Goal: Contribute content: Contribute content

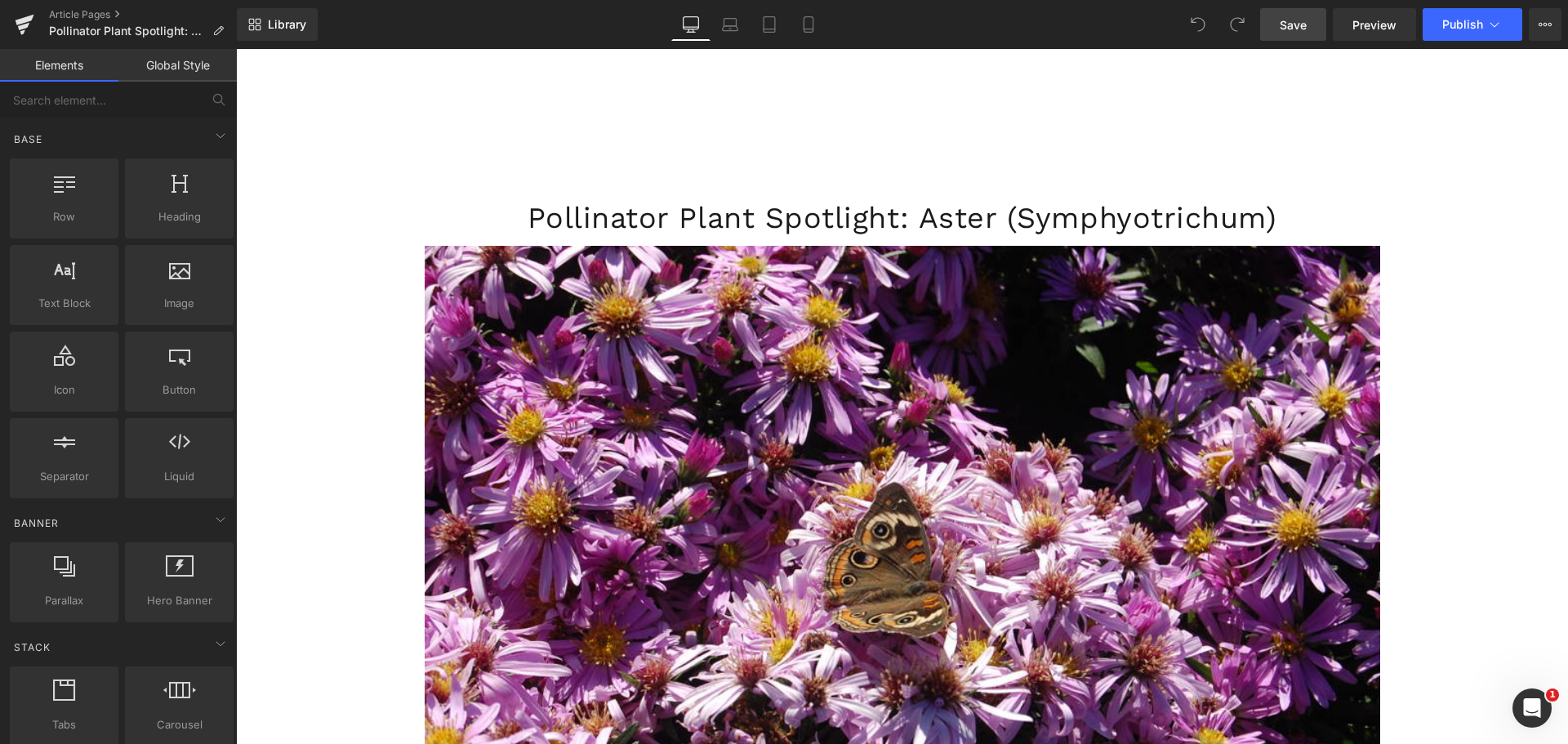
click at [1285, 35] on link "Save" at bounding box center [1293, 25] width 66 height 32
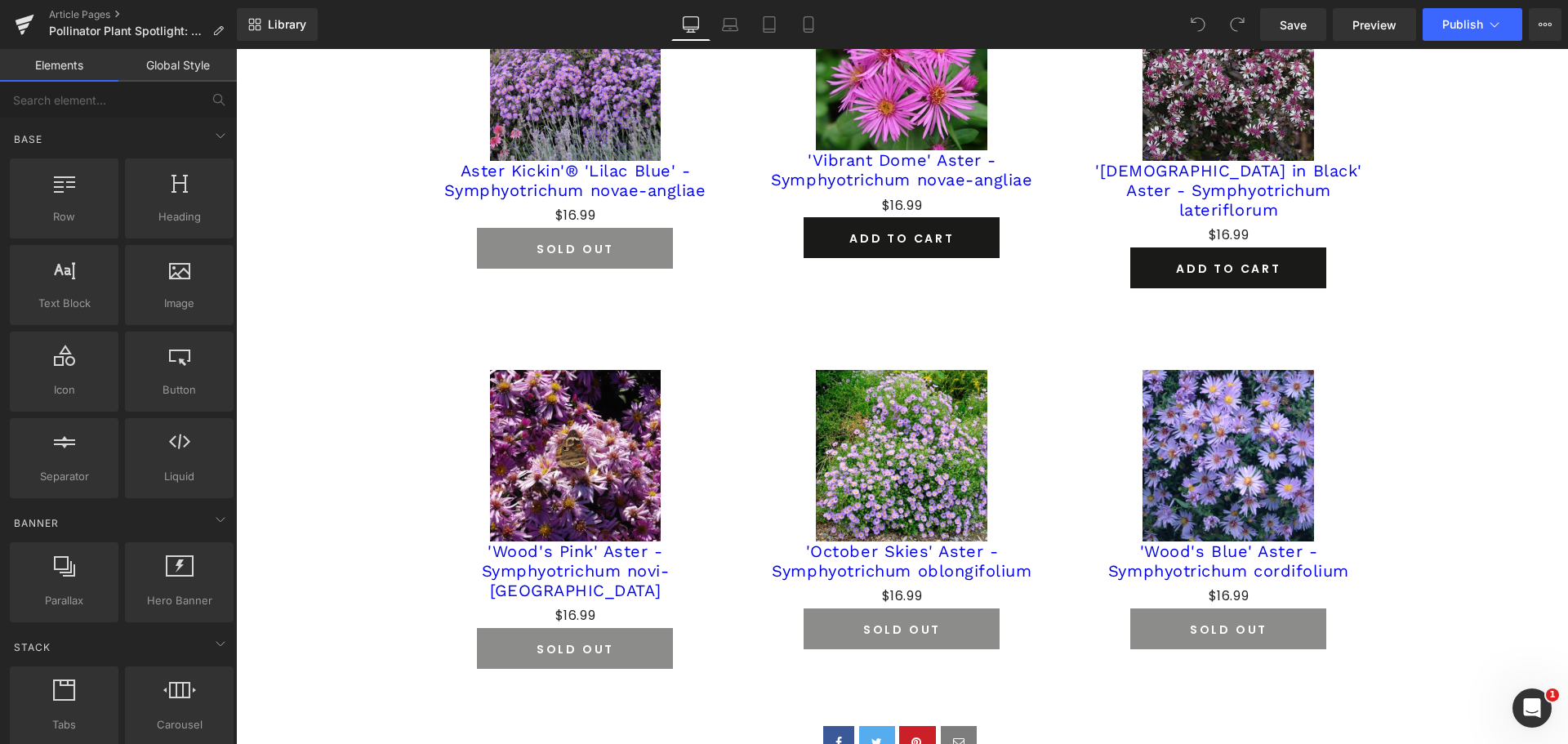
scroll to position [1552, 0]
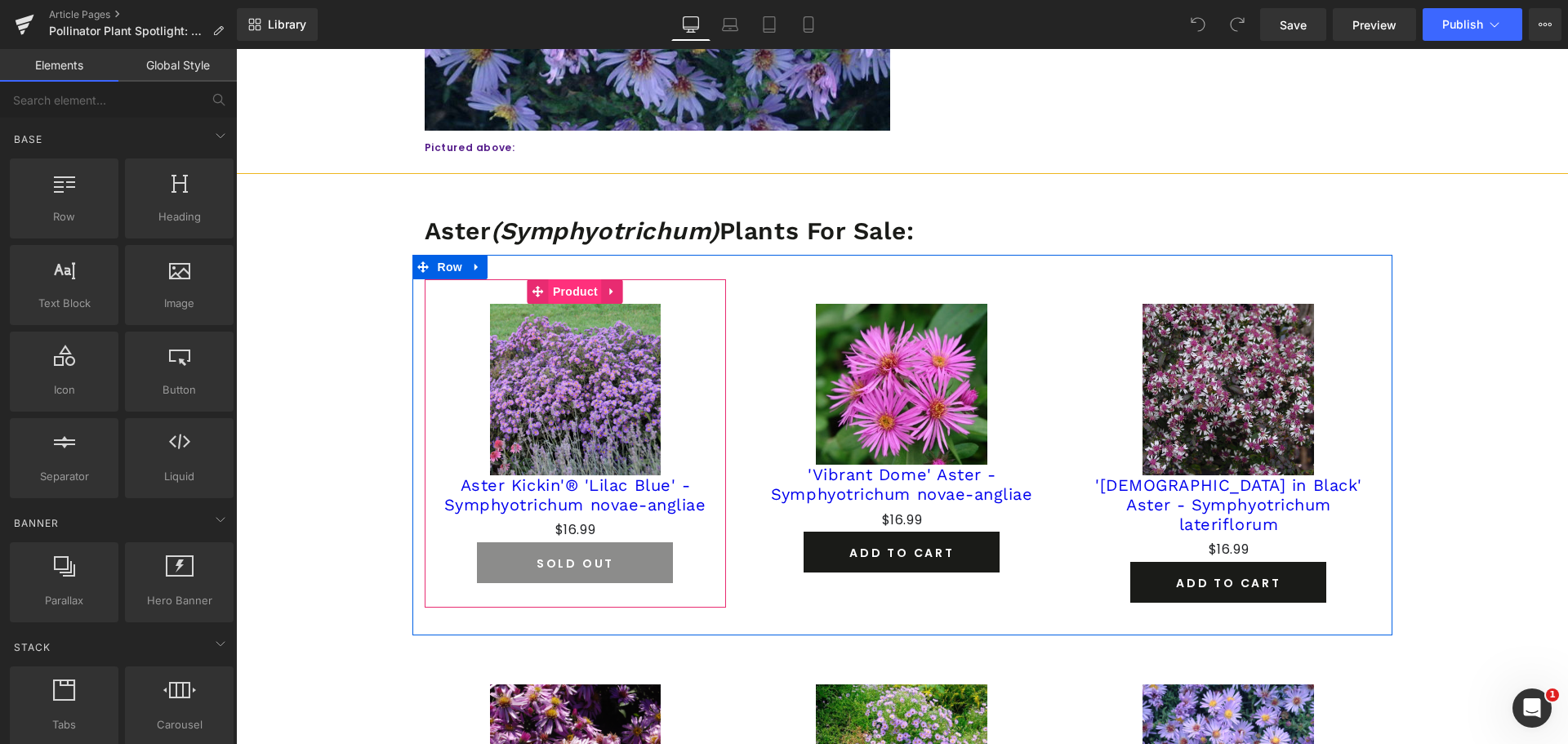
click at [556, 292] on span "Product" at bounding box center [575, 291] width 53 height 25
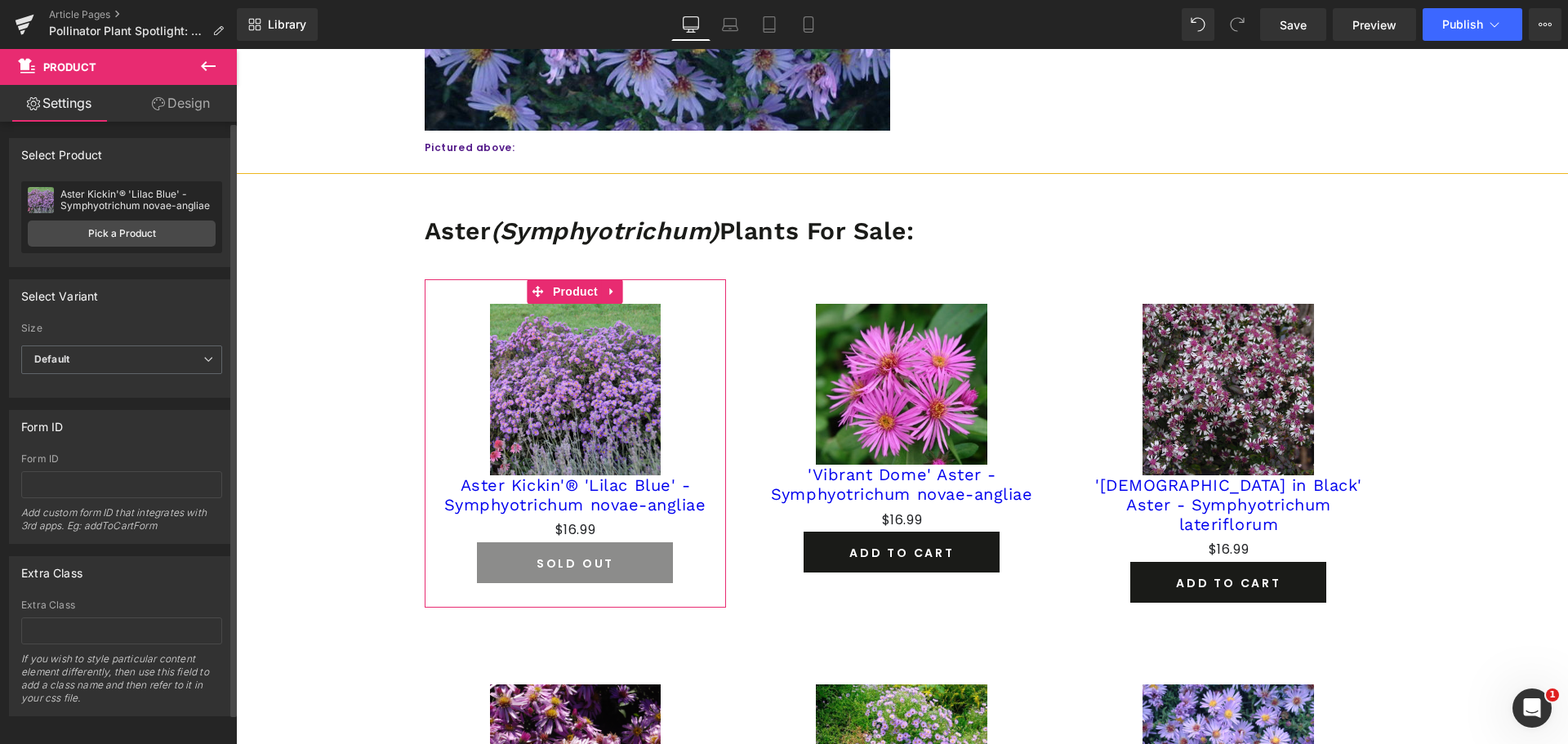
click at [111, 215] on div "Aster Kickin'® 'Lilac Blue' - Symphyotrichum novae-angliae Aster Kickin'® 'Lila…" at bounding box center [122, 217] width 201 height 72
click at [111, 232] on link "Pick a Product" at bounding box center [122, 233] width 188 height 26
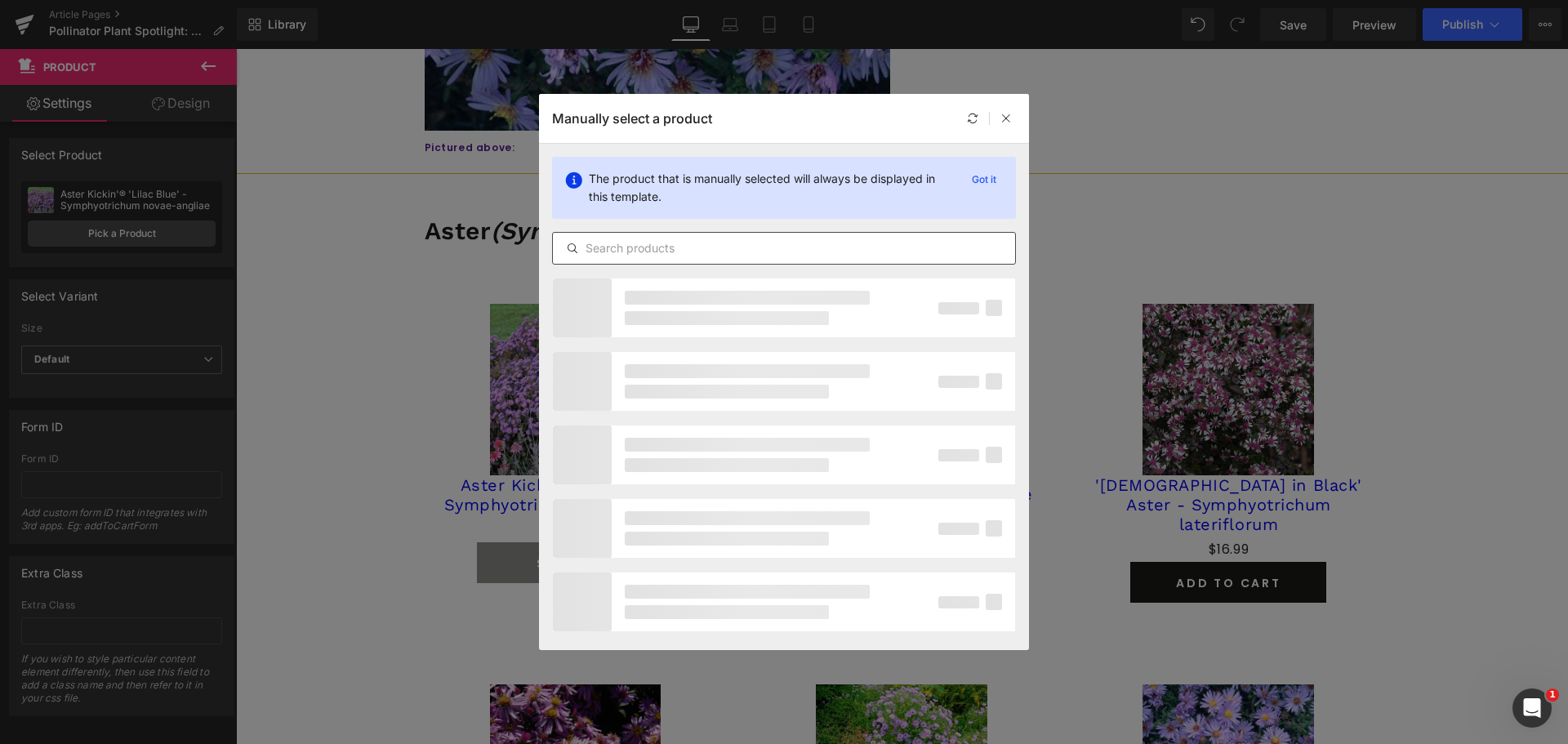
click at [613, 246] on input "text" at bounding box center [784, 248] width 462 height 20
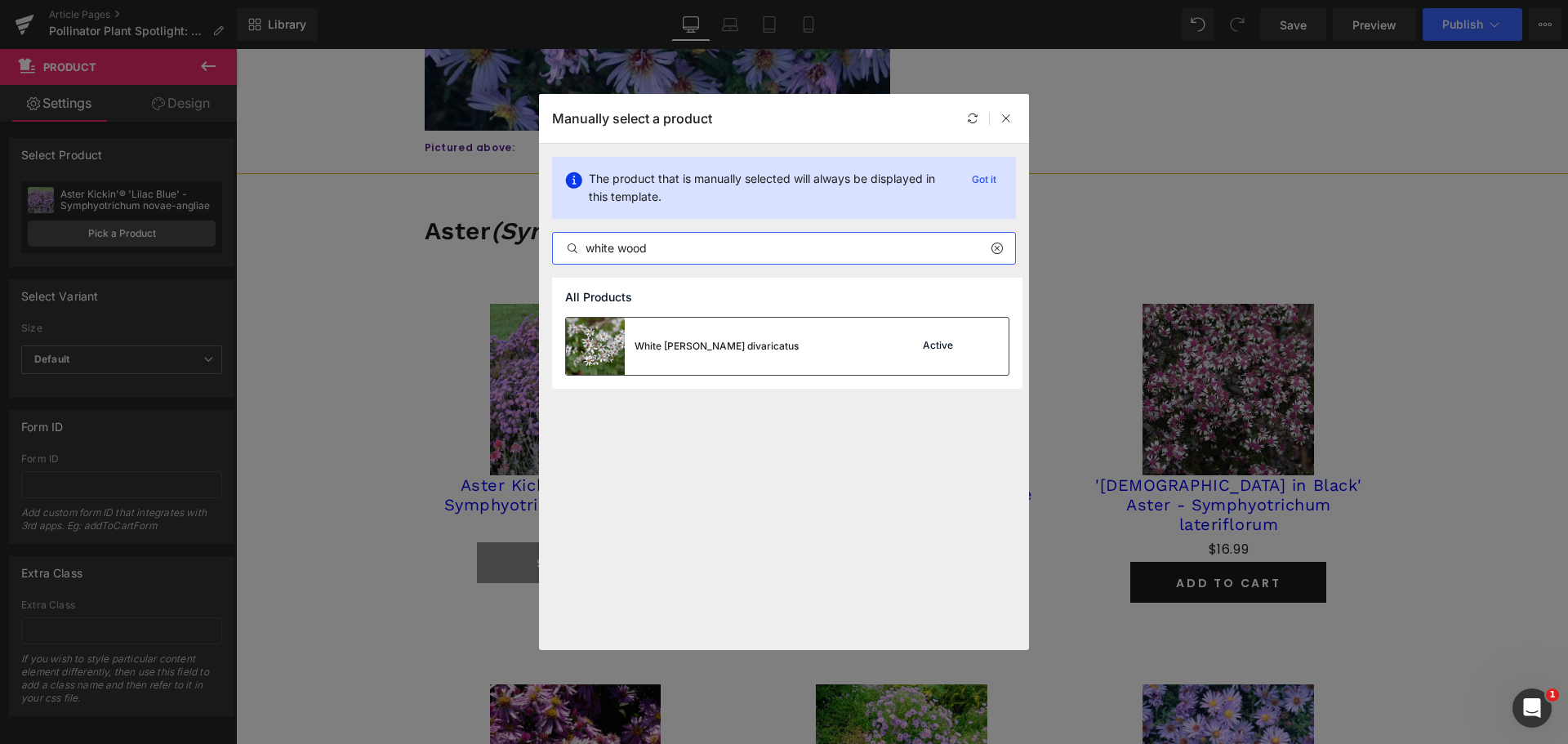
type input "white wood"
click at [757, 340] on div "White [PERSON_NAME] divaricatus" at bounding box center [716, 346] width 164 height 14
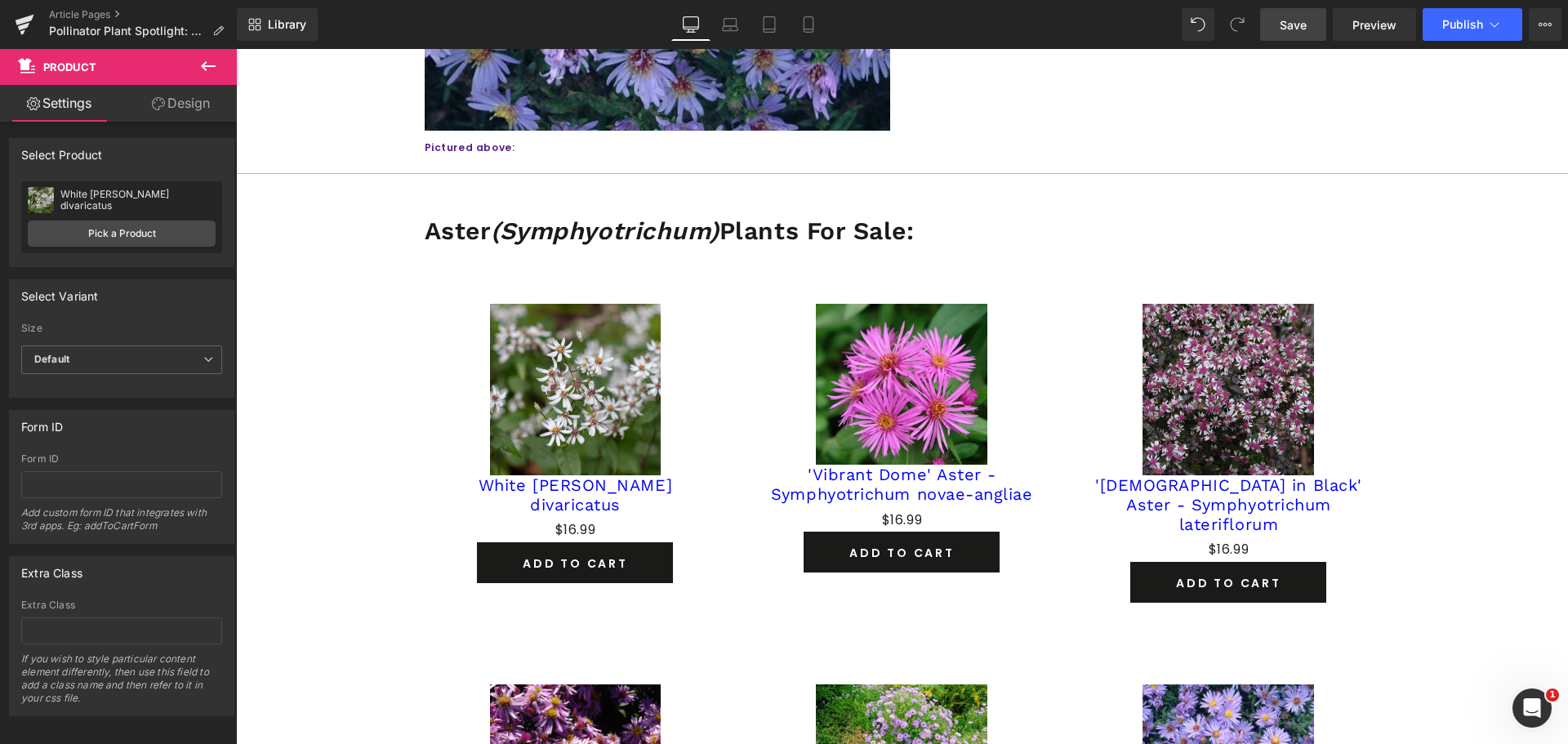
click at [1285, 31] on span "Save" at bounding box center [1293, 25] width 27 height 17
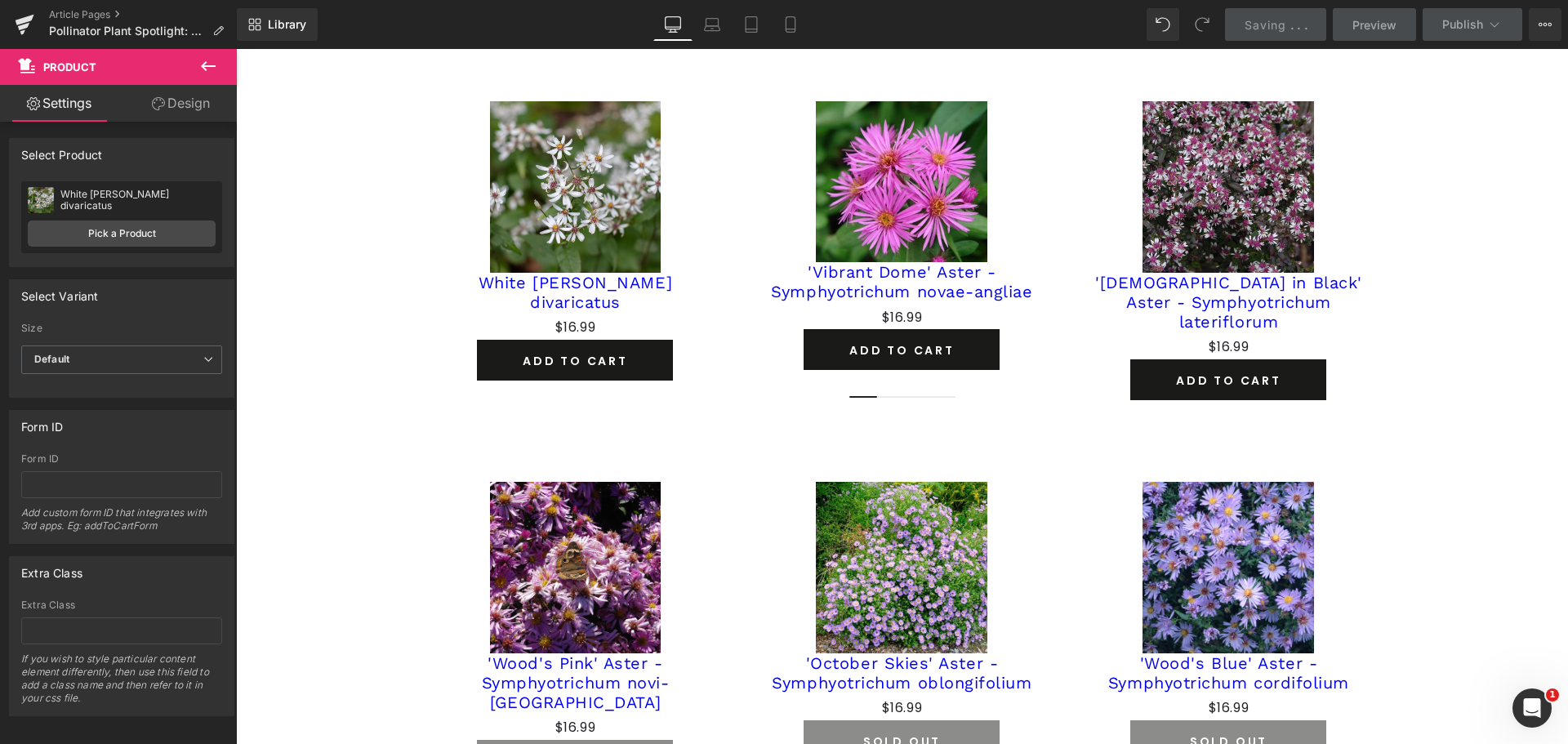
scroll to position [1879, 0]
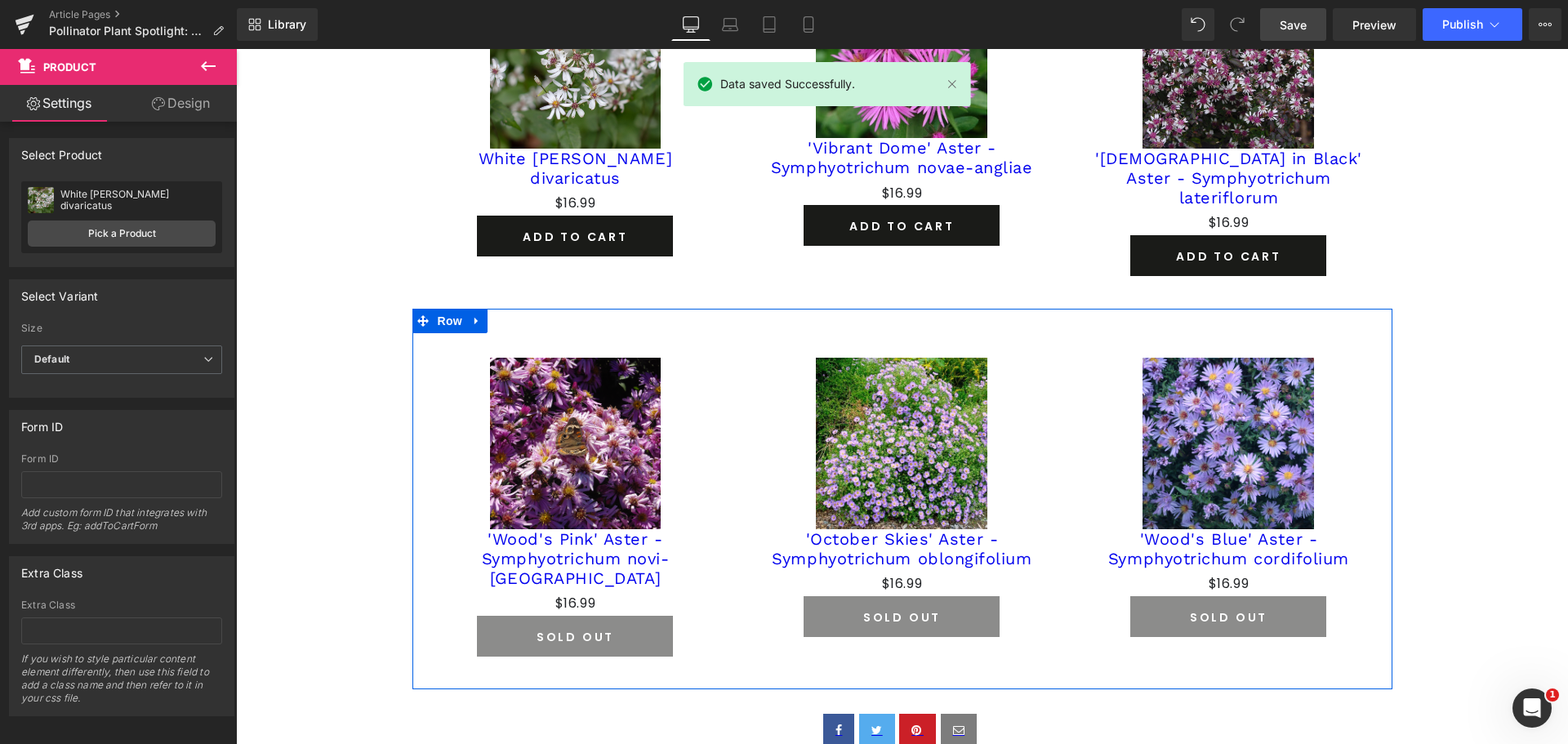
drag, startPoint x: 470, startPoint y: 298, endPoint x: 482, endPoint y: 304, distance: 13.4
click at [471, 315] on icon at bounding box center [476, 321] width 11 height 12
click at [514, 315] on icon at bounding box center [519, 320] width 11 height 11
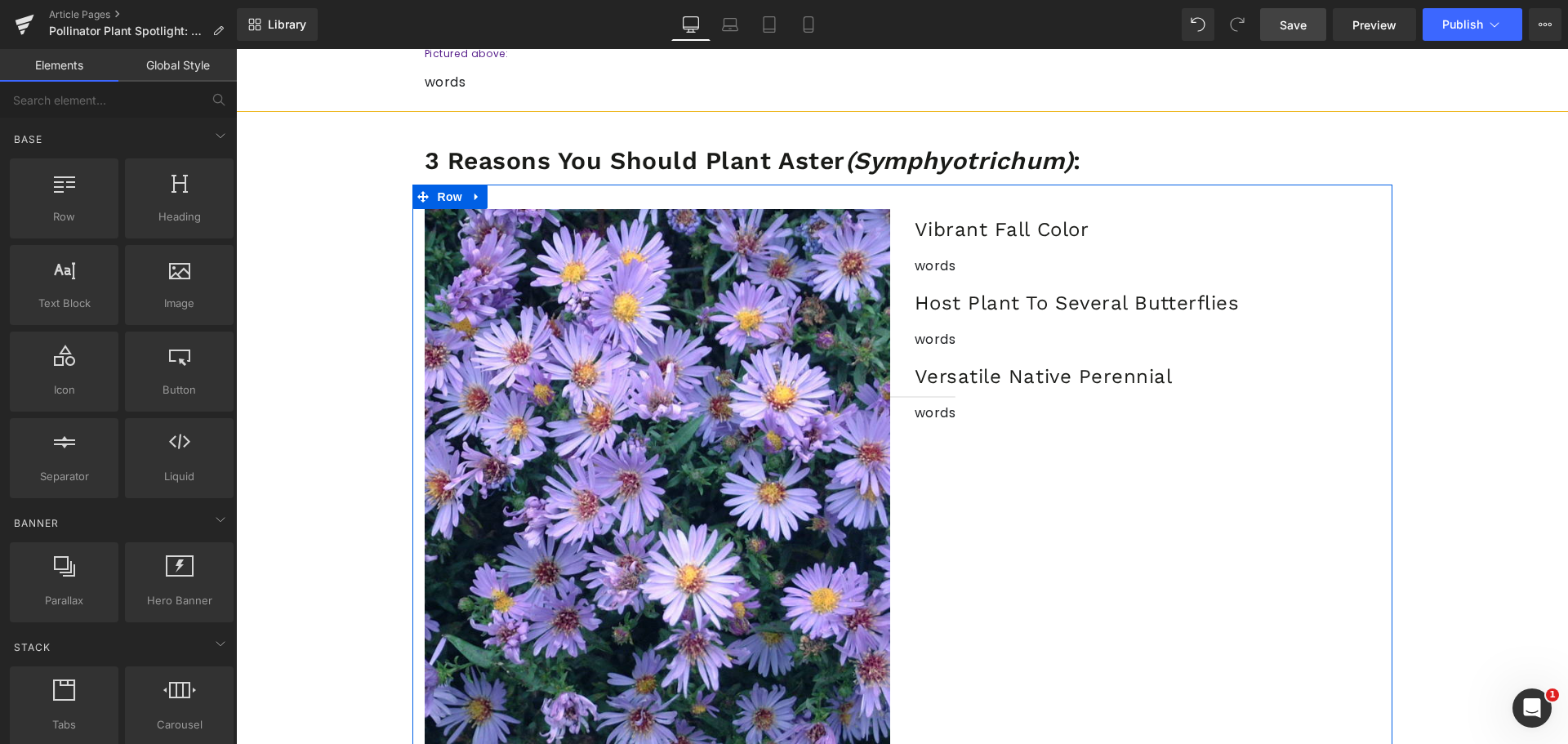
scroll to position [899, 0]
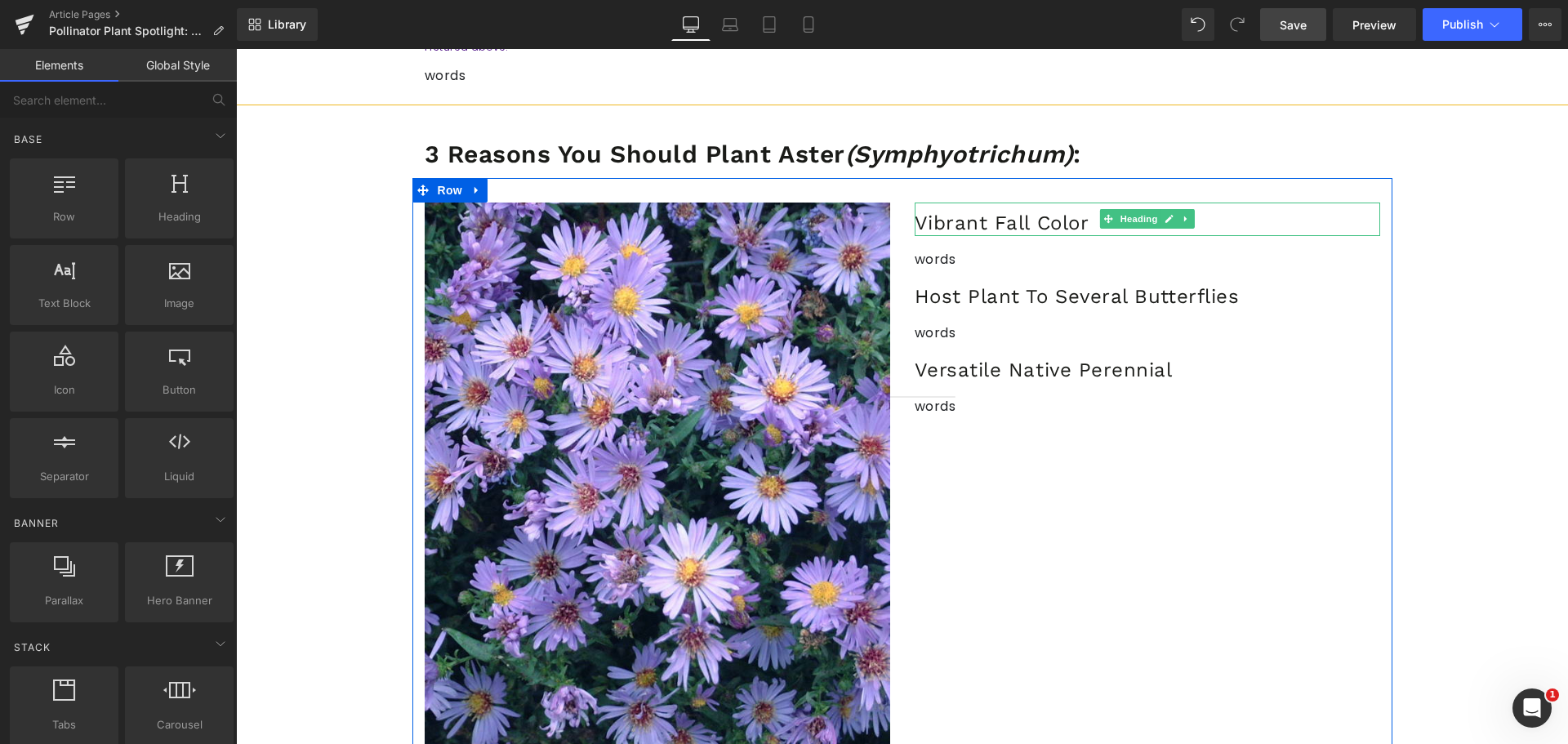
click at [1073, 220] on h3 "Vibrant Fall Color" at bounding box center [1147, 224] width 465 height 26
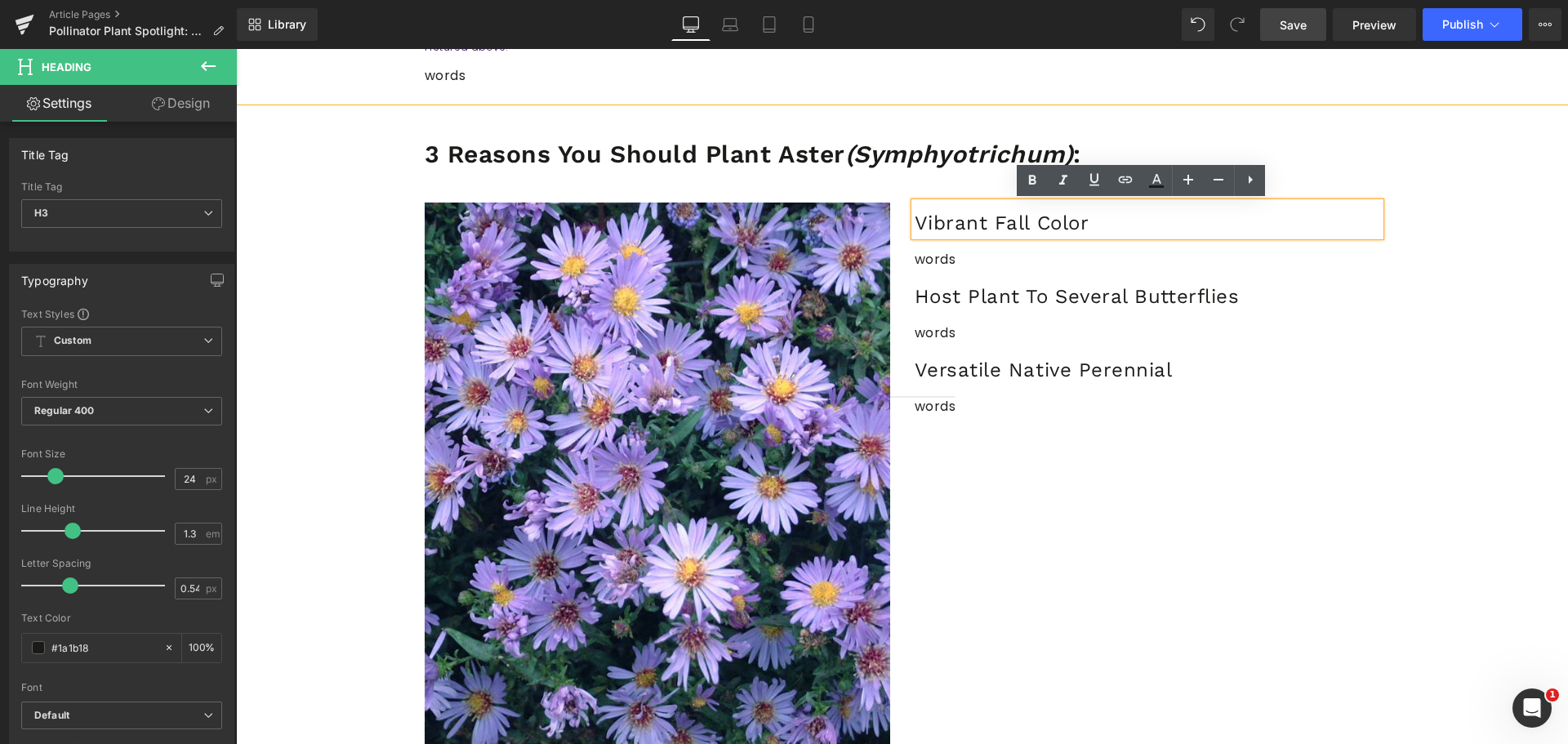
click at [927, 409] on p "words" at bounding box center [1147, 407] width 465 height 24
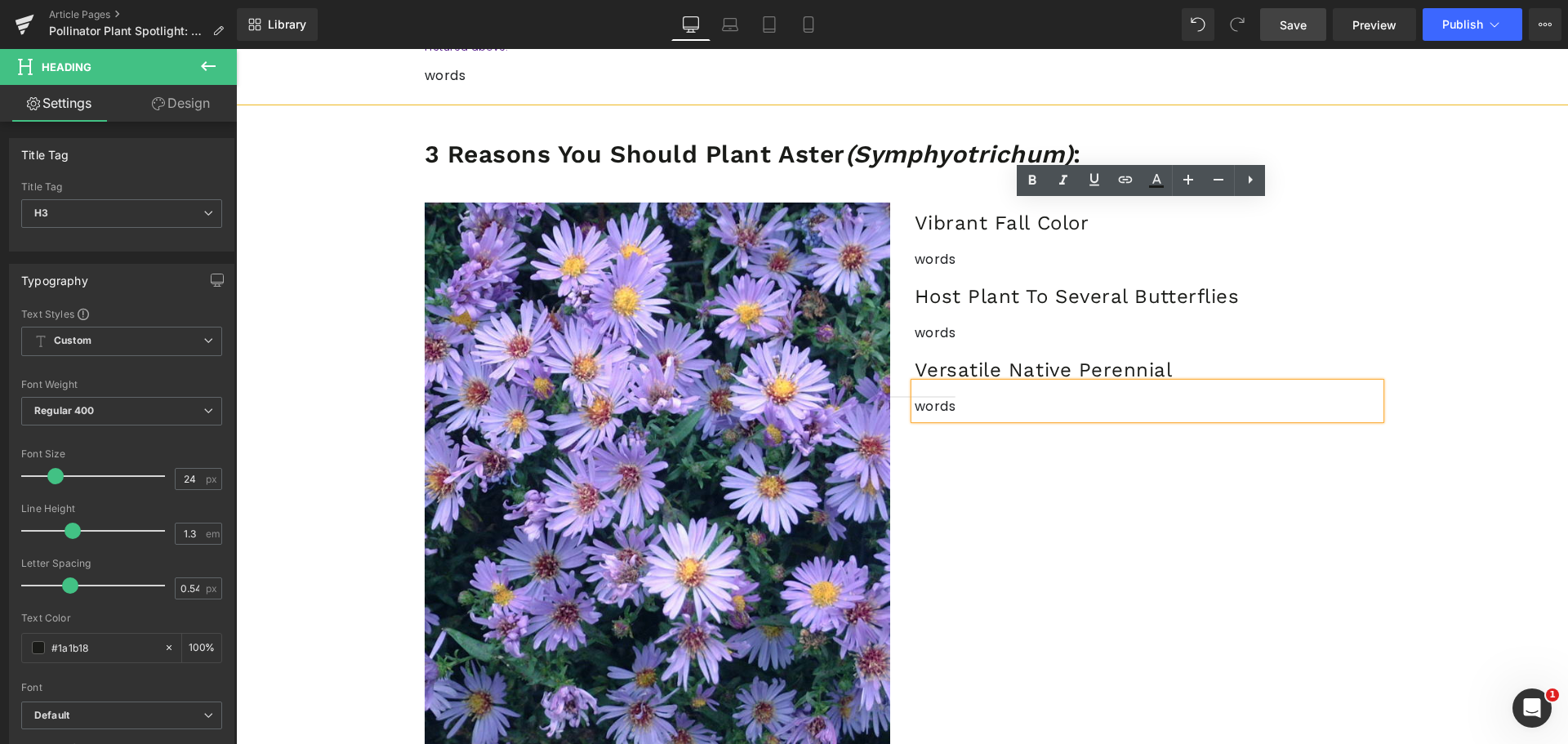
click at [927, 409] on p "words" at bounding box center [1147, 407] width 465 height 24
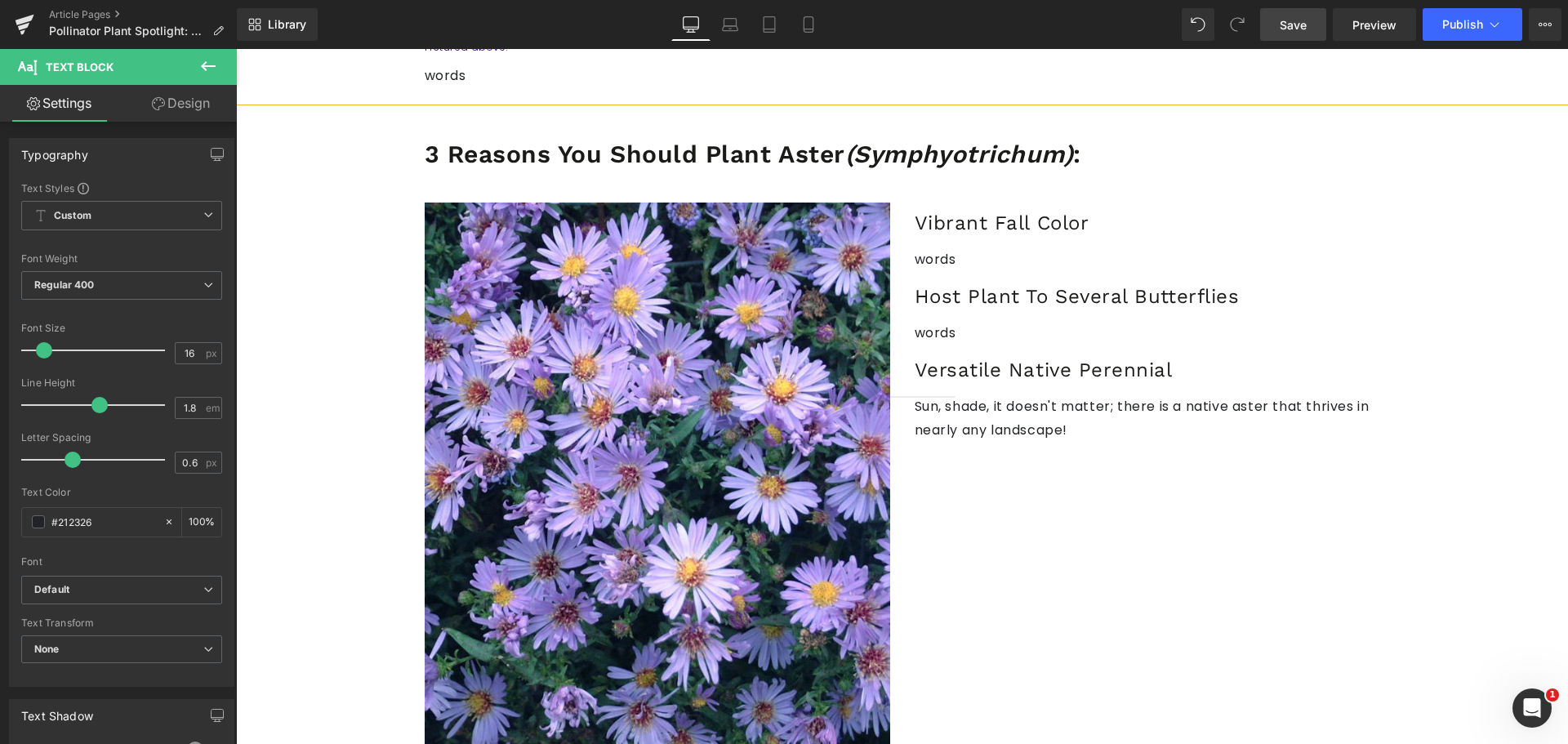
click at [1275, 26] on link "Save" at bounding box center [1293, 25] width 66 height 32
drag, startPoint x: 889, startPoint y: 141, endPoint x: 1248, endPoint y: 63, distance: 367.4
click at [889, 141] on icon "(Symphyotrichum)" at bounding box center [959, 154] width 229 height 29
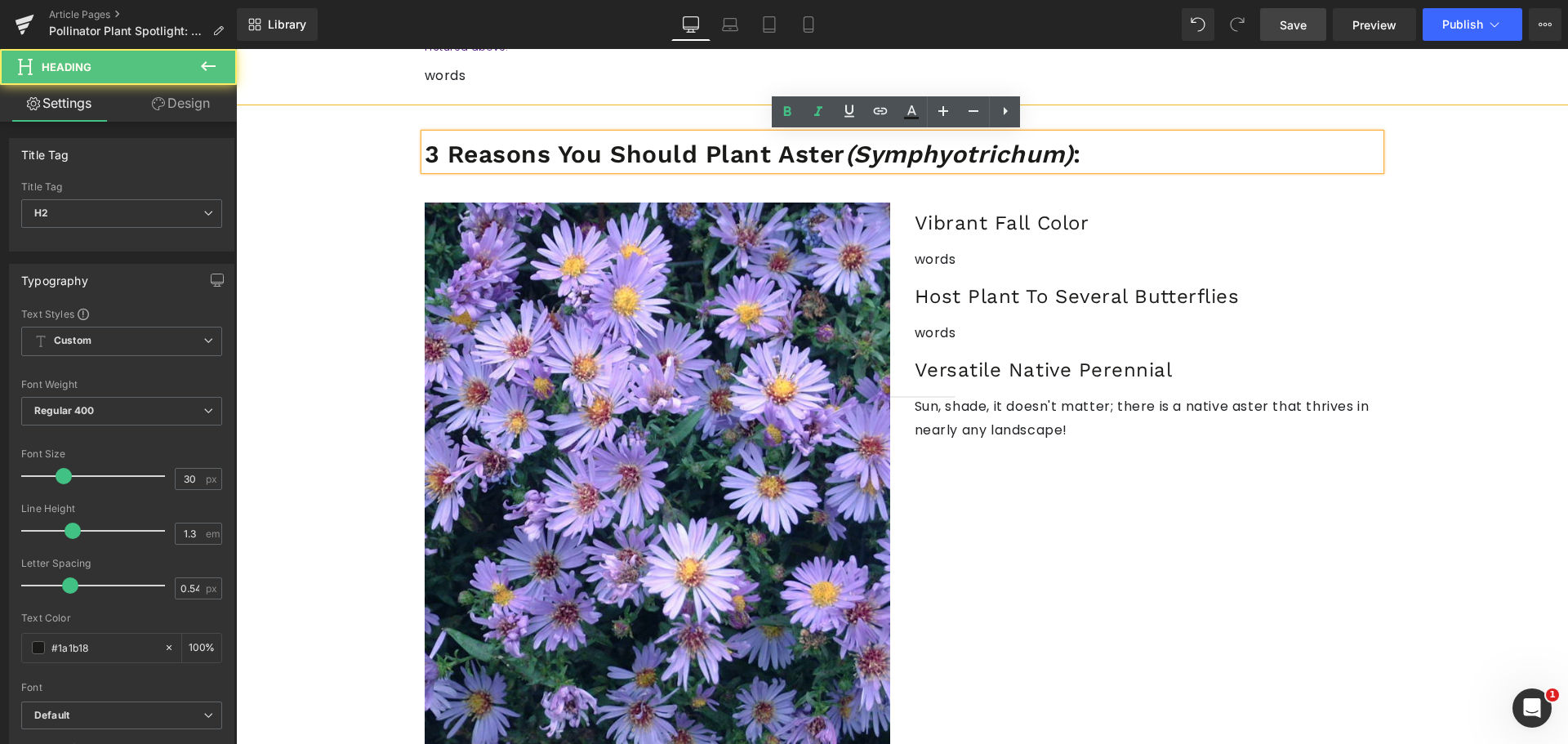
click at [1274, 30] on link "Save" at bounding box center [1293, 25] width 66 height 32
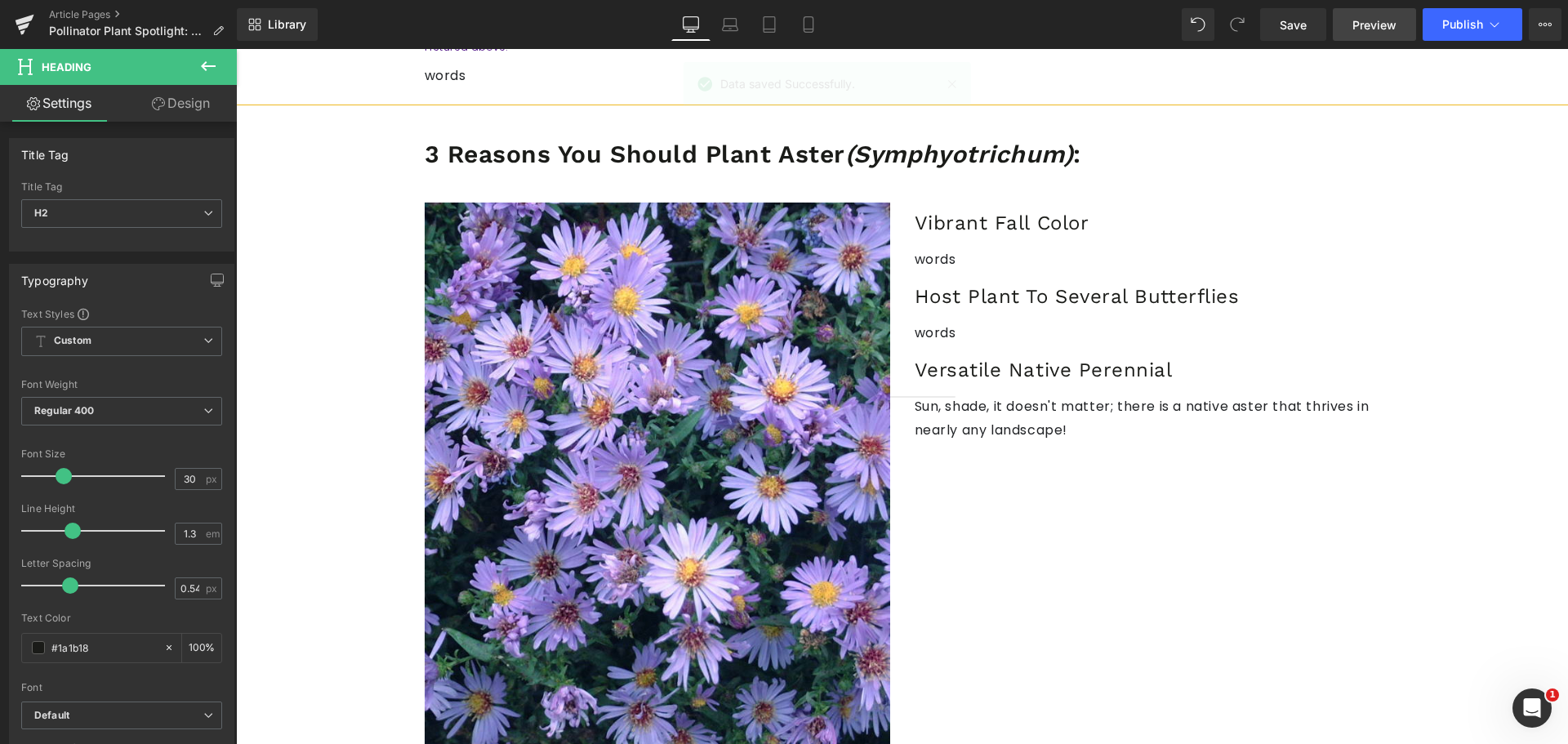
click at [1375, 28] on span "Preview" at bounding box center [1374, 25] width 44 height 17
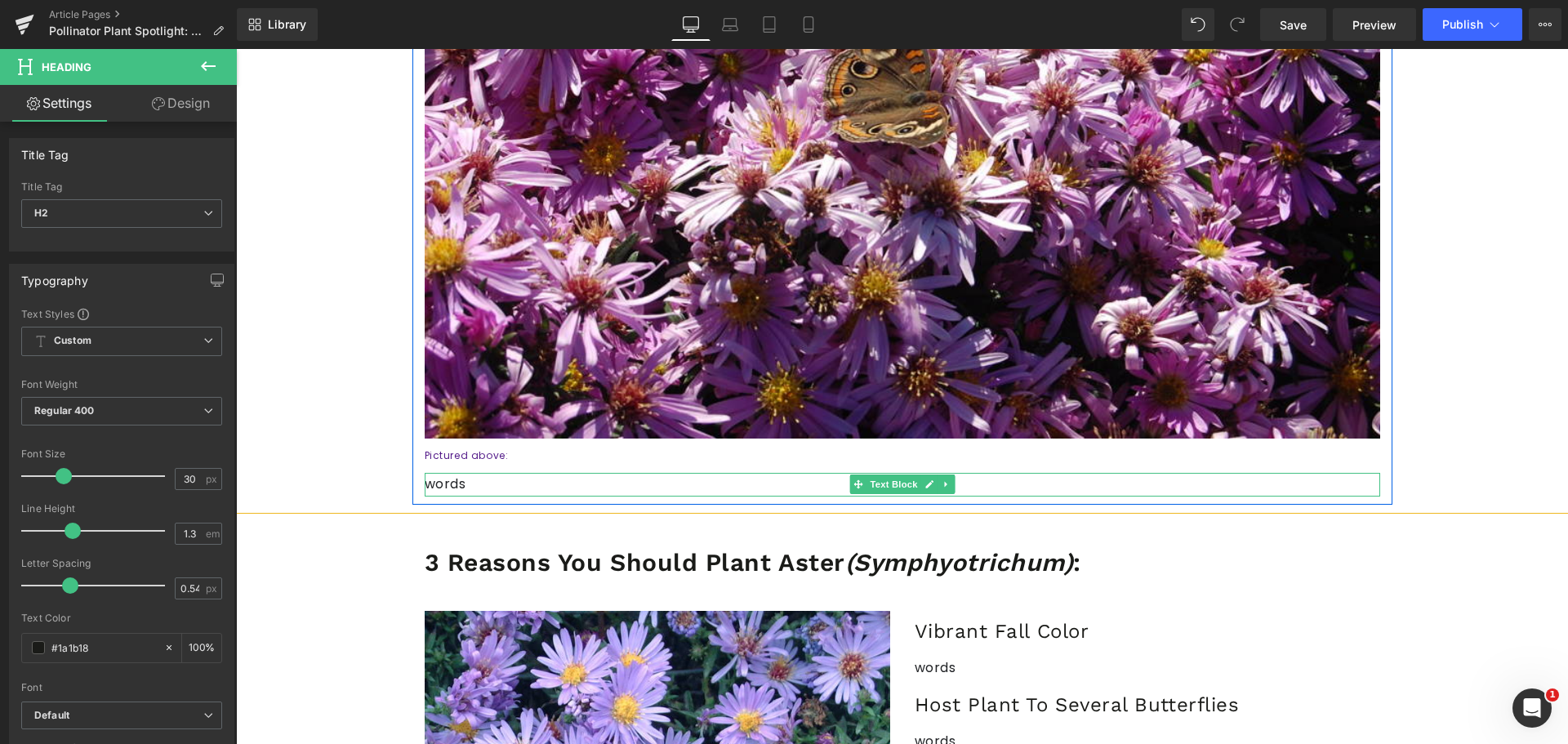
click at [451, 484] on p "words" at bounding box center [902, 485] width 955 height 24
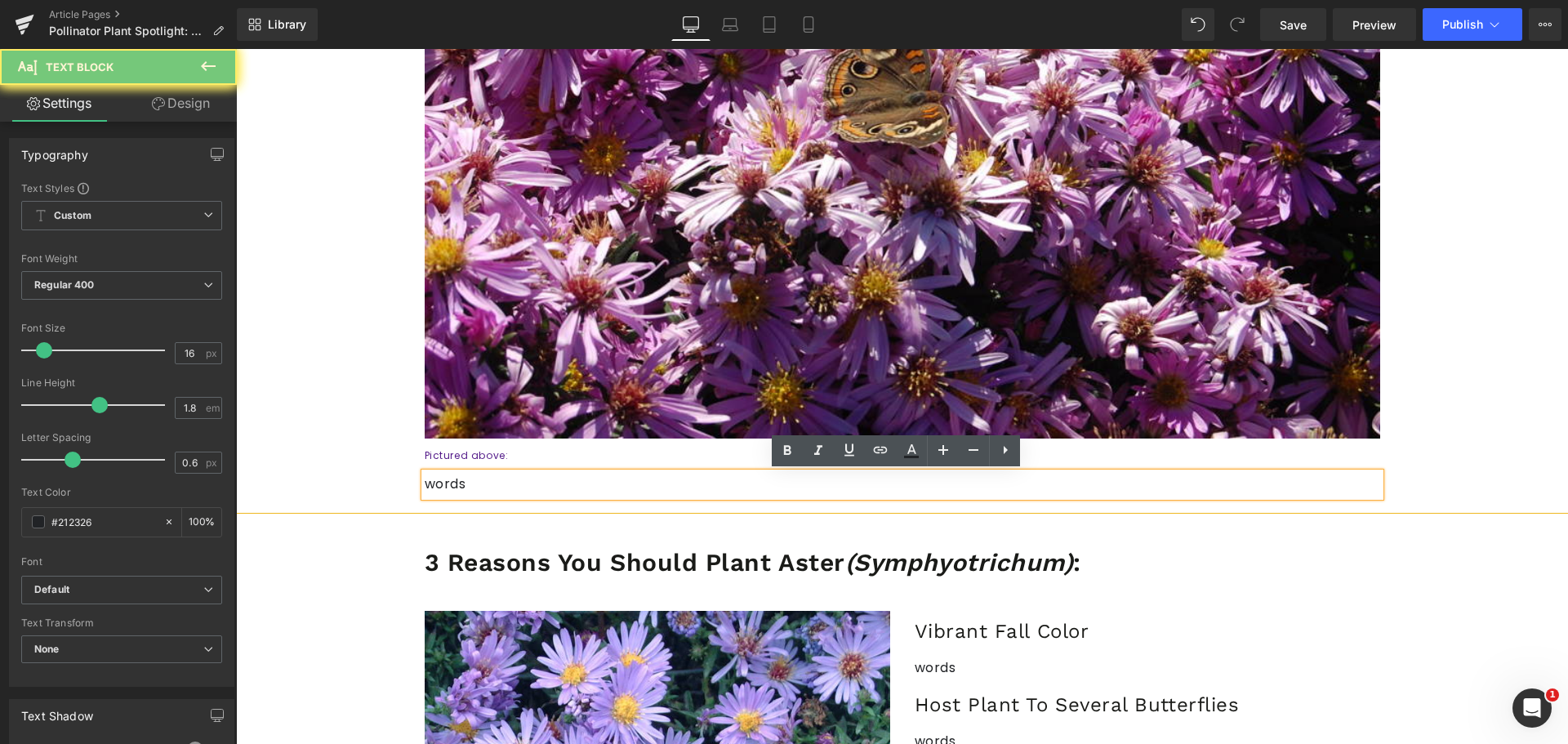
click at [451, 484] on p "words" at bounding box center [902, 485] width 955 height 24
paste div
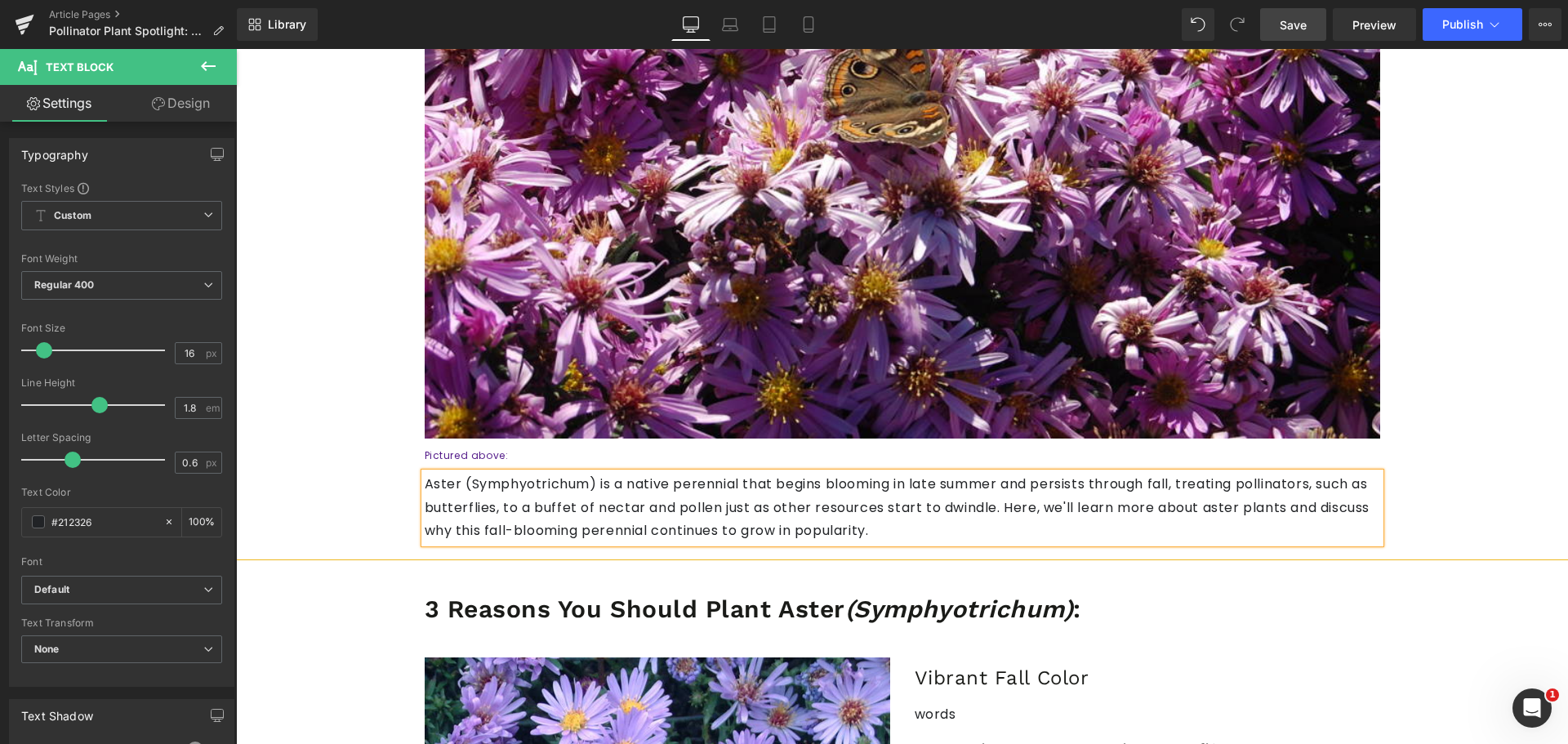
click at [1320, 31] on link "Save" at bounding box center [1293, 25] width 66 height 32
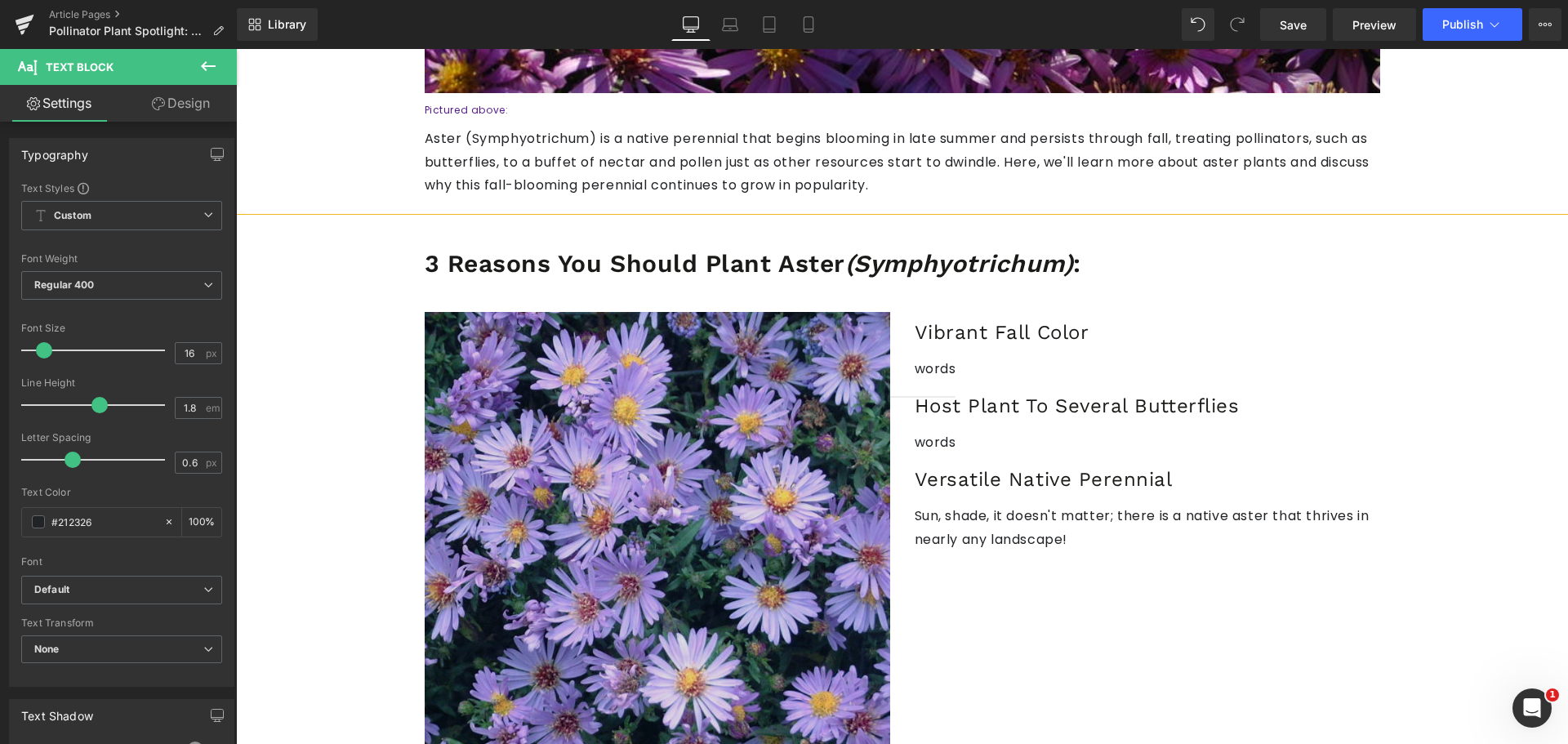
scroll to position [654, 0]
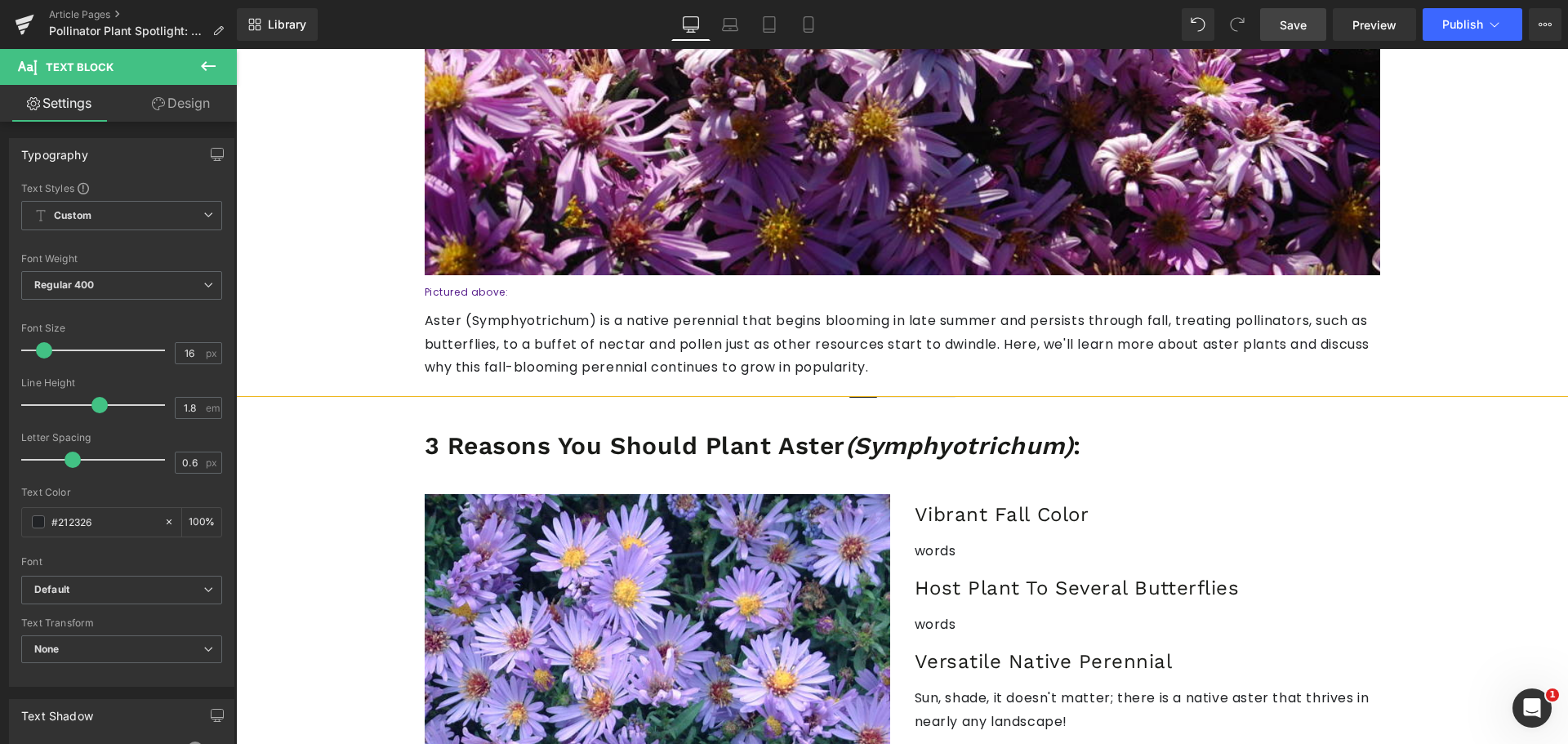
click at [1287, 20] on span "Save" at bounding box center [1293, 25] width 27 height 17
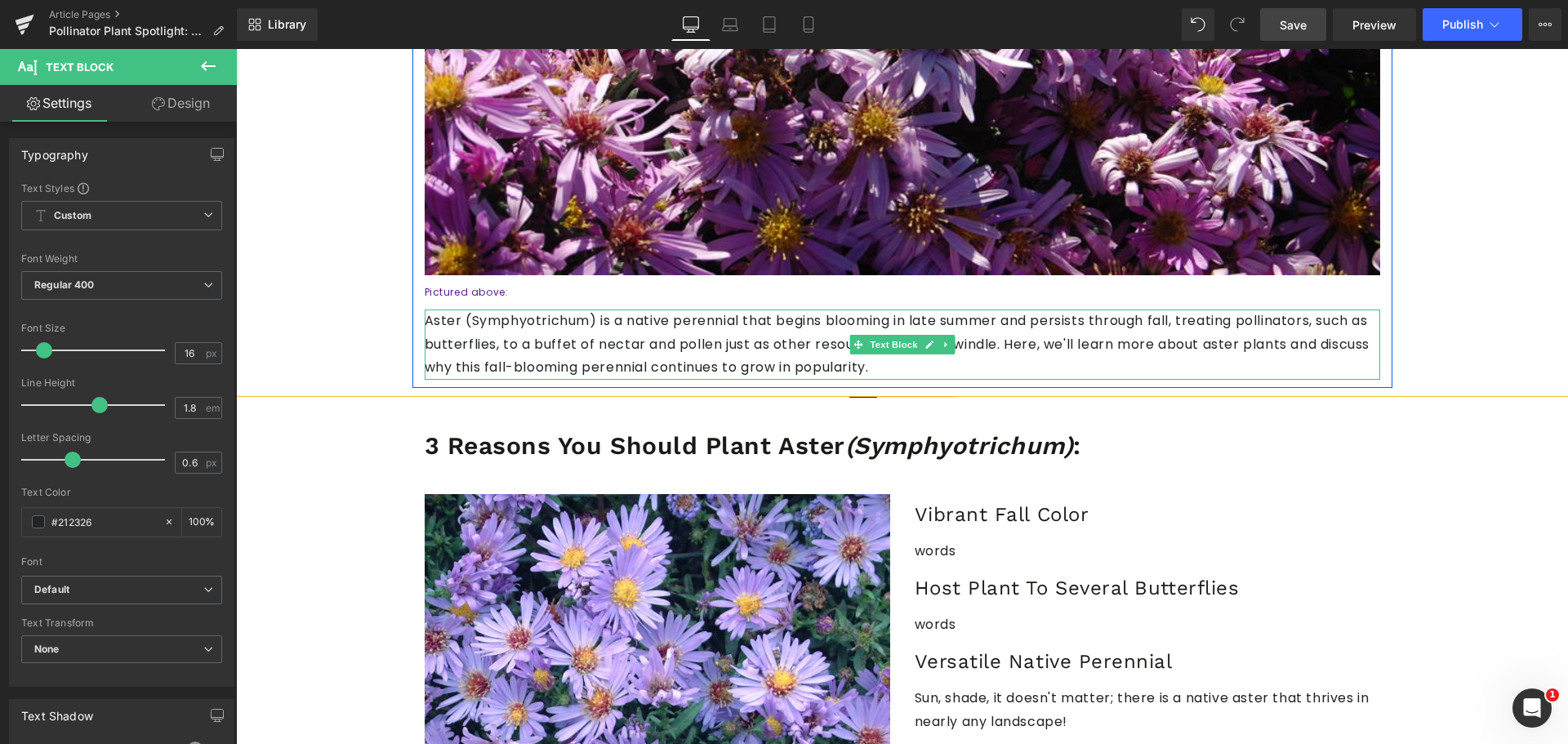
click at [625, 363] on p "Aster (Symphyotrichum) is a native perennial that begins blooming in late summe…" at bounding box center [902, 345] width 955 height 71
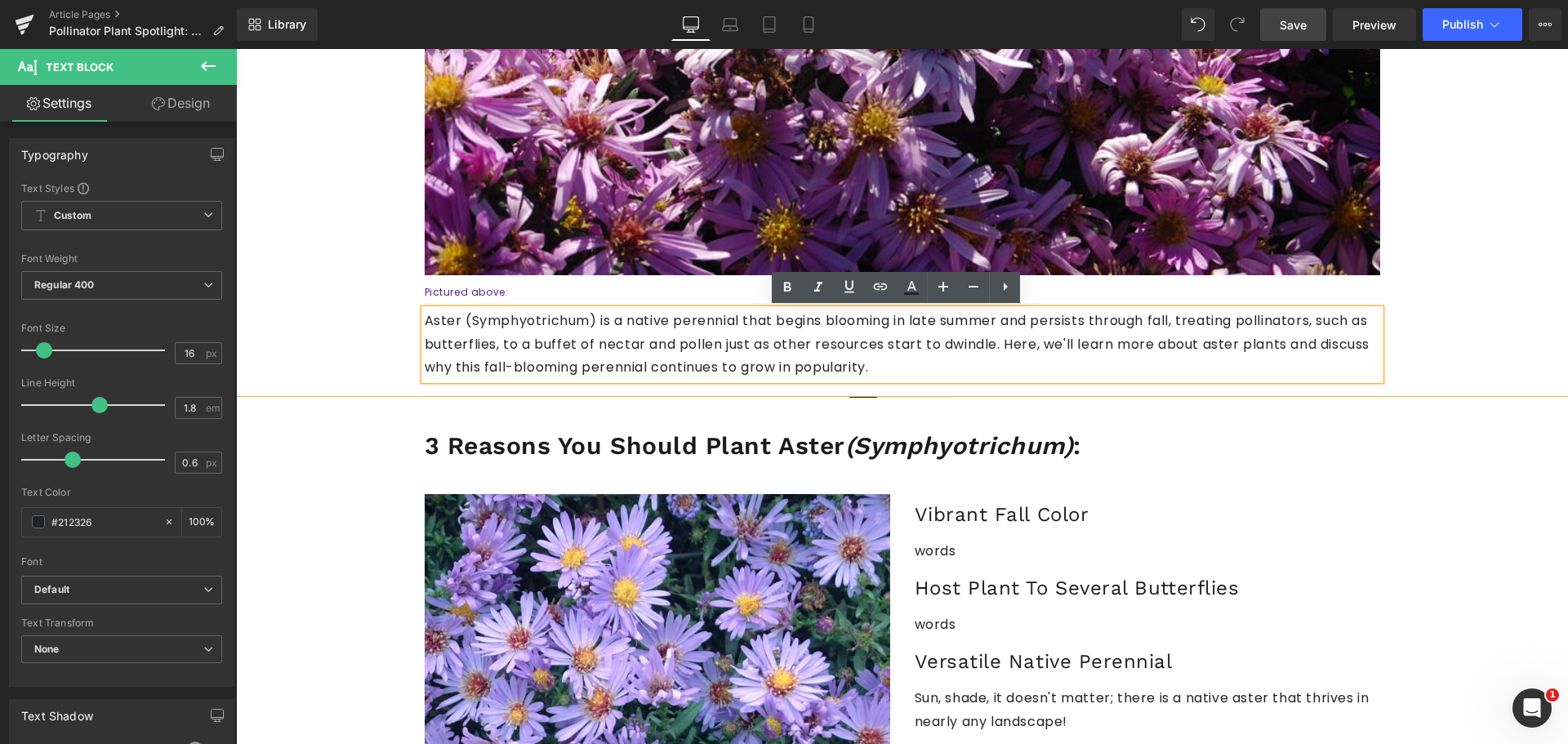
click at [837, 341] on p "Aster (Symphyotrichum) is a native perennial that begins blooming in late summe…" at bounding box center [902, 345] width 955 height 71
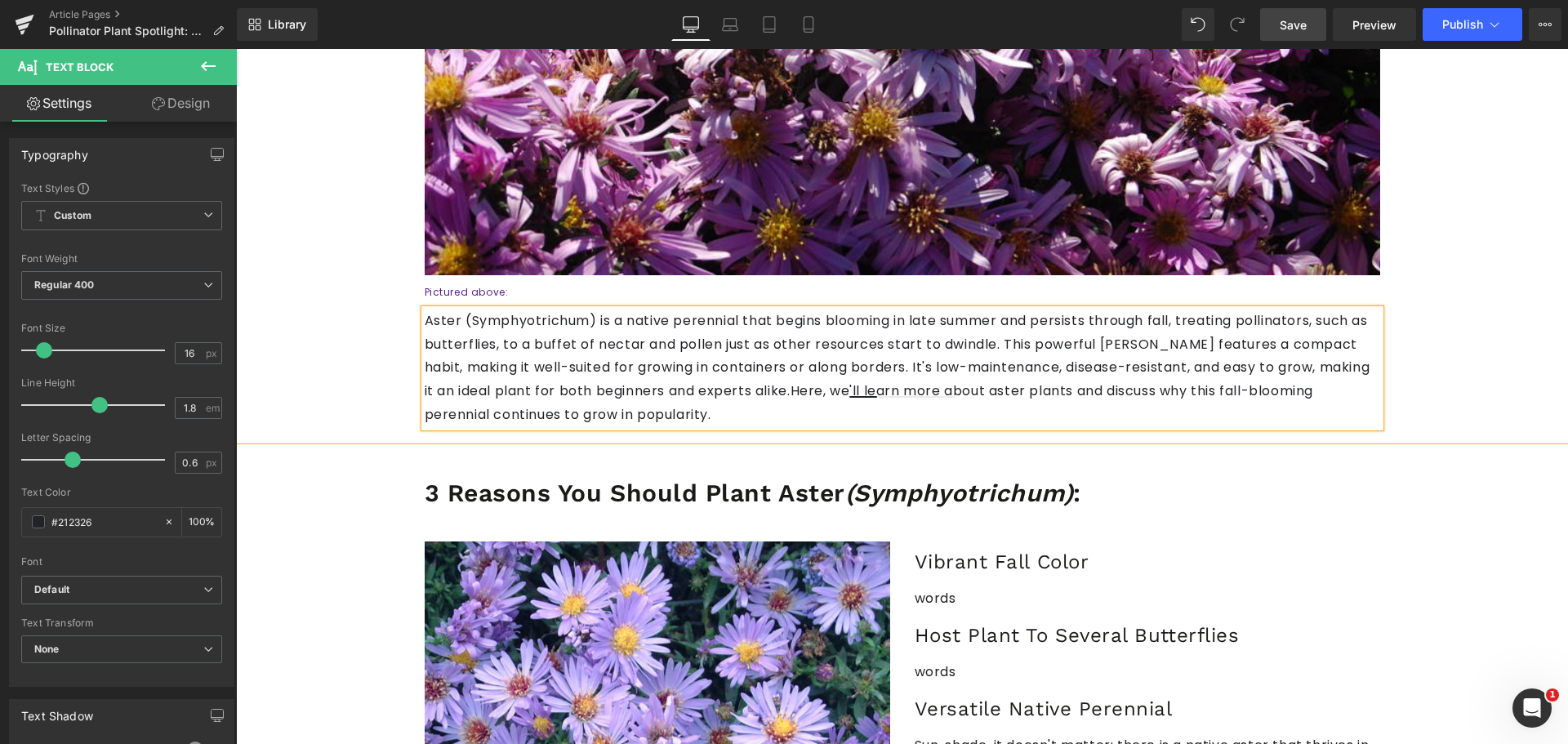
click at [1309, 23] on link "Save" at bounding box center [1293, 25] width 66 height 32
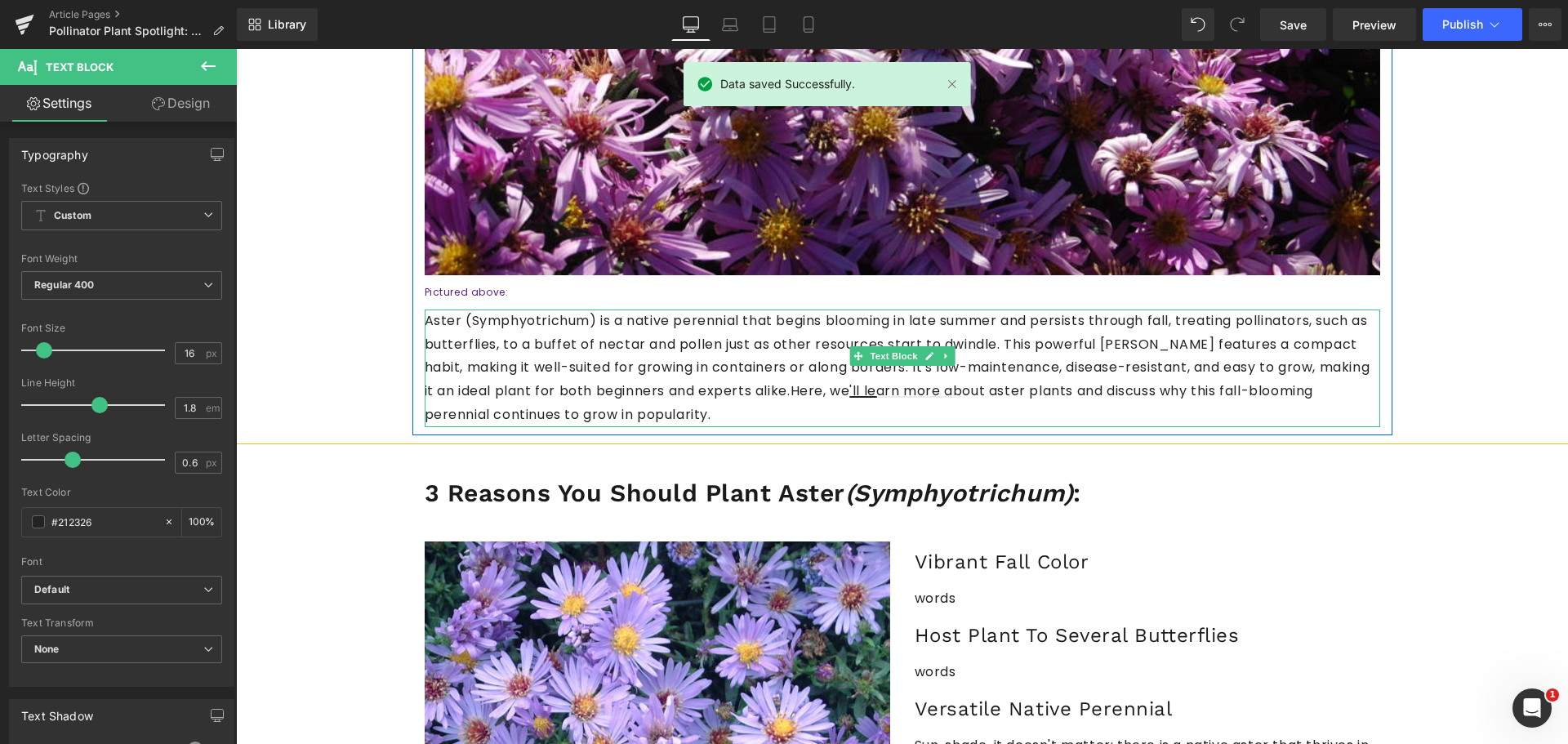
click at [525, 319] on p "Aster (Symphyotrichum) is a native perennial that begins blooming in late summe…" at bounding box center [902, 369] width 955 height 117
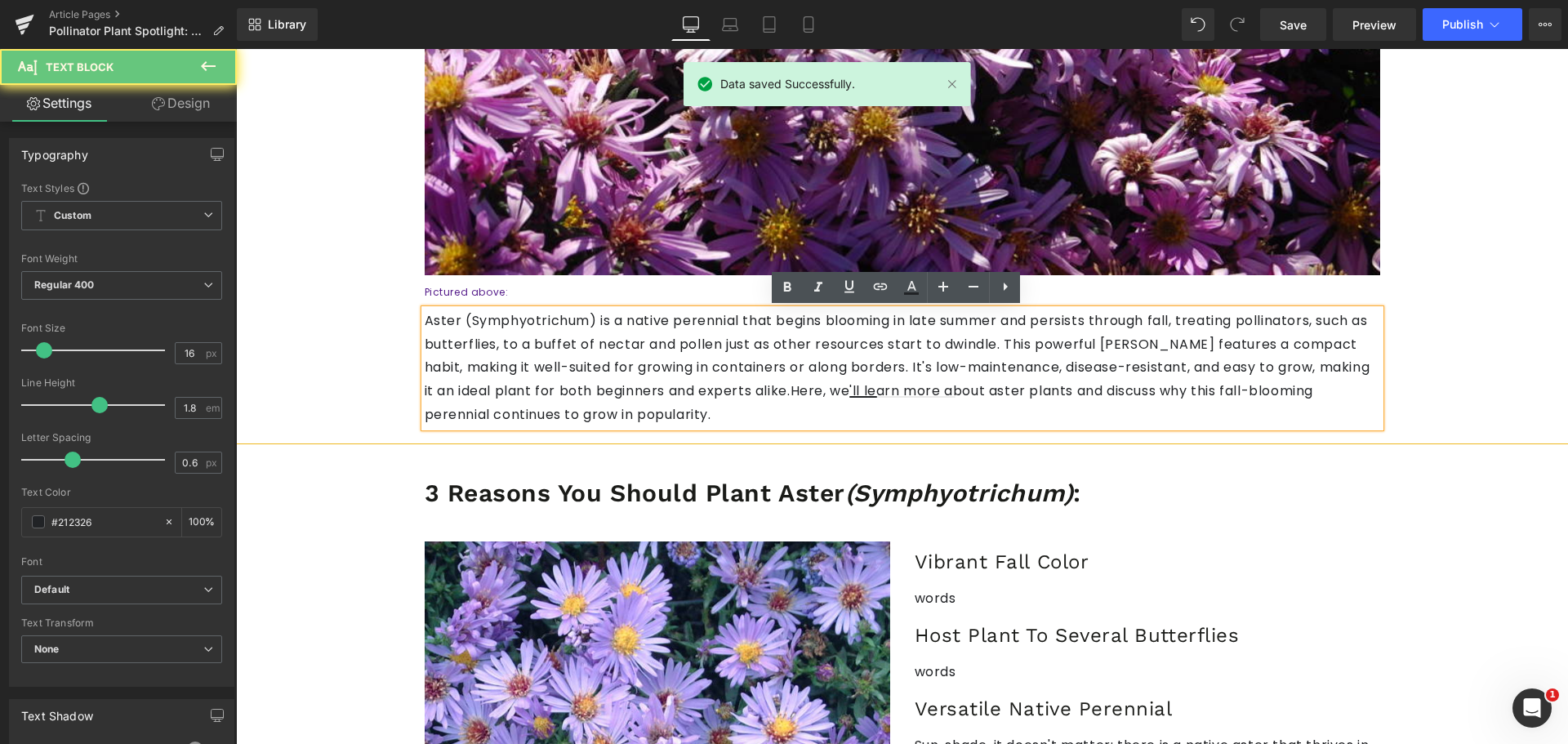
click at [525, 319] on p "Aster (Symphyotrichum) is a native perennial that begins blooming in late summe…" at bounding box center [902, 369] width 955 height 117
click at [539, 333] on p "Aster (Symphyotrichum) is a native perennial that begins blooming in late summe…" at bounding box center [902, 369] width 955 height 117
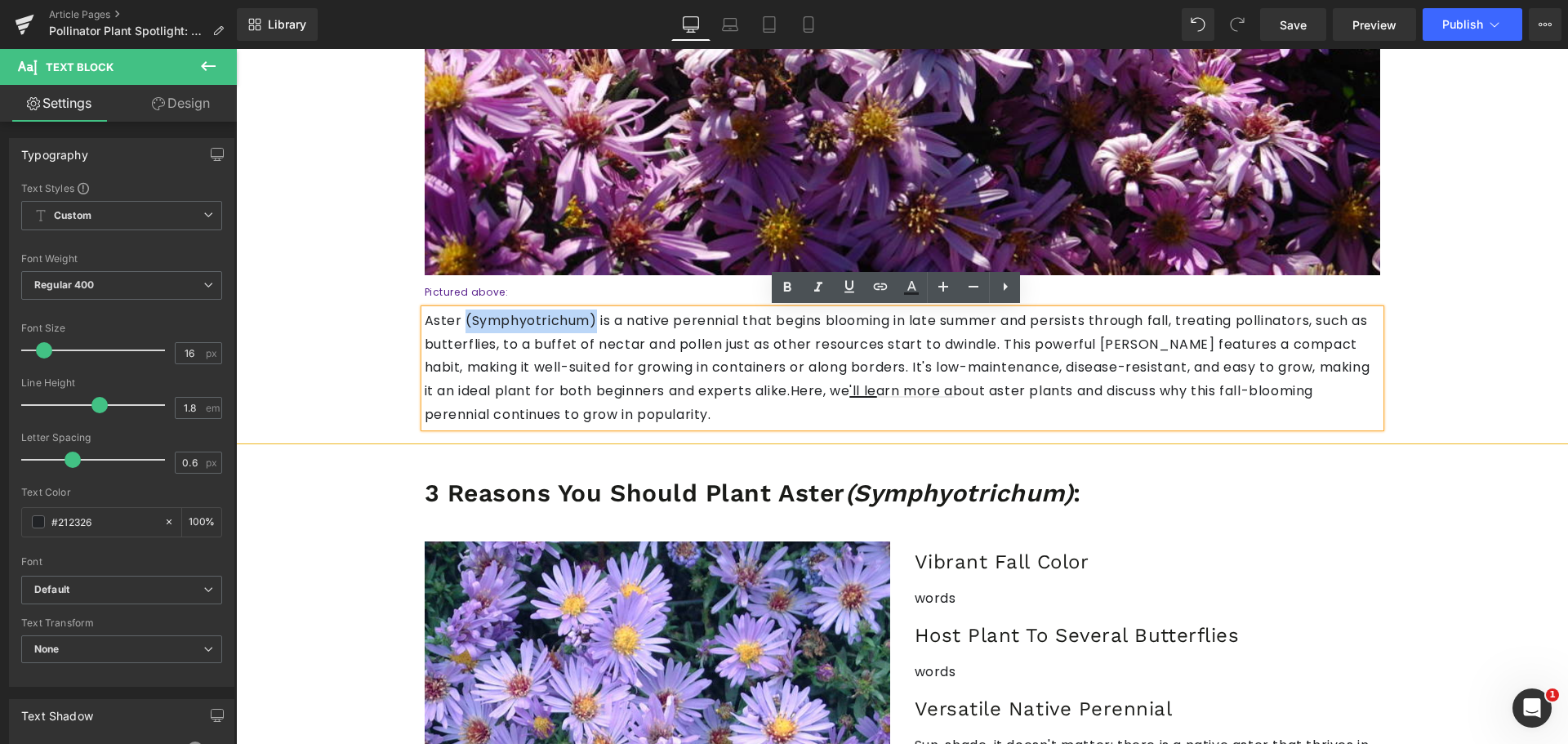
drag, startPoint x: 571, startPoint y: 320, endPoint x: 456, endPoint y: 322, distance: 115.0
click at [456, 322] on p "Aster (Symphyotrichum) is a native perennial that begins blooming in late summe…" at bounding box center [902, 369] width 955 height 117
click at [824, 287] on icon at bounding box center [818, 287] width 20 height 20
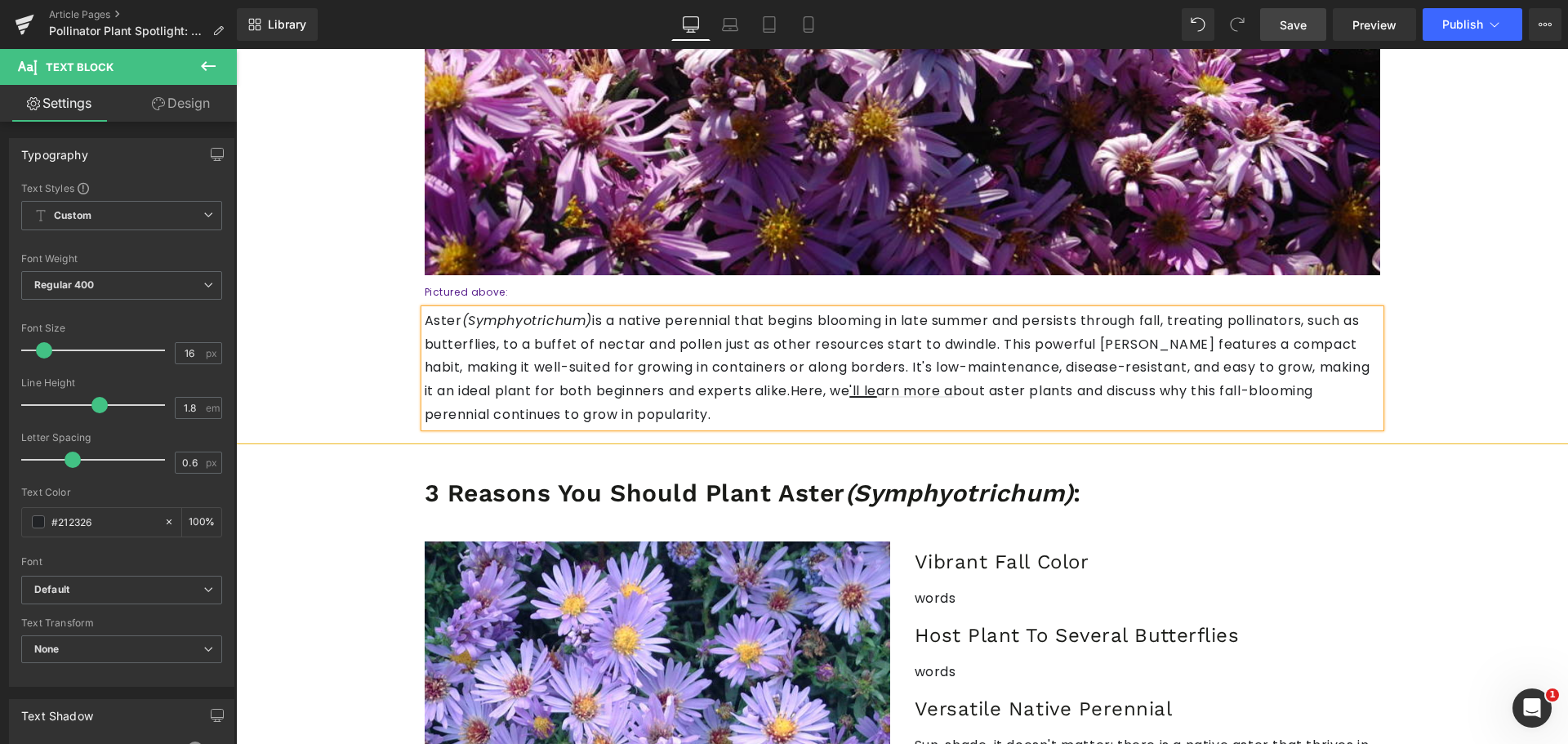
click at [1314, 10] on link "Save" at bounding box center [1293, 25] width 66 height 32
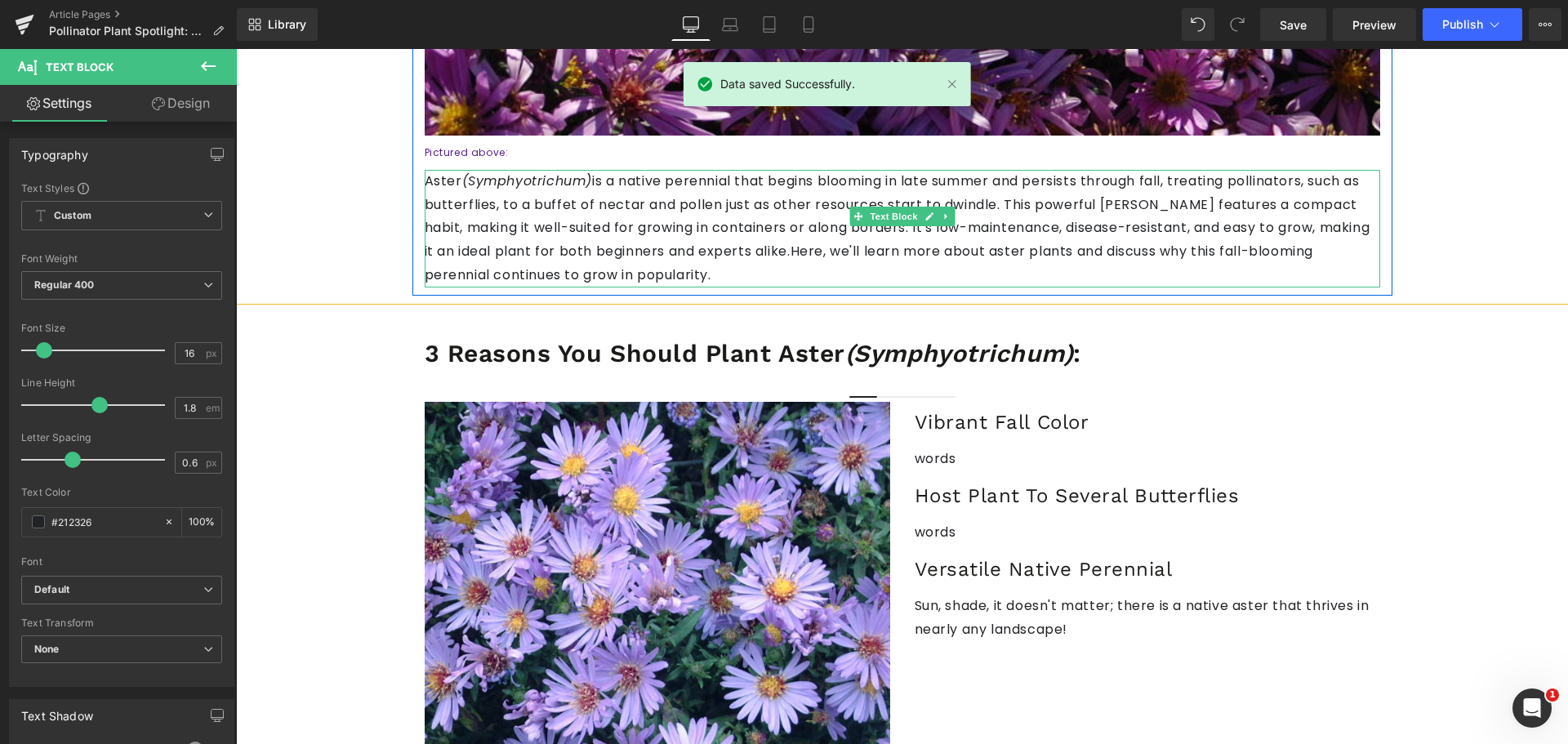
scroll to position [899, 0]
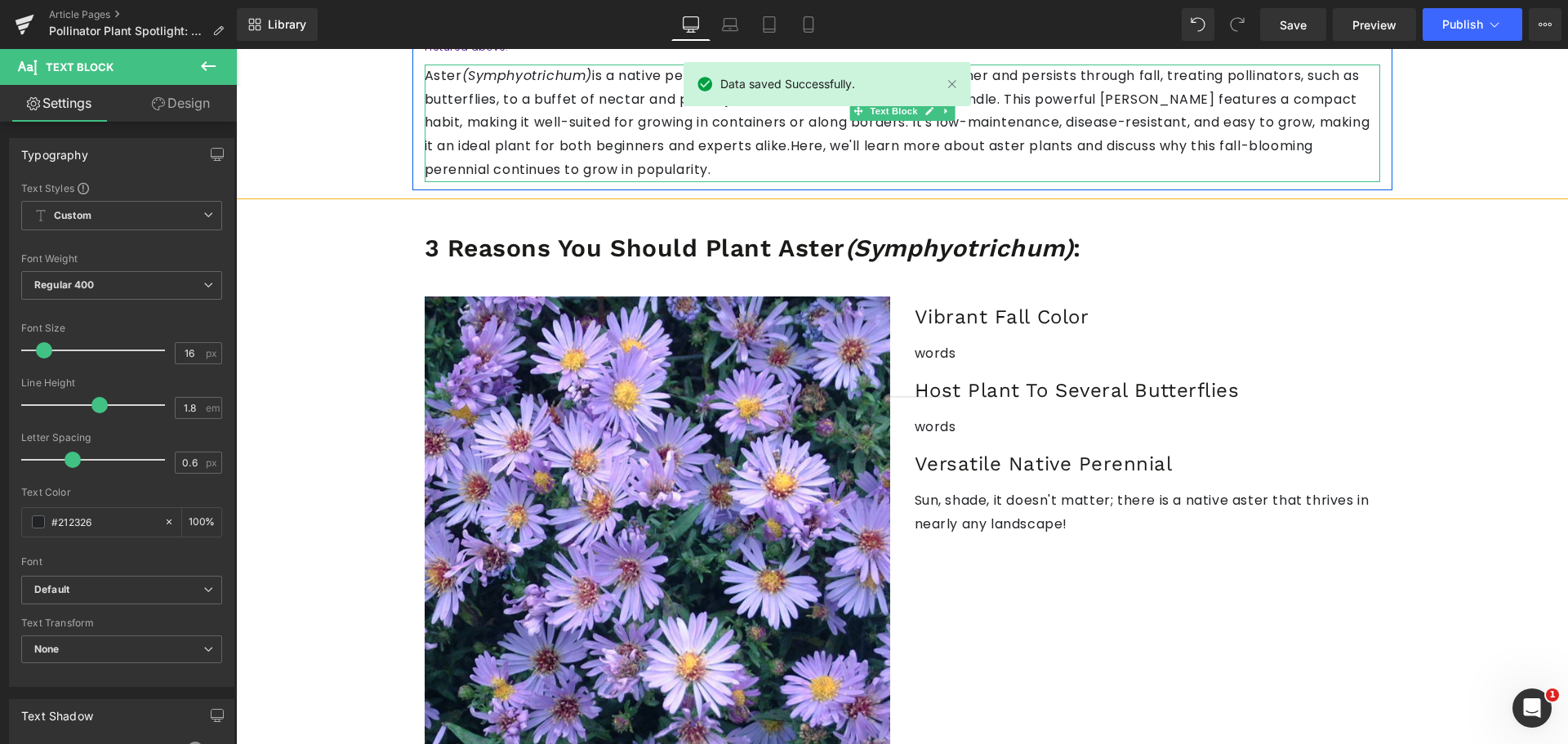
click at [602, 121] on p "Aster (Symphyotrichum) is a native perennial that begins blooming in late summe…" at bounding box center [902, 123] width 955 height 117
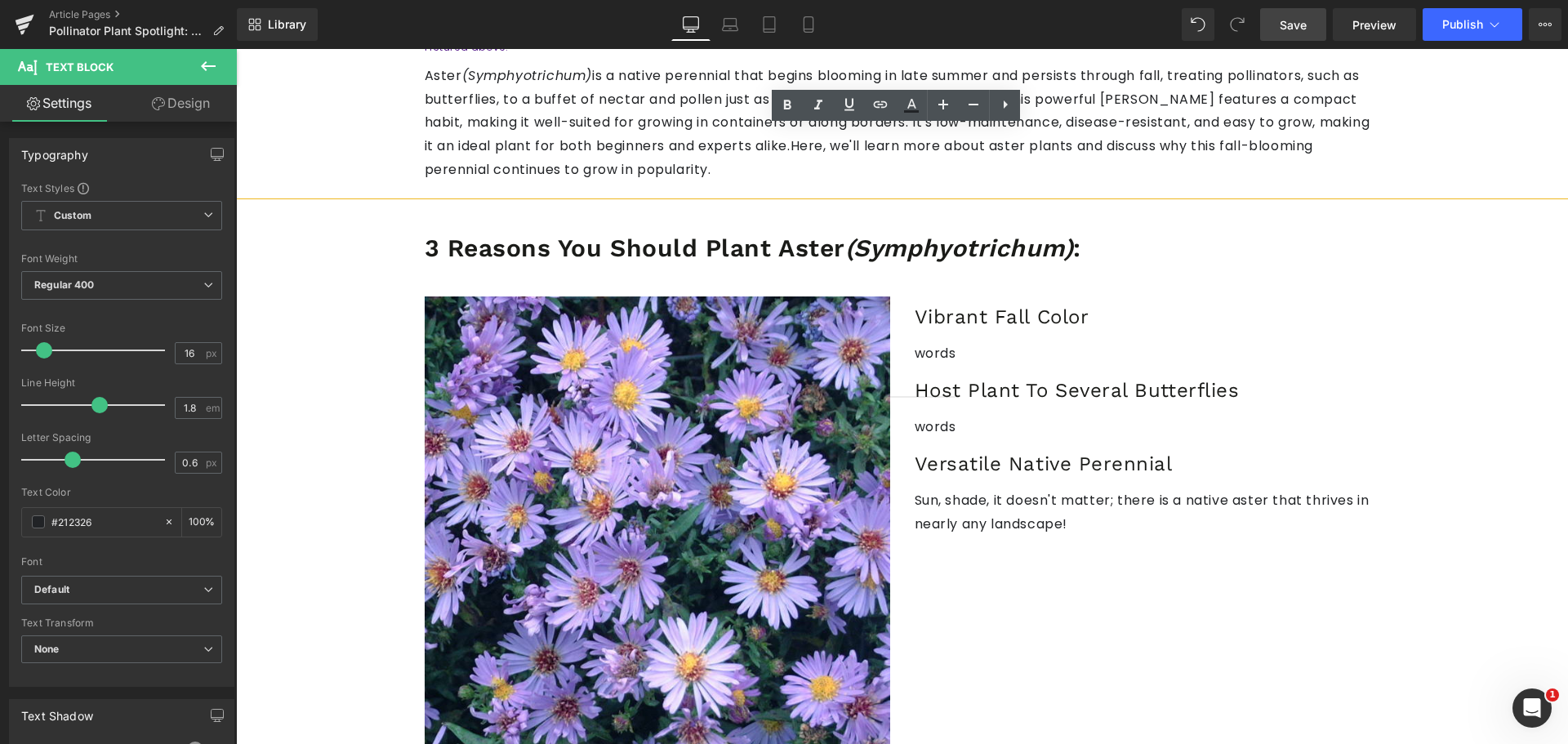
click at [1306, 19] on span "Save" at bounding box center [1293, 25] width 27 height 17
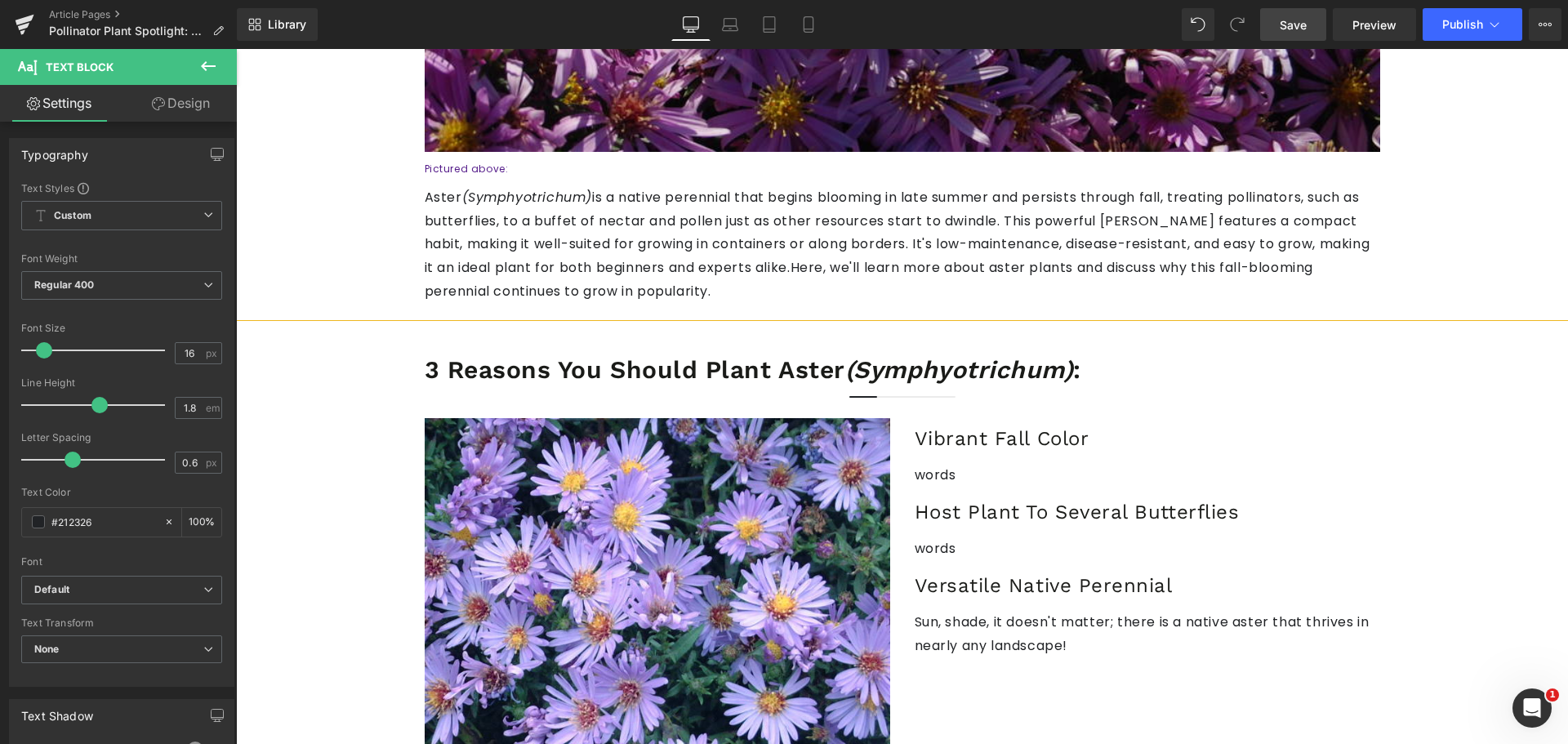
scroll to position [572, 0]
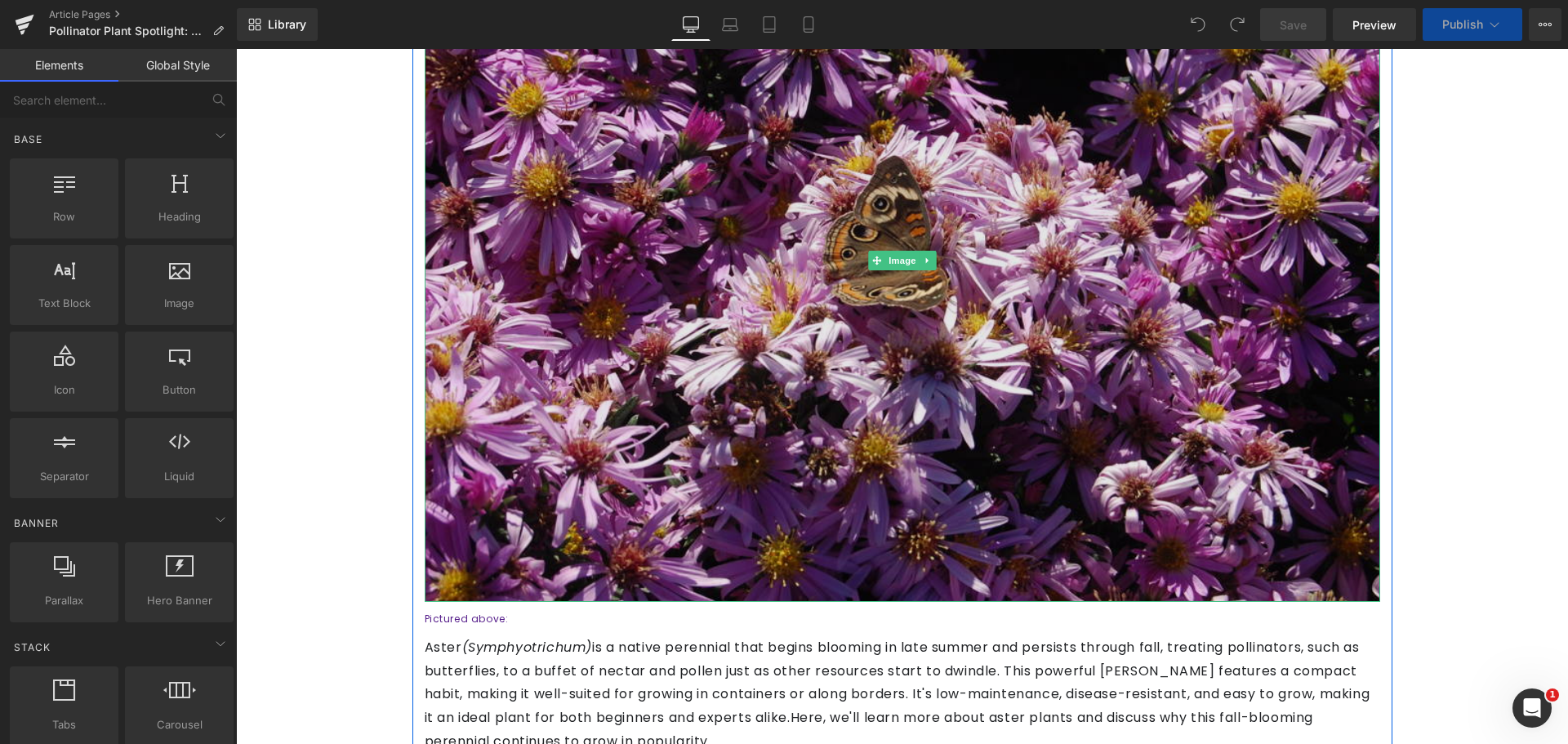
scroll to position [572, 0]
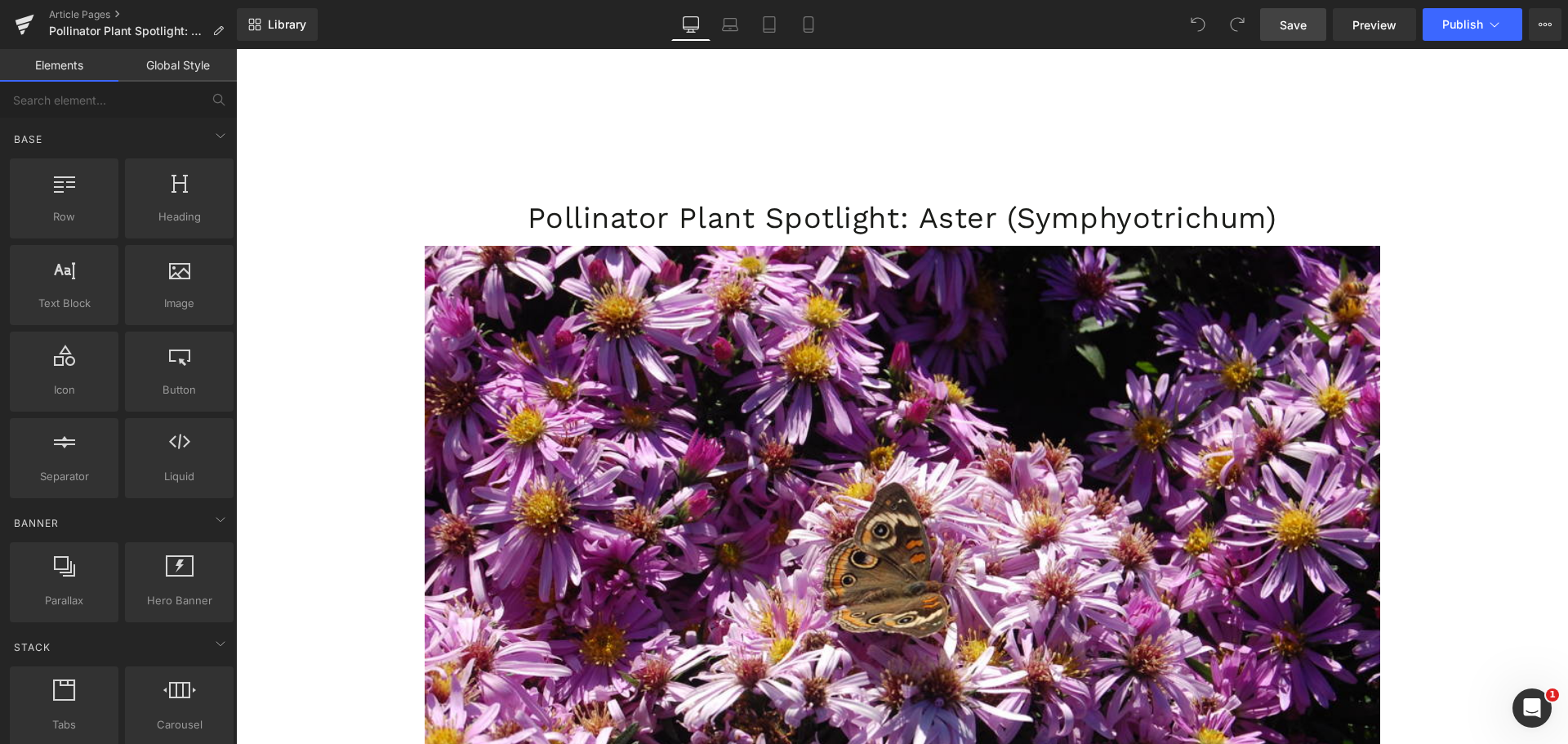
click at [1284, 24] on span "Save" at bounding box center [1293, 25] width 27 height 17
click at [1288, 37] on link "Save" at bounding box center [1293, 25] width 66 height 32
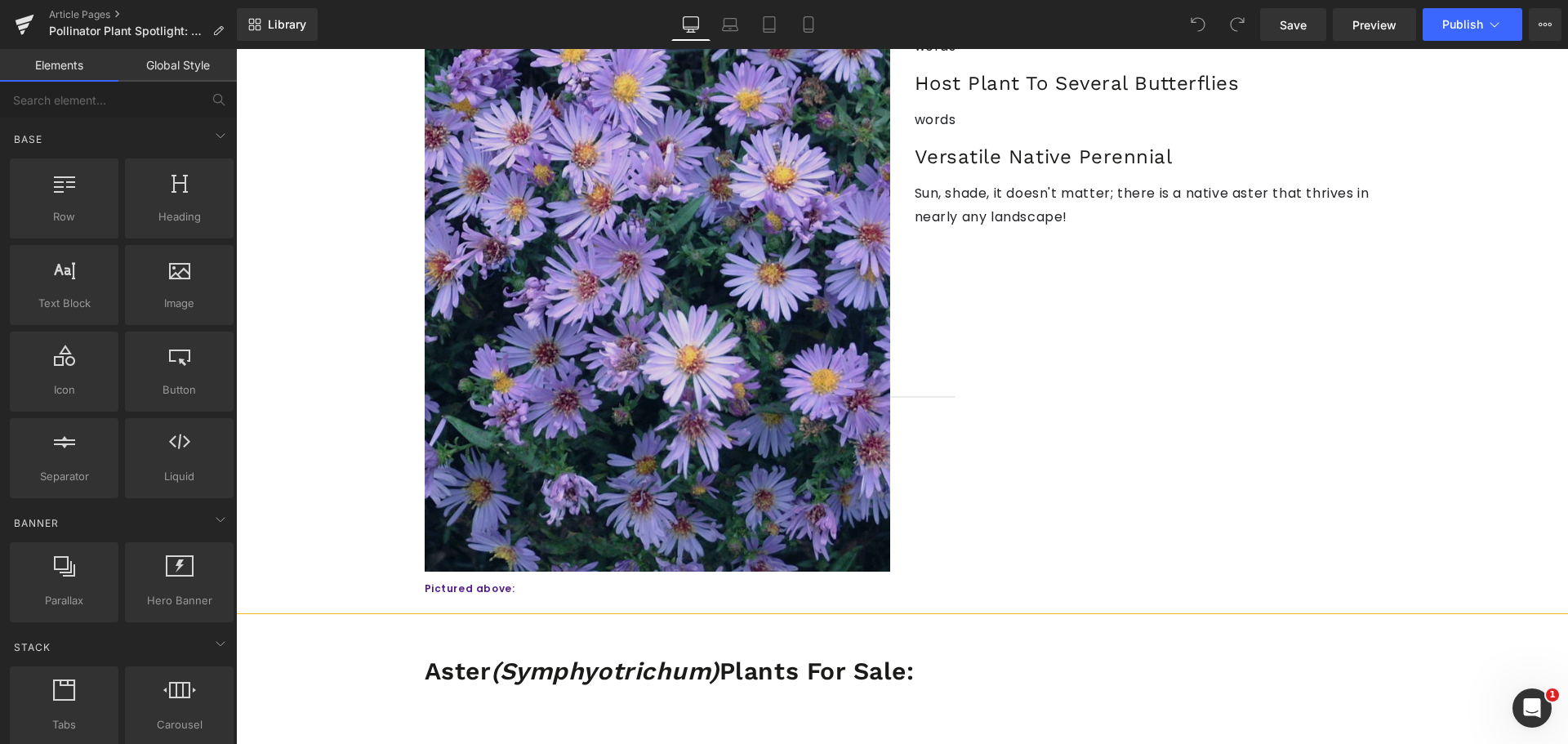
scroll to position [899, 0]
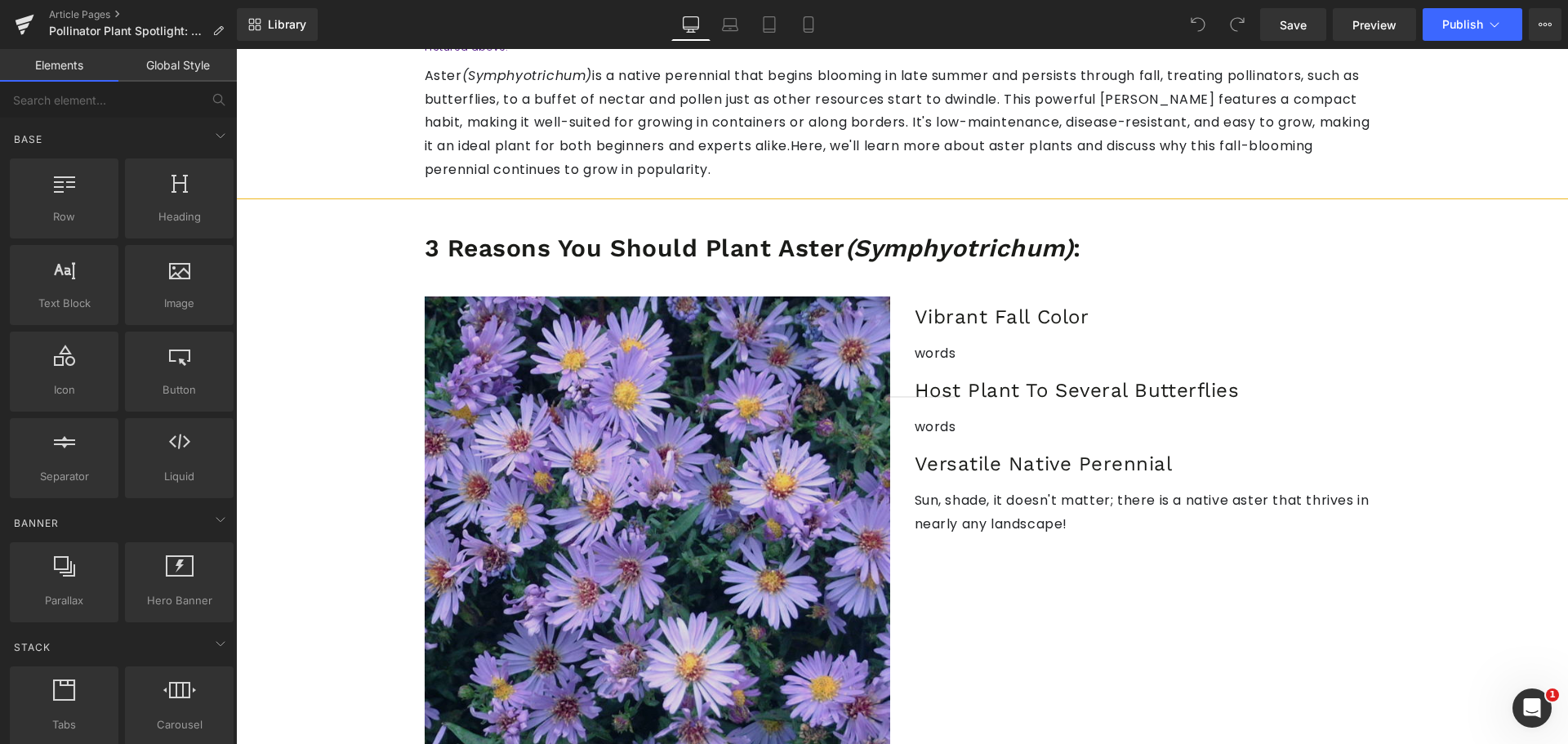
drag, startPoint x: 709, startPoint y: 443, endPoint x: 305, endPoint y: 440, distance: 404.0
click at [709, 443] on img at bounding box center [657, 587] width 465 height 582
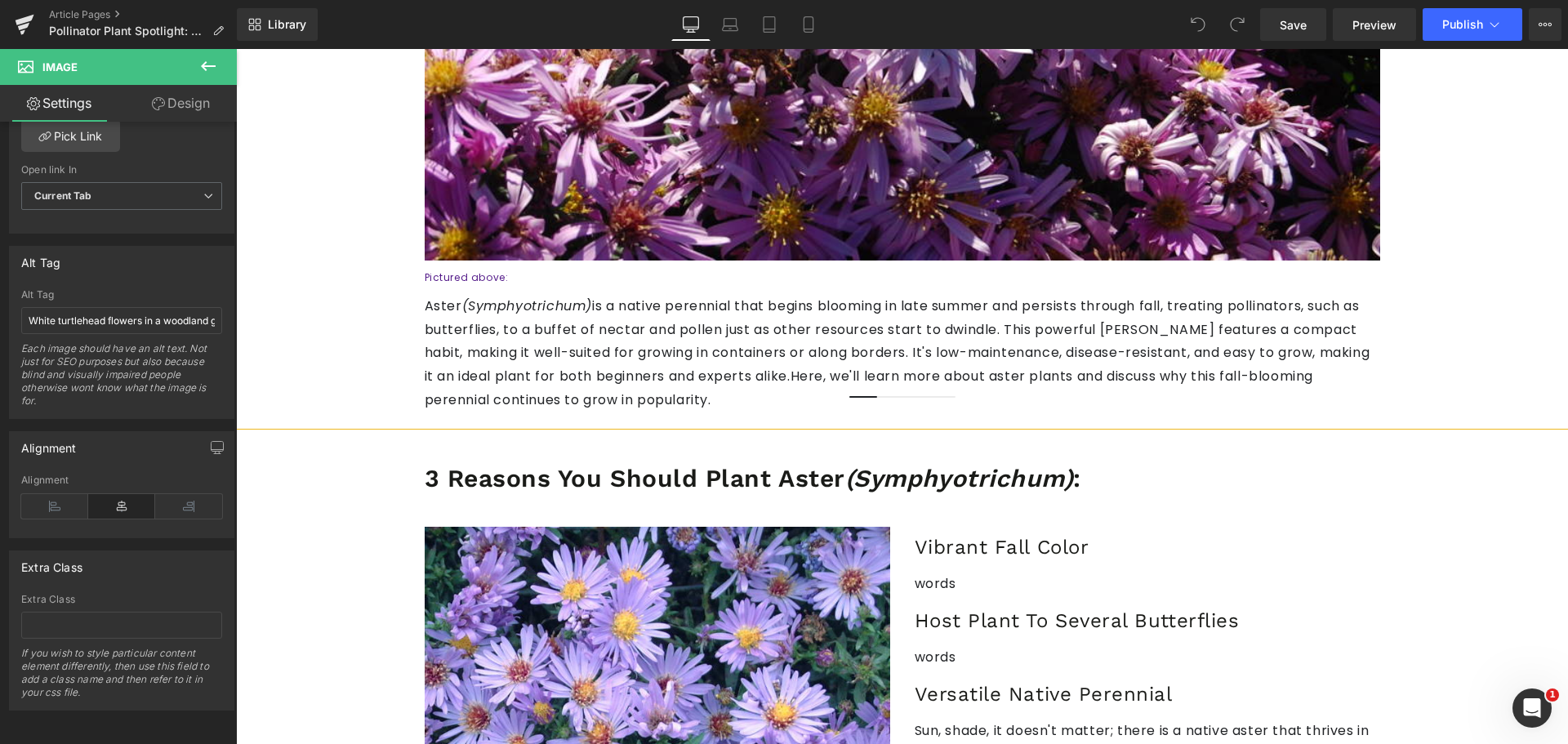
scroll to position [817, 0]
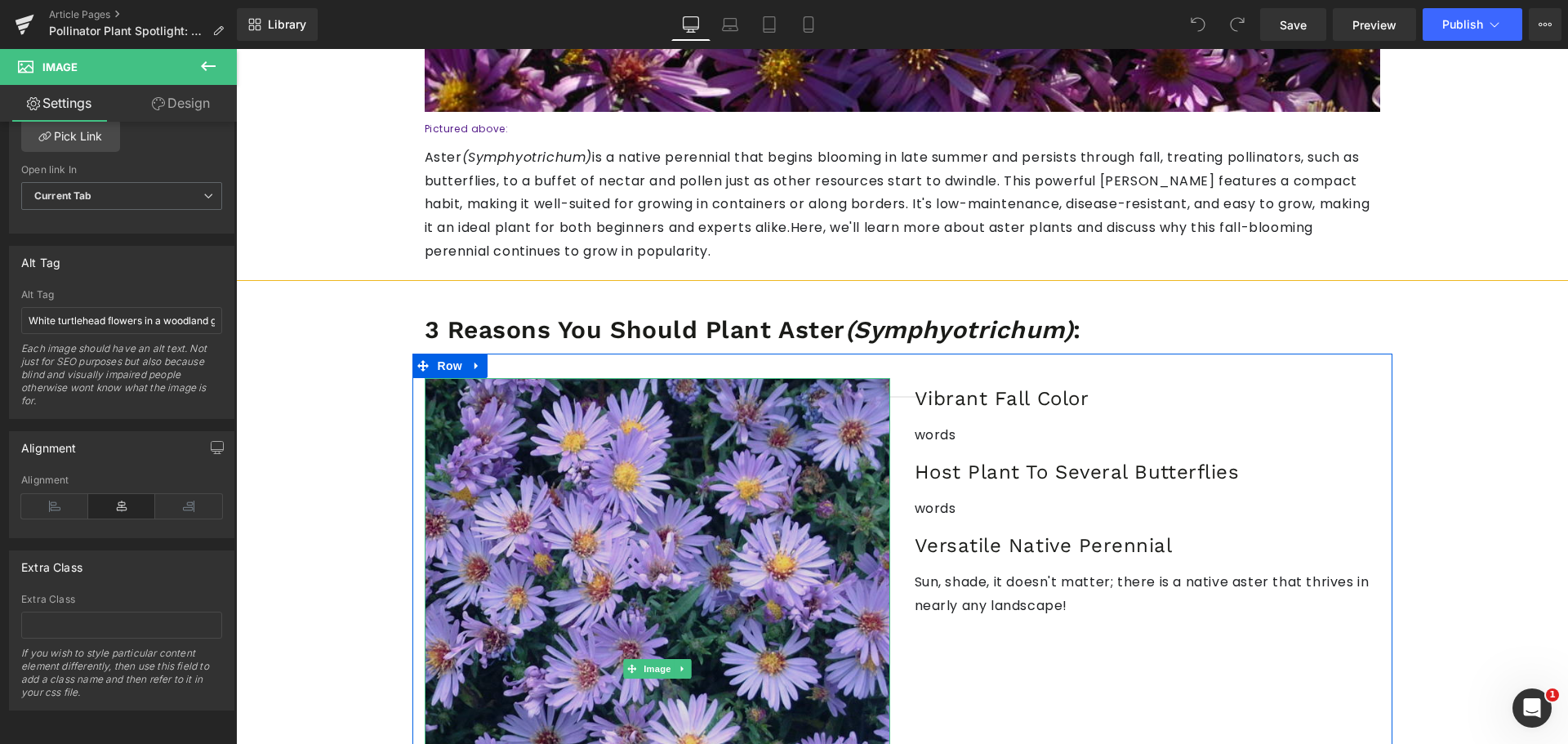
click at [640, 450] on img at bounding box center [657, 669] width 465 height 582
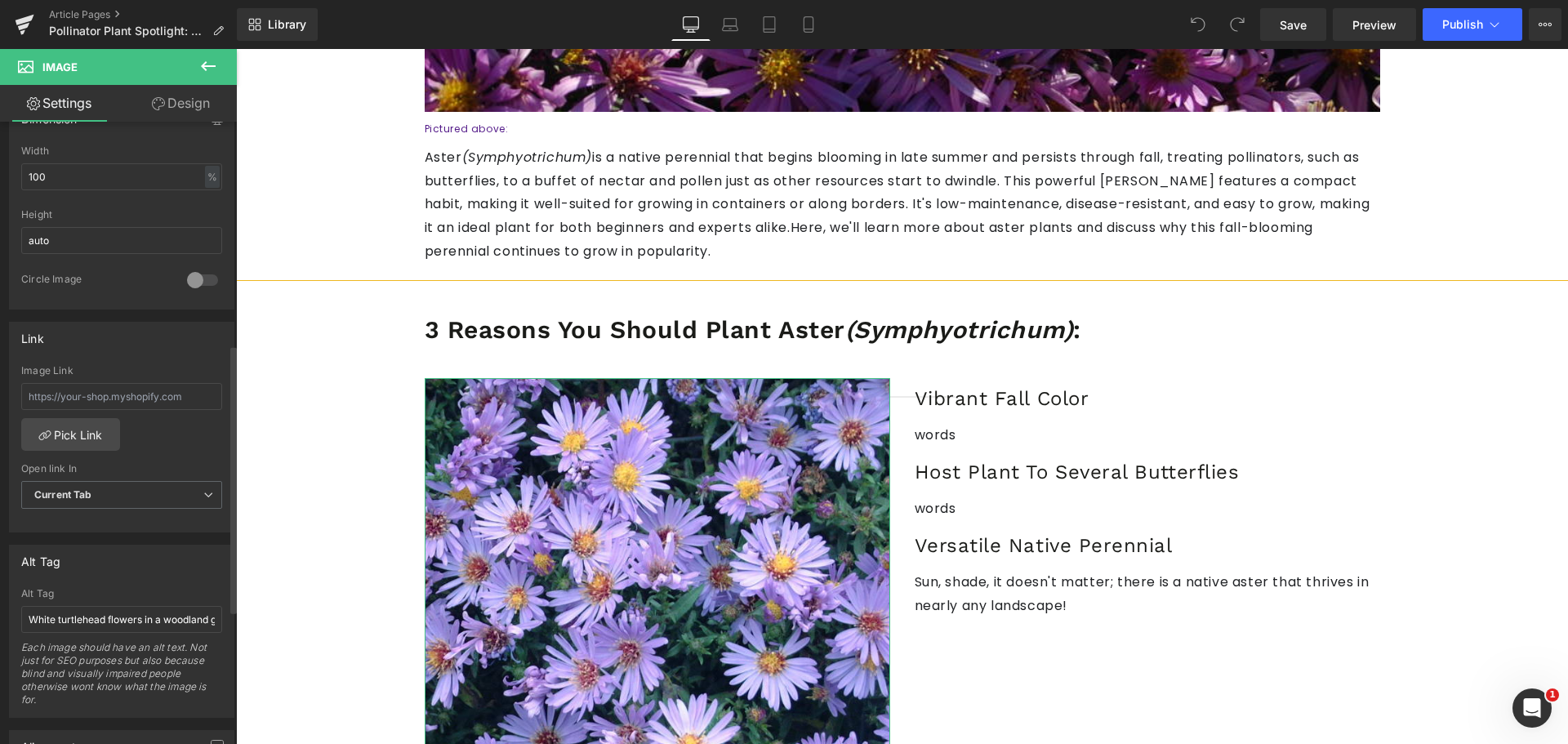
scroll to position [327, 0]
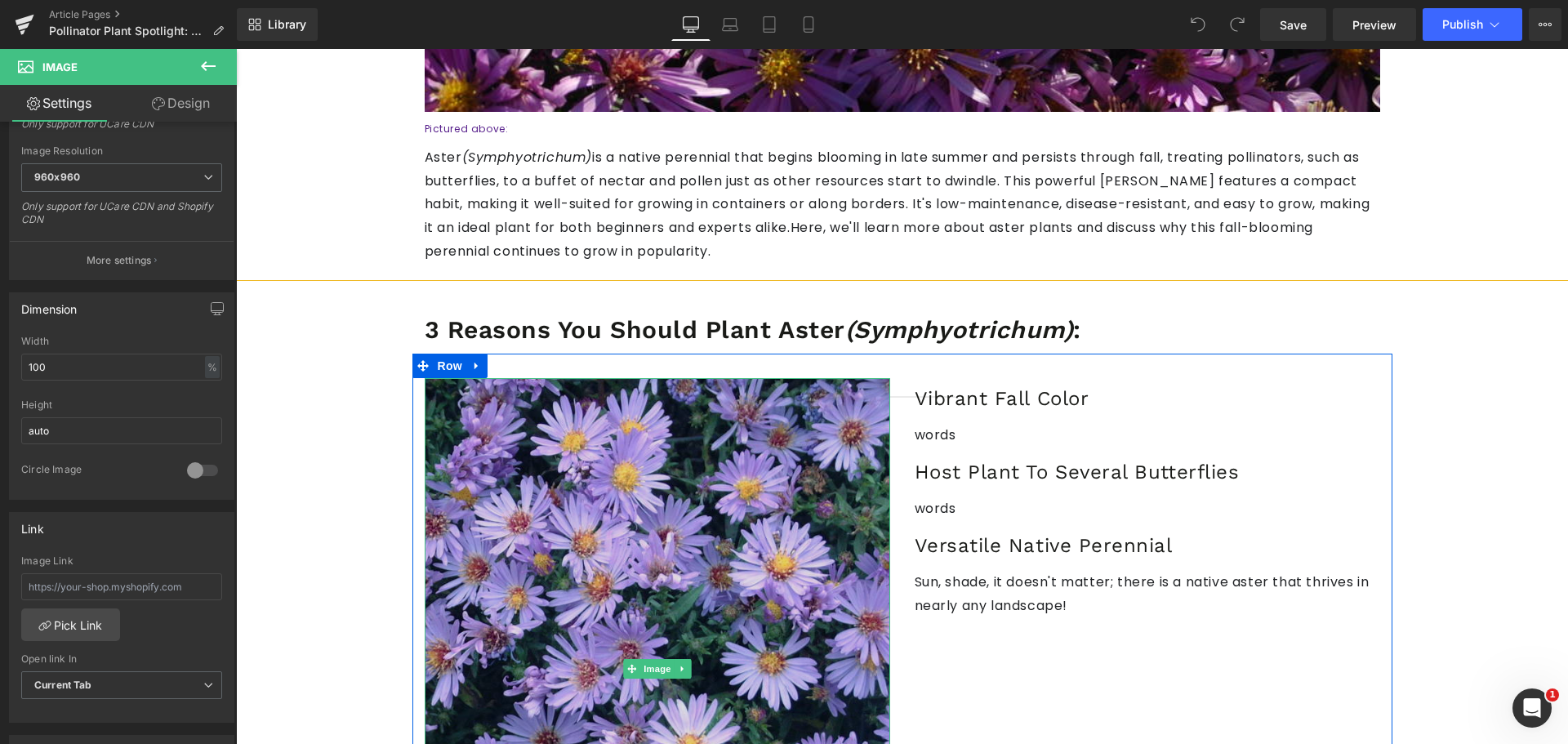
click at [635, 541] on img at bounding box center [657, 669] width 465 height 582
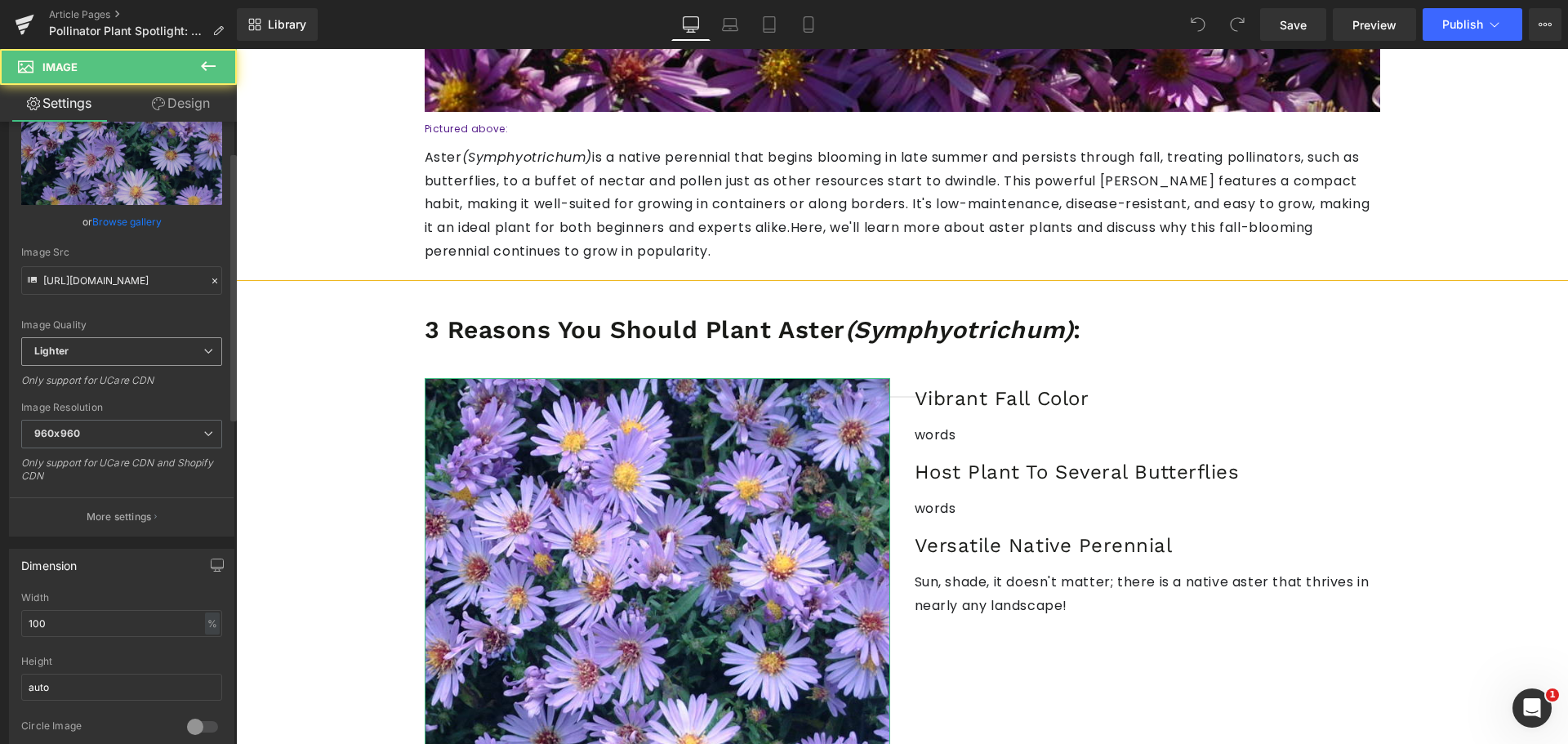
scroll to position [0, 0]
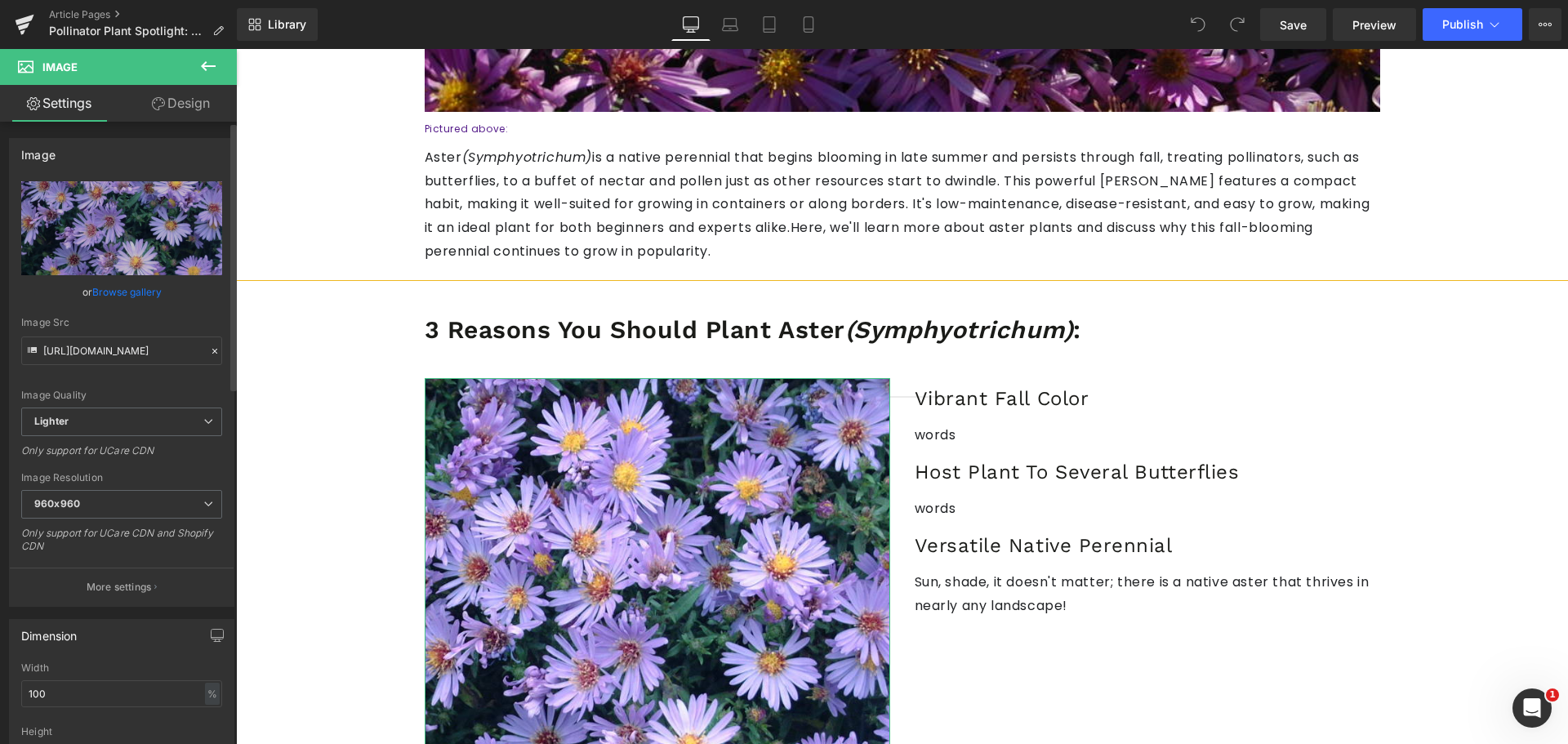
click at [111, 294] on link "Browse gallery" at bounding box center [127, 292] width 70 height 29
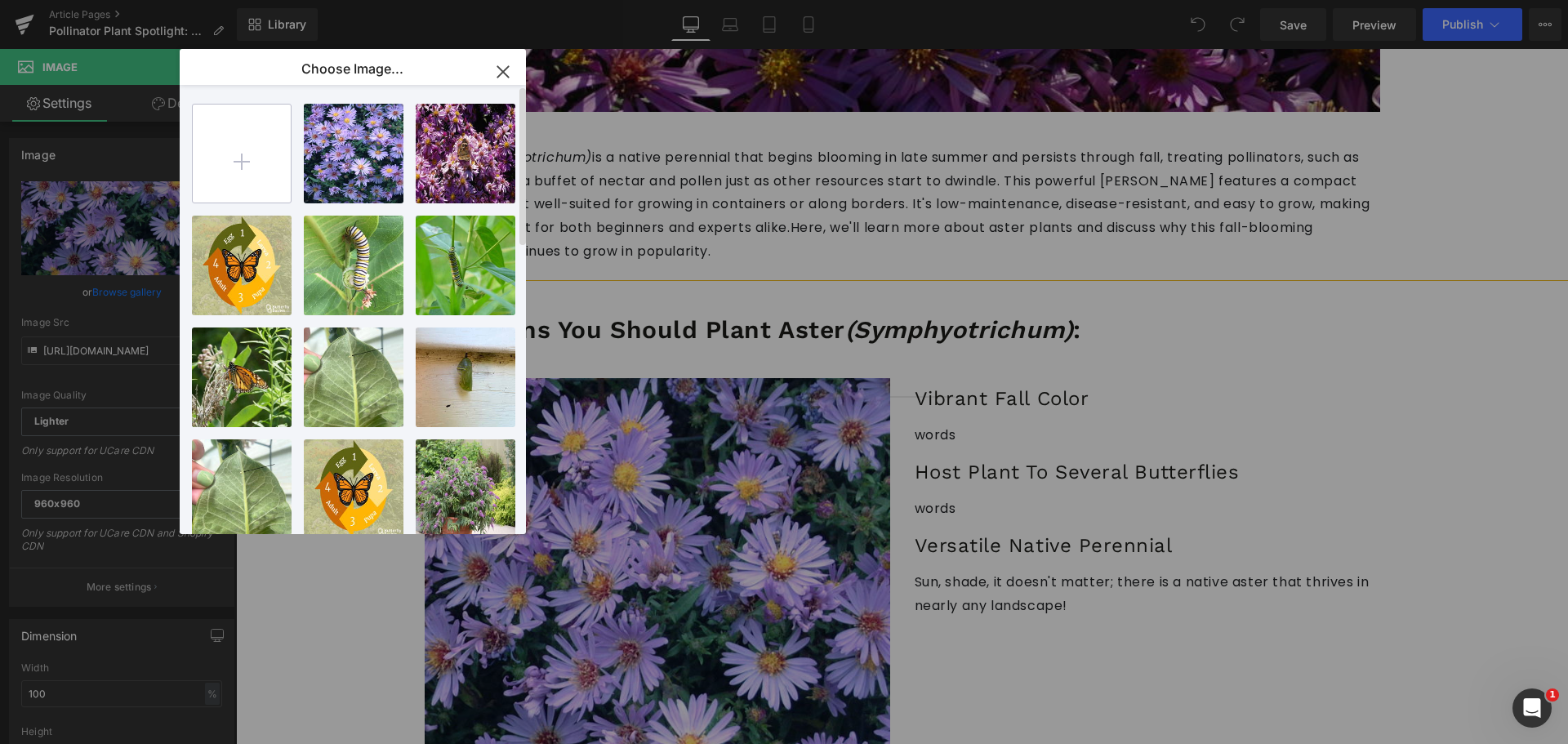
click at [239, 145] on input "file" at bounding box center [241, 153] width 98 height 98
type input "C:\fakepath\Pink Aster.png"
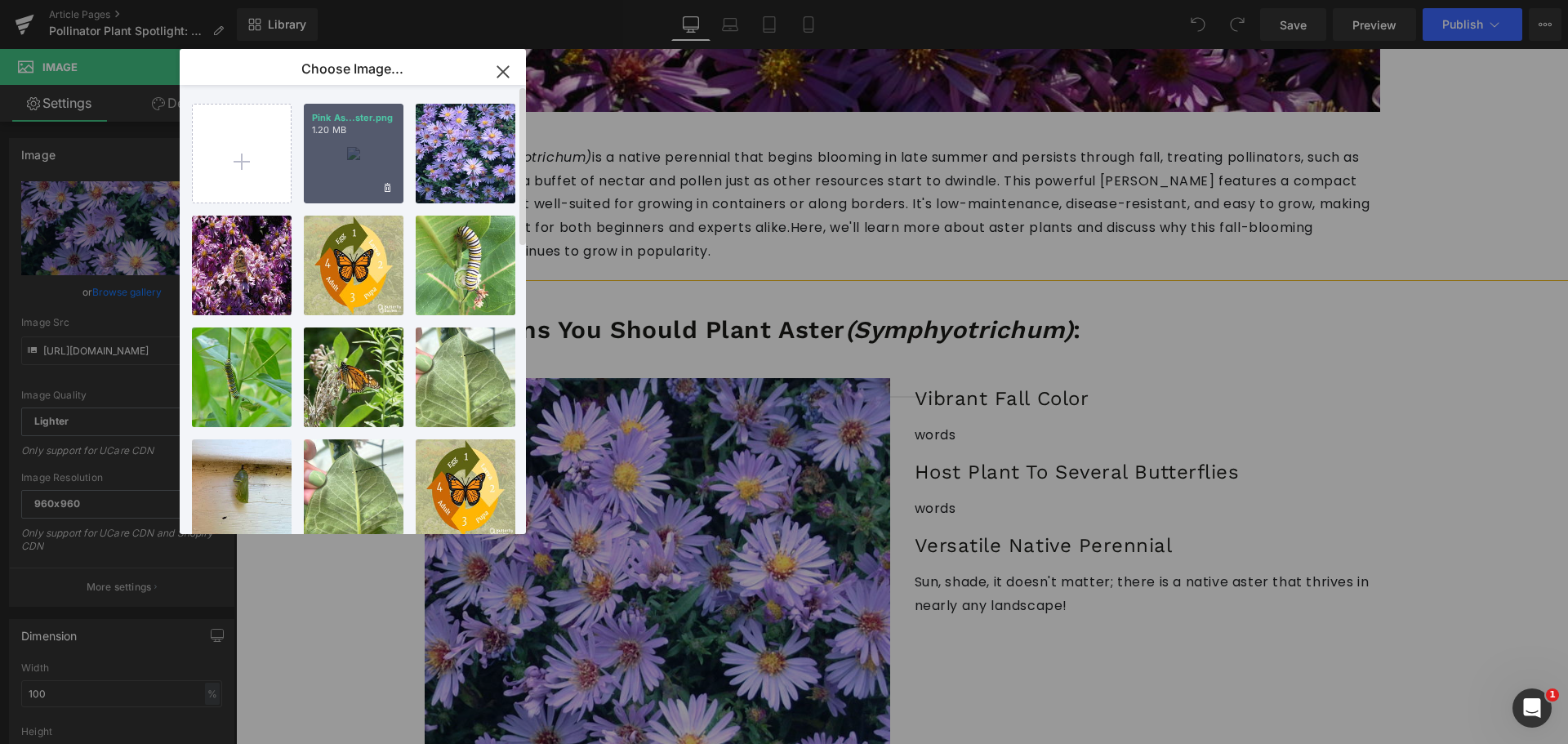
click at [350, 140] on div "Pink As...ster.png 1.20 MB" at bounding box center [353, 153] width 100 height 100
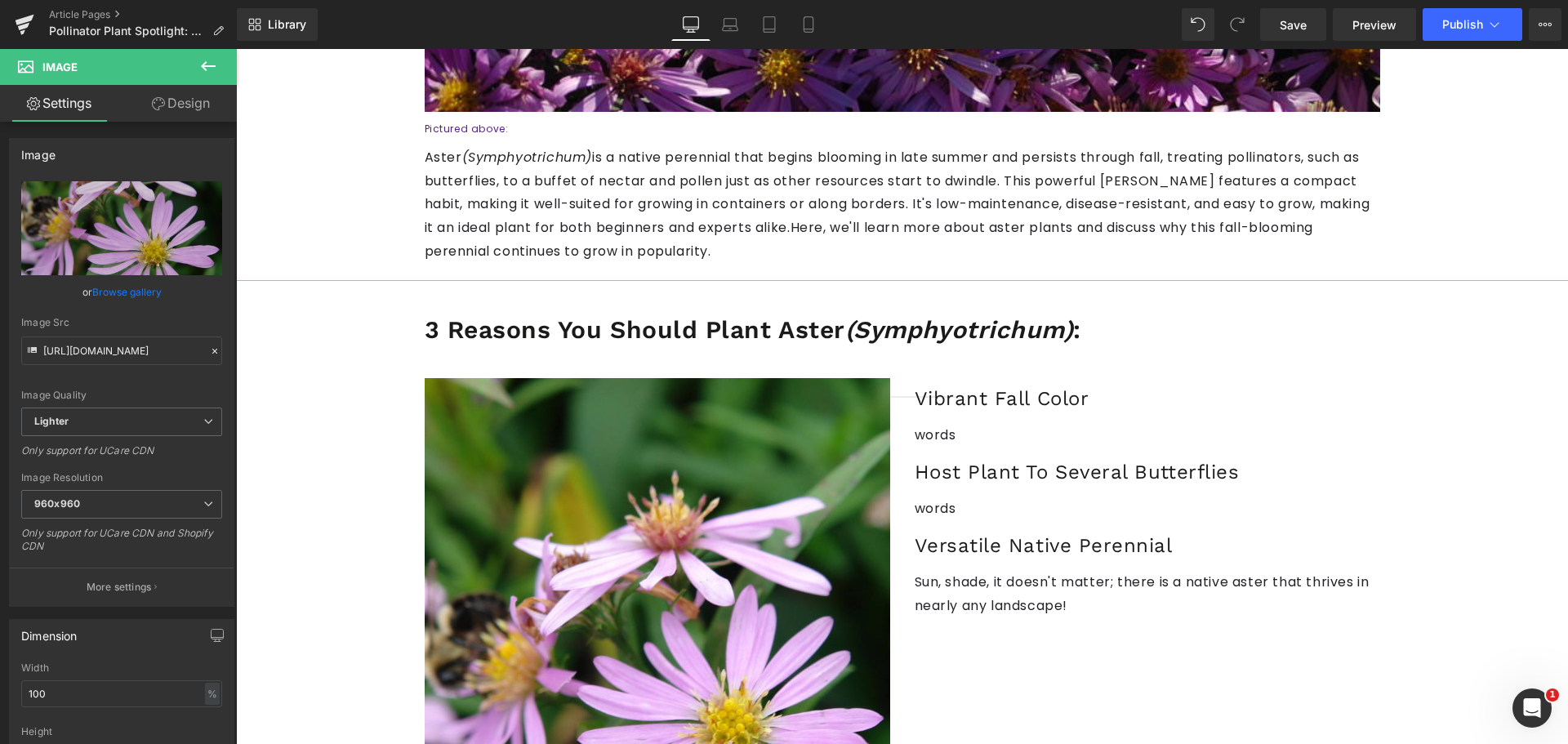
type input "[URL][DOMAIN_NAME]"
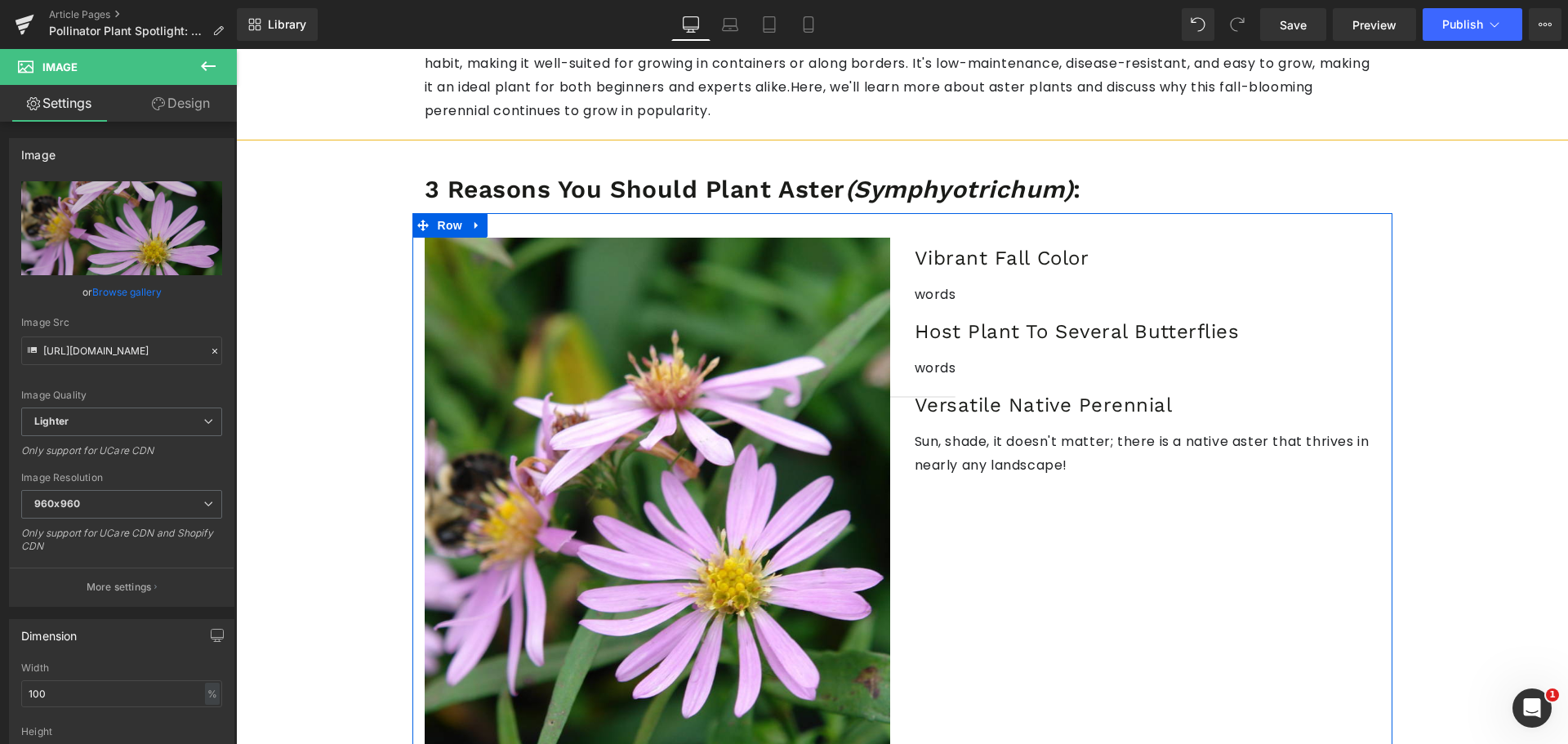
scroll to position [817, 0]
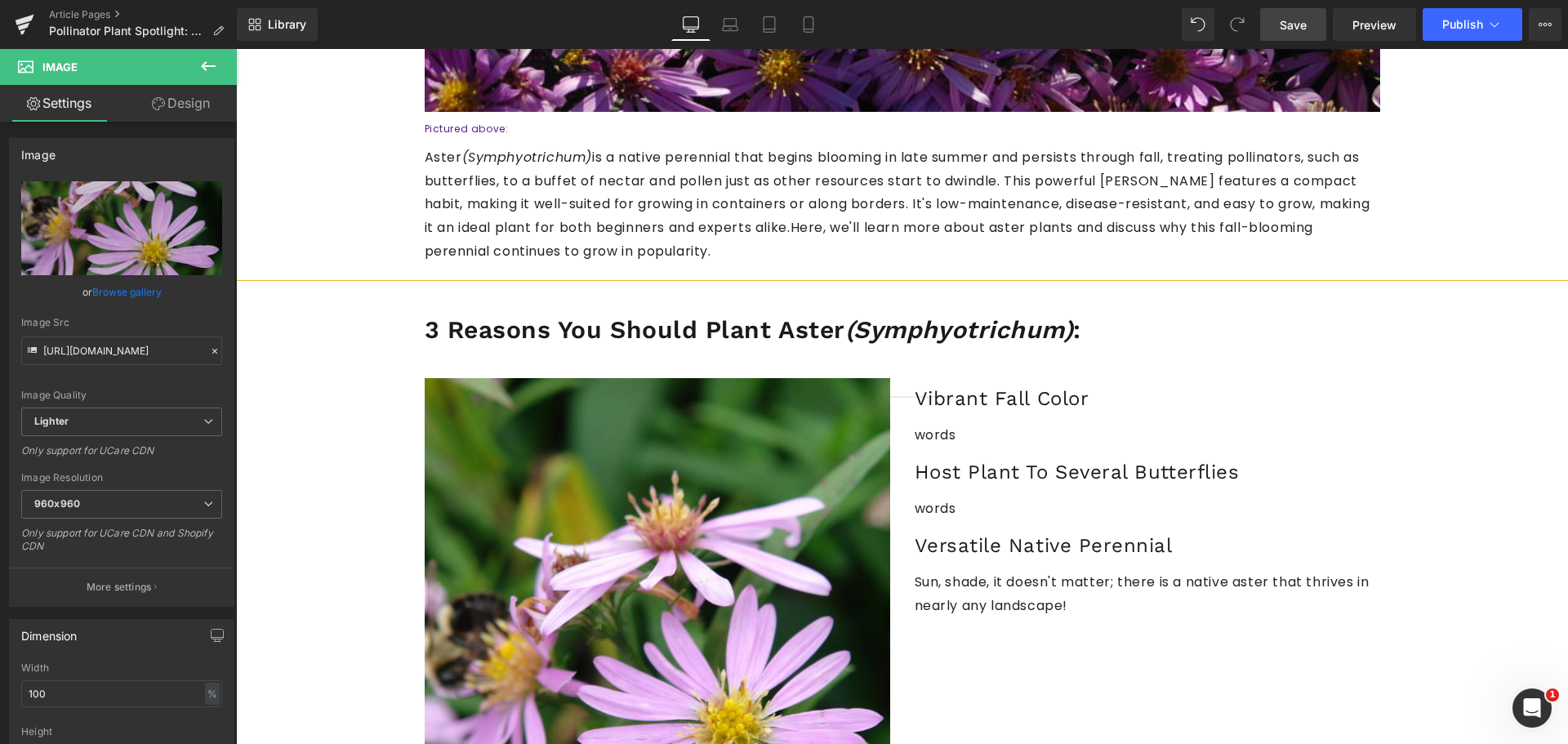
drag, startPoint x: 1300, startPoint y: 29, endPoint x: 969, endPoint y: 236, distance: 390.4
click at [1300, 29] on span "Save" at bounding box center [1293, 25] width 27 height 17
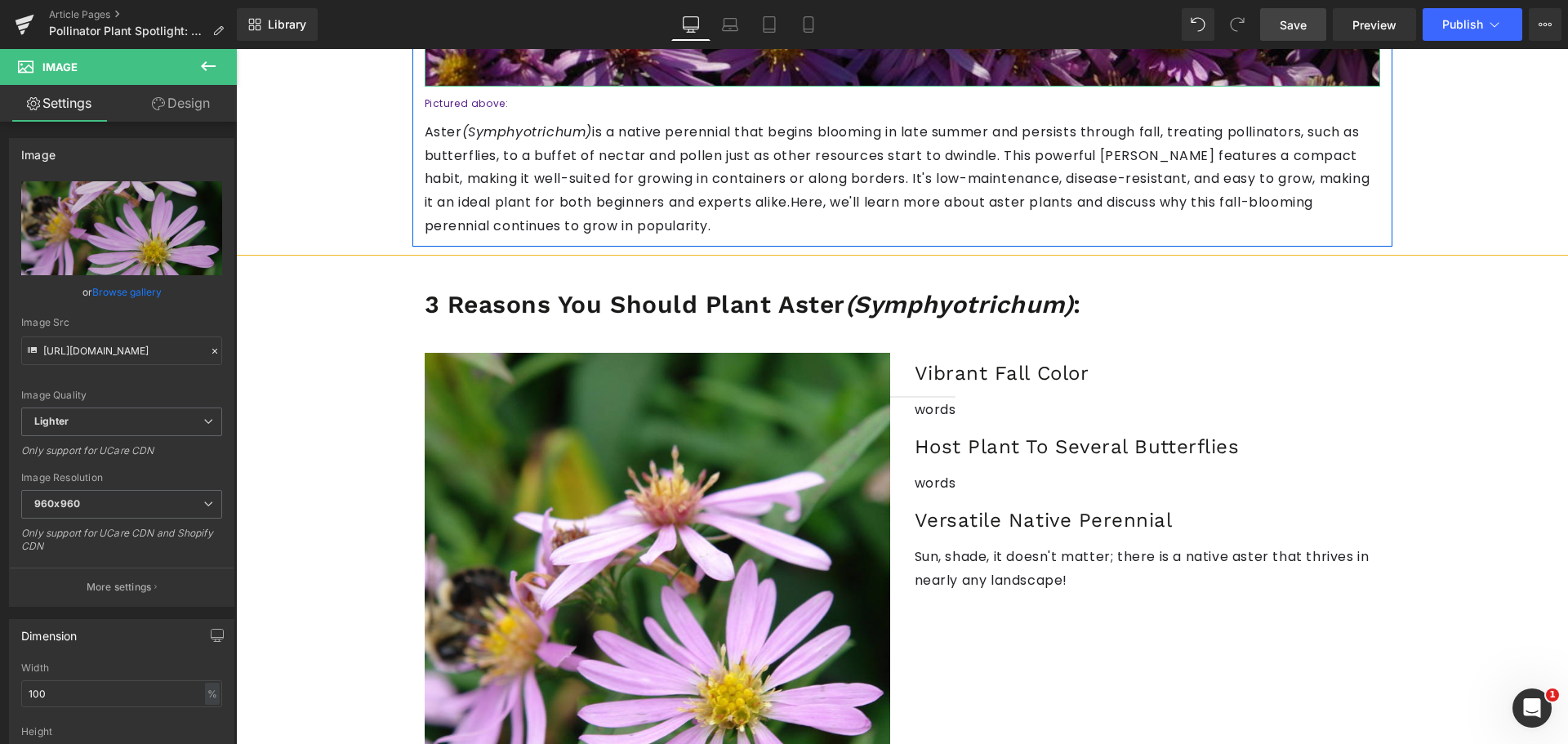
scroll to position [981, 0]
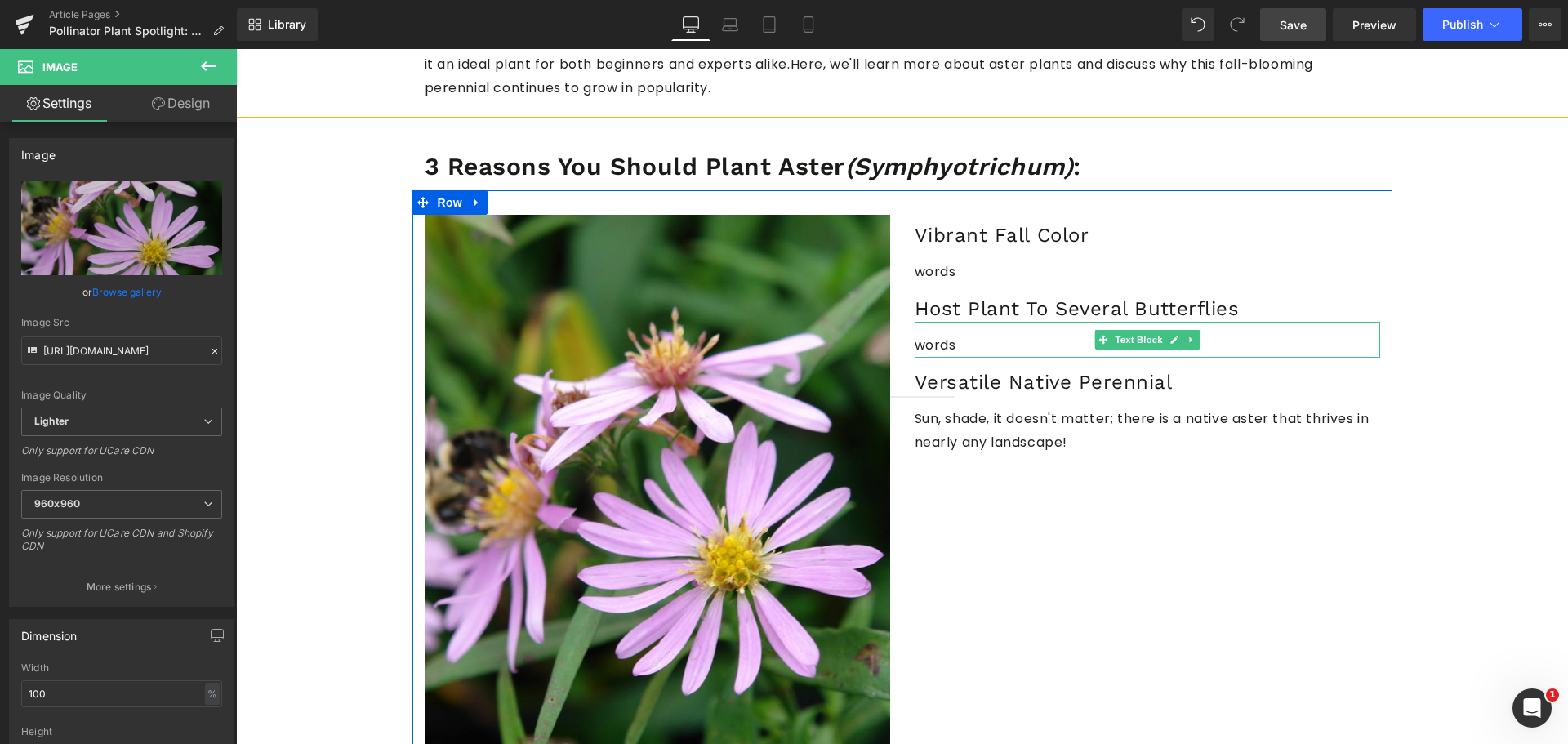
click at [938, 334] on p "words" at bounding box center [1147, 346] width 465 height 24
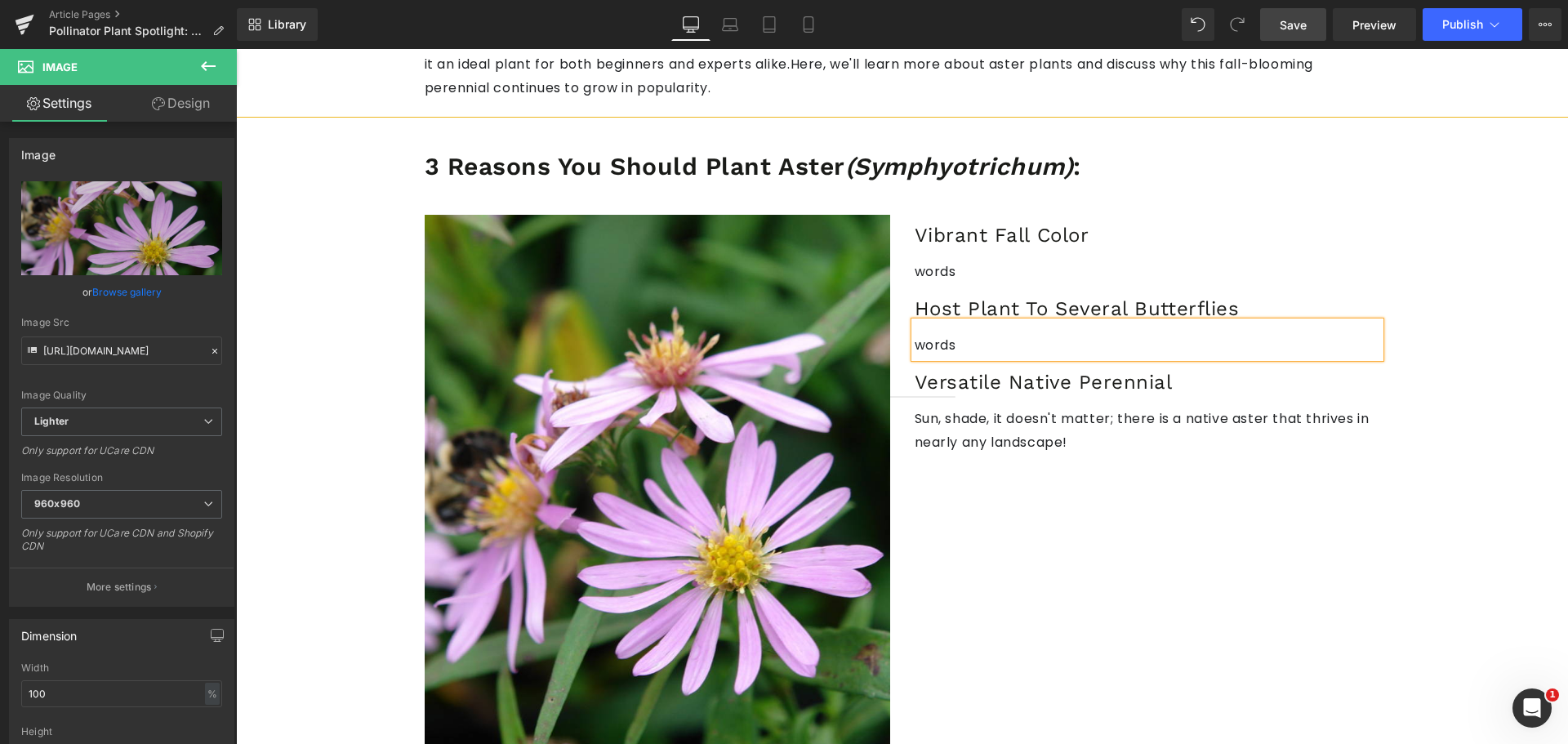
click at [938, 334] on p "words" at bounding box center [1147, 346] width 465 height 24
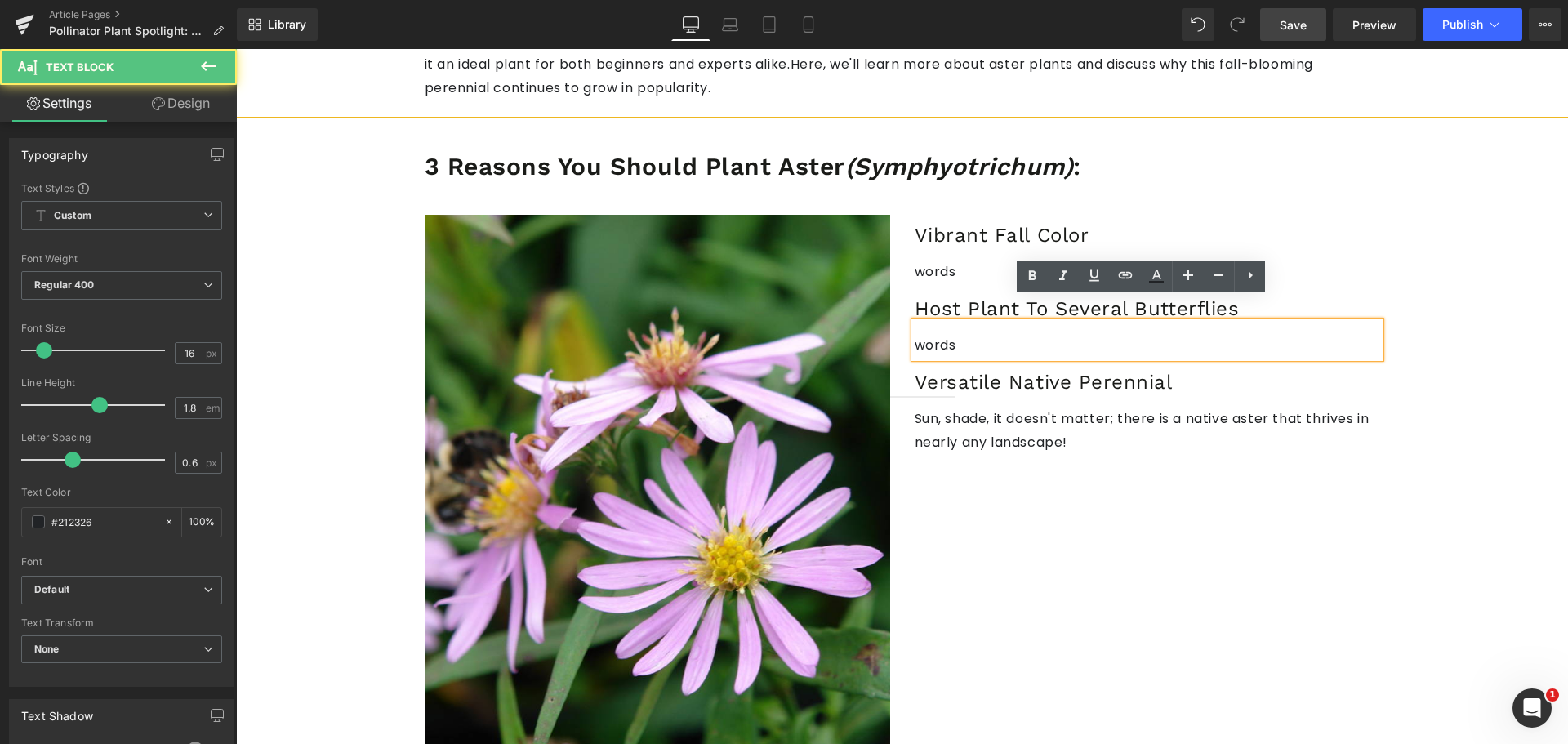
click at [938, 334] on p "words" at bounding box center [1147, 346] width 465 height 24
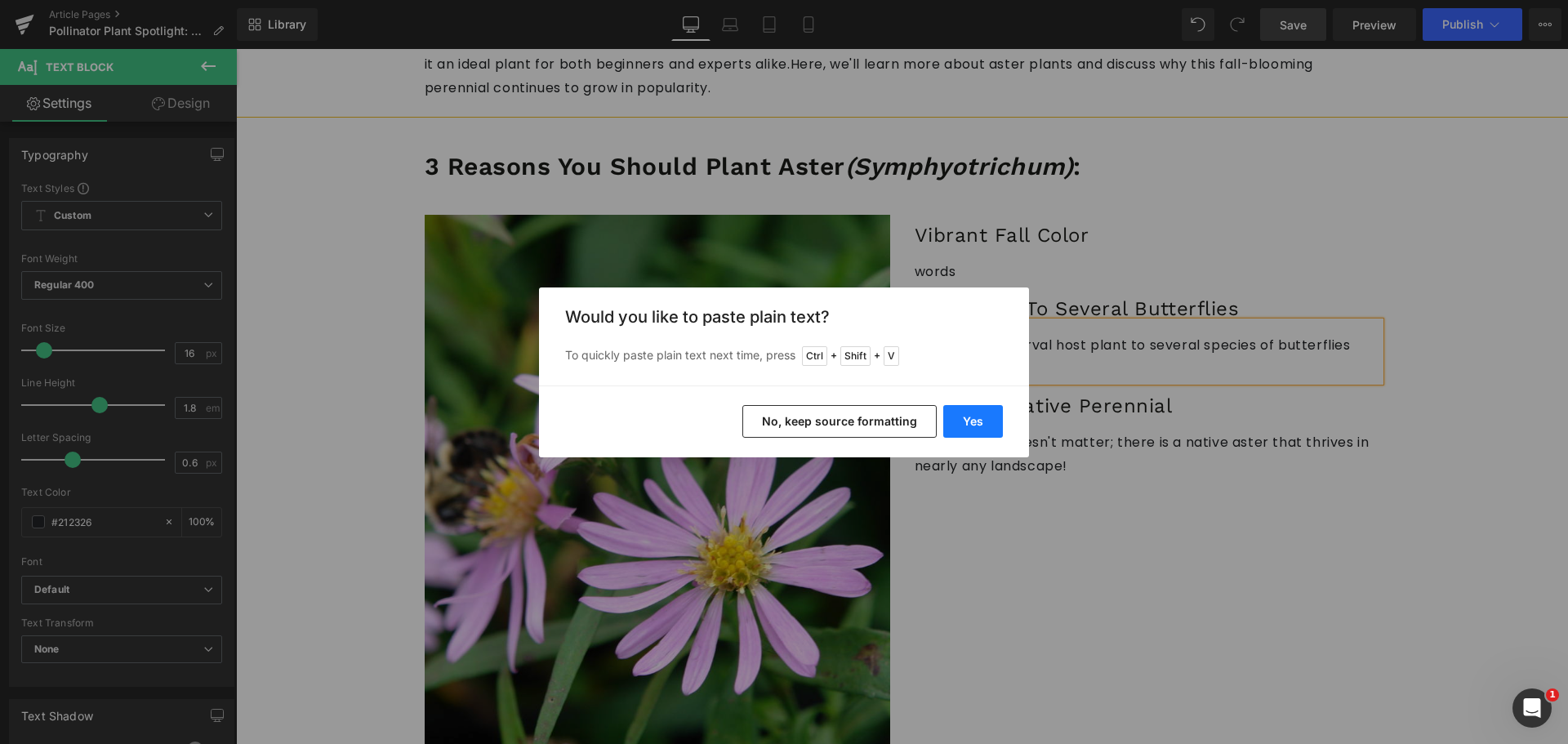
click at [969, 427] on button "Yes" at bounding box center [972, 421] width 60 height 32
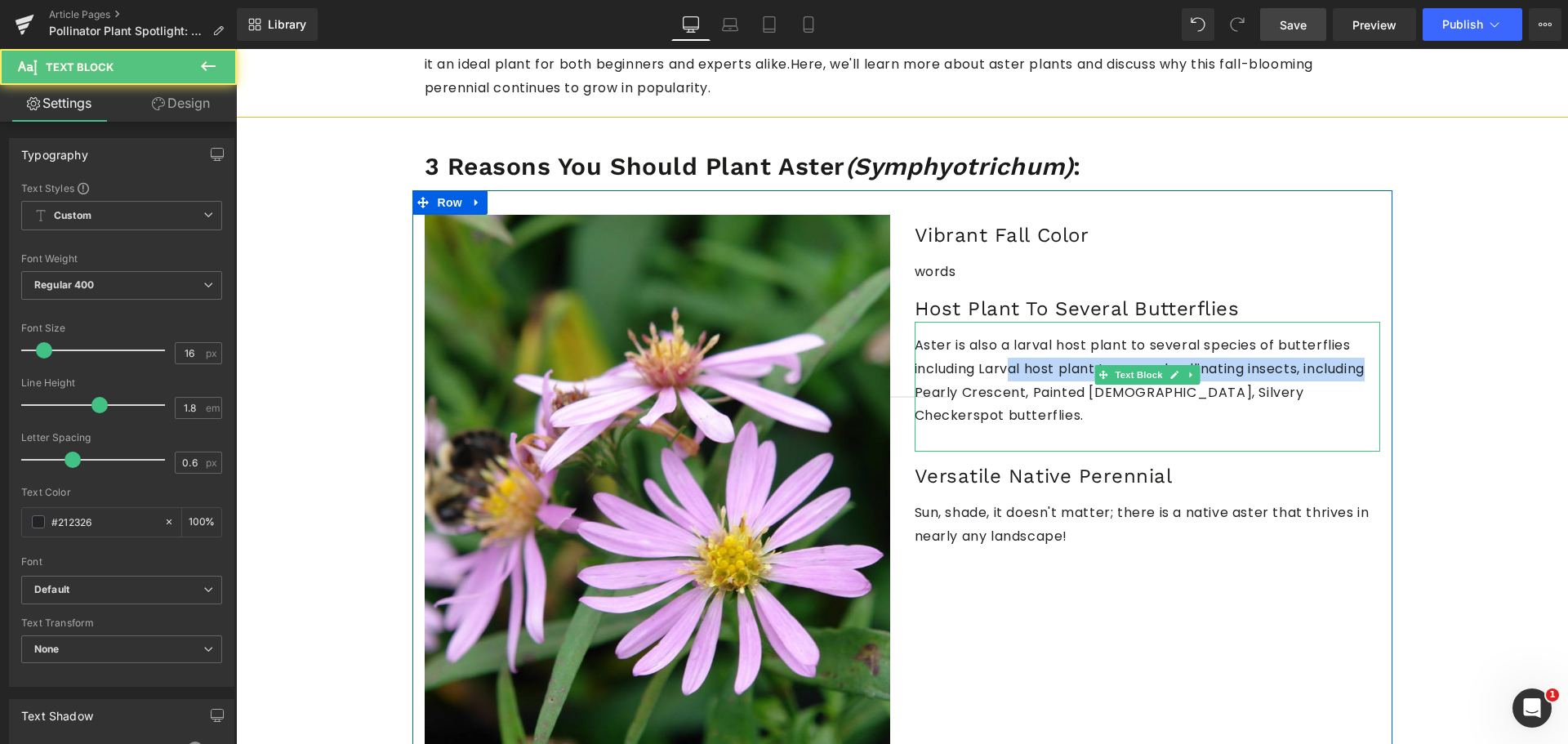
drag, startPoint x: 1260, startPoint y: 343, endPoint x: 938, endPoint y: 341, distance: 322.0
click at [938, 341] on p "Aster is also a larval host plant to several species of butterflies including L…" at bounding box center [1147, 381] width 465 height 94
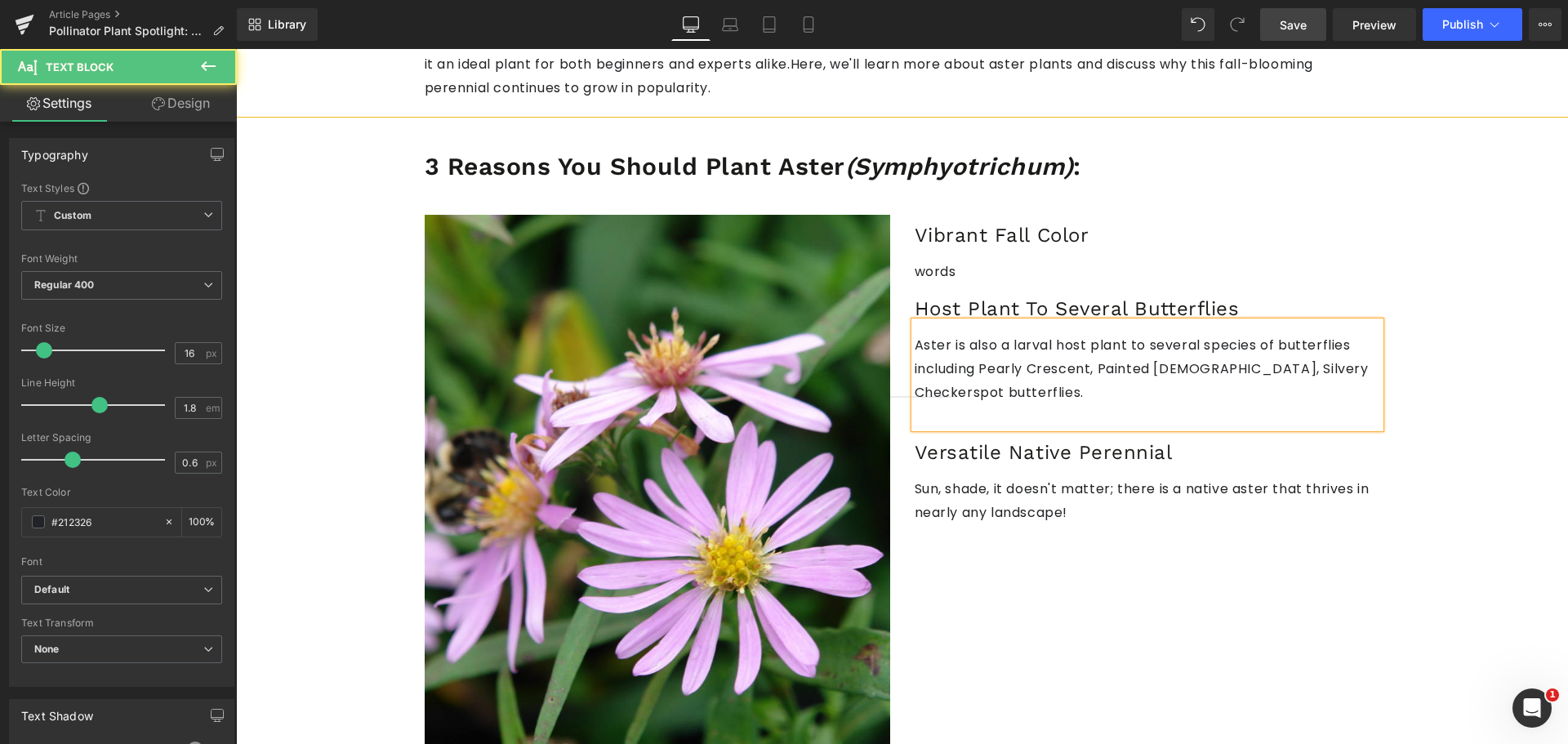
click at [1236, 340] on p "Aster is also a larval host plant to several species of butterflies including P…" at bounding box center [1147, 369] width 465 height 71
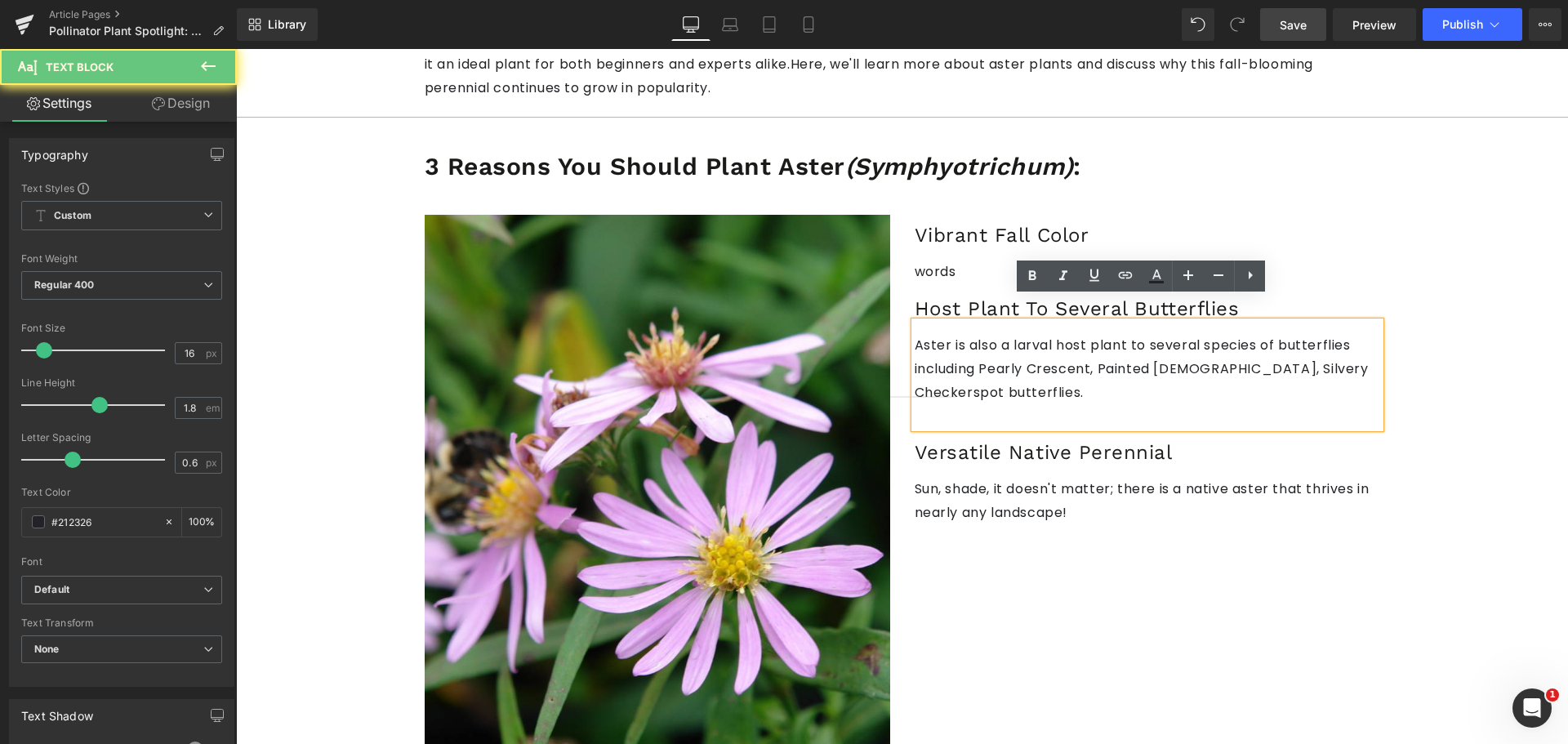
click at [1107, 349] on p "Aster is also a larval host plant to several species of butterflies including P…" at bounding box center [1147, 369] width 465 height 71
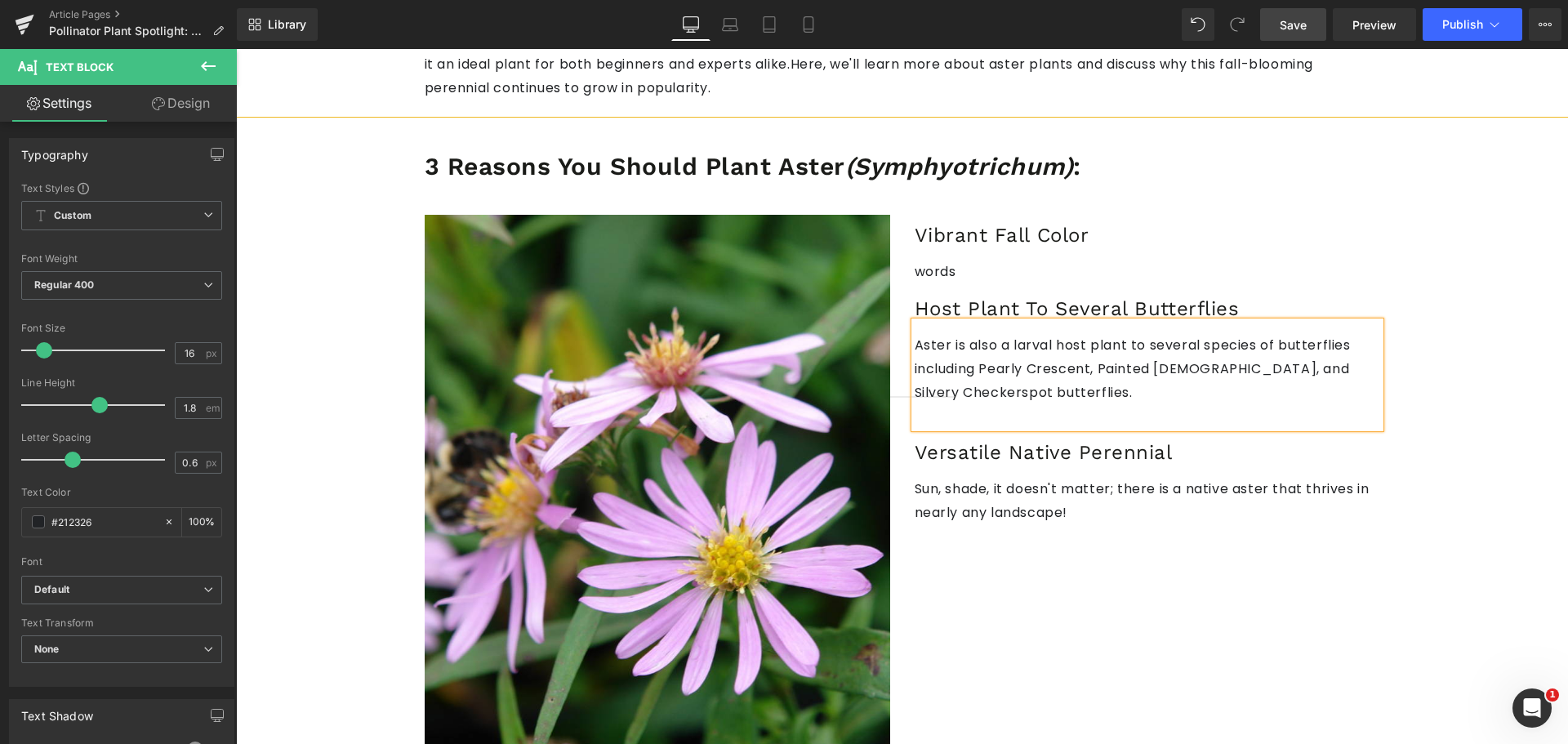
click at [1317, 341] on p "Aster is also a larval host plant to several species of butterflies including P…" at bounding box center [1147, 369] width 465 height 71
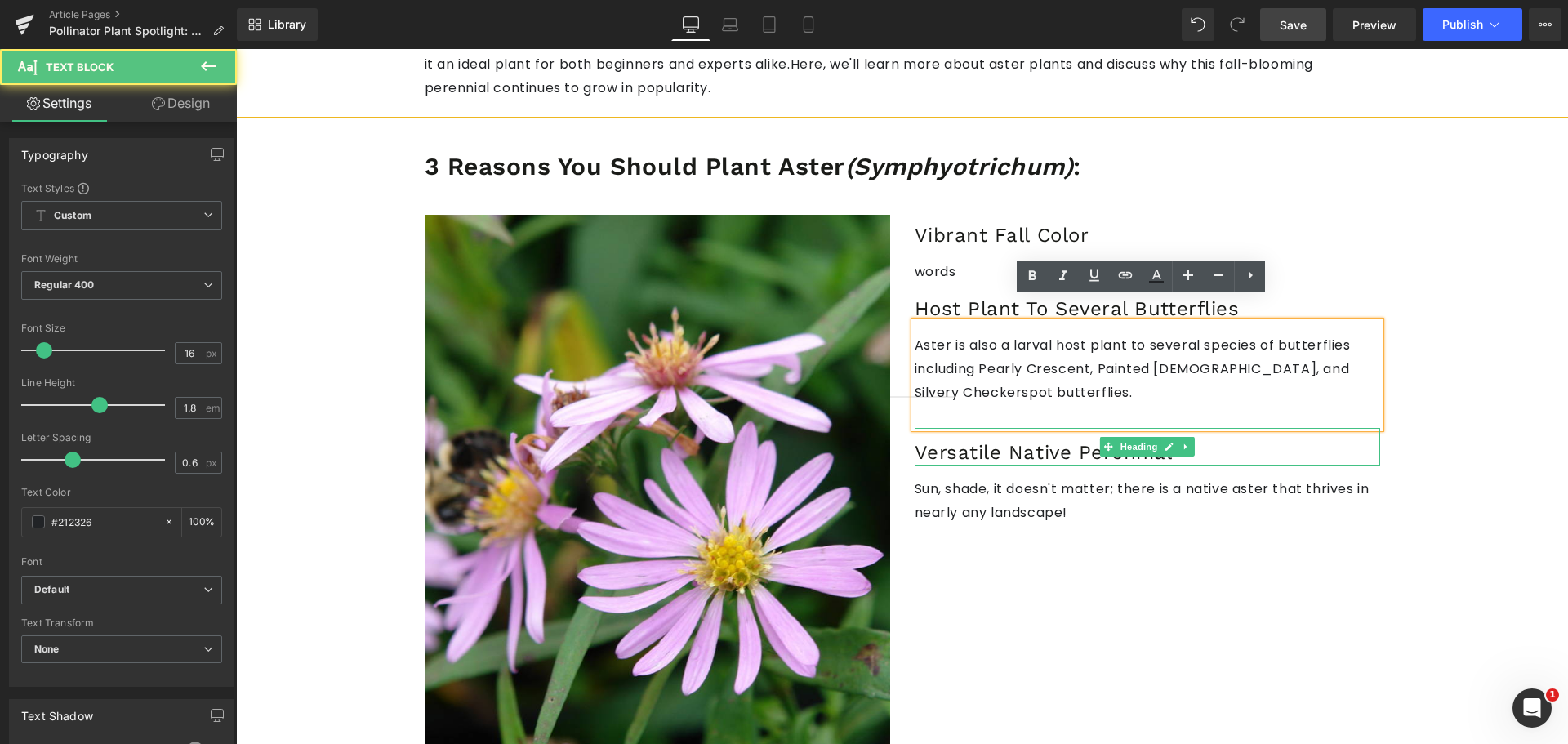
click at [1082, 428] on div "Versatile Native Perennial" at bounding box center [1147, 447] width 465 height 37
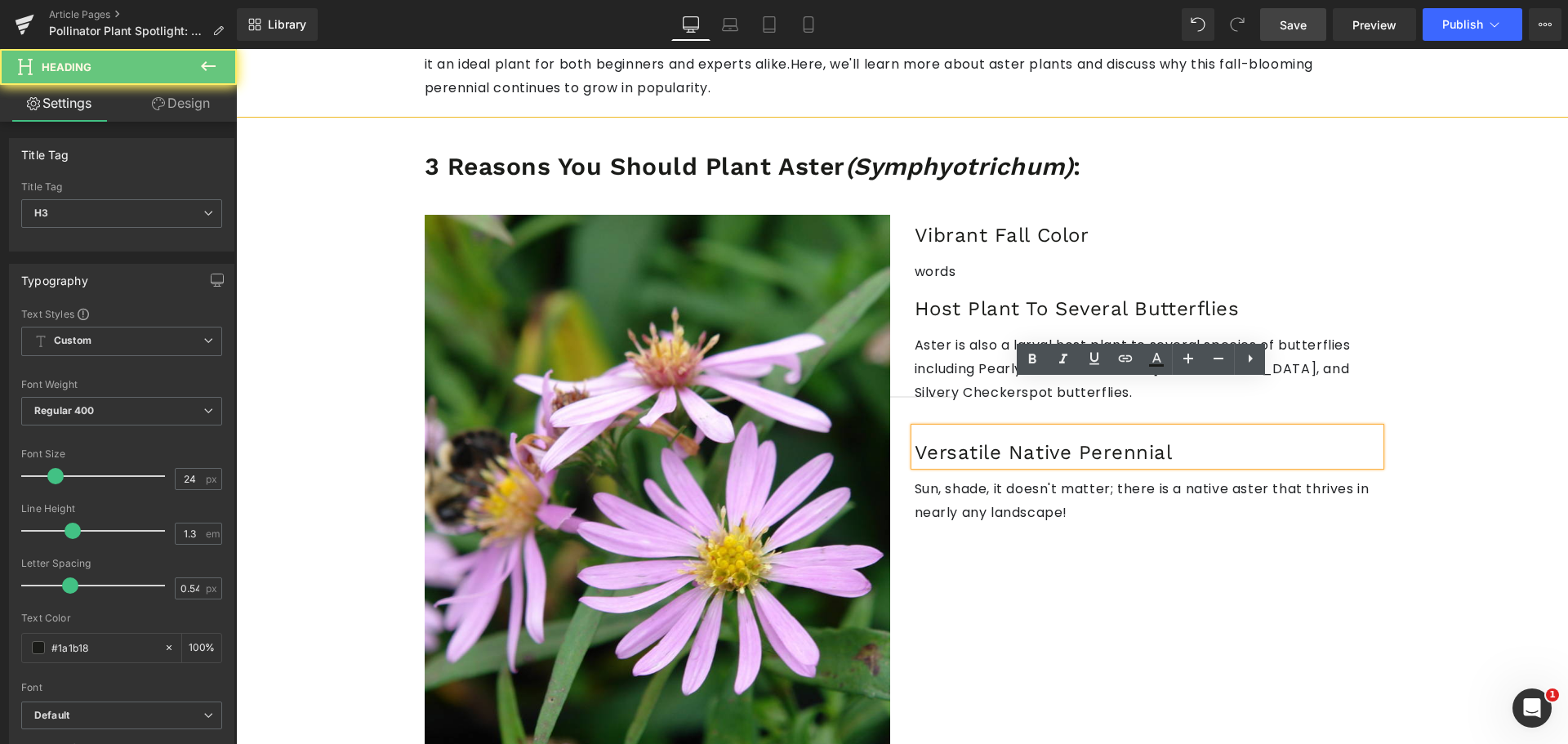
click at [971, 404] on p at bounding box center [1147, 416] width 465 height 24
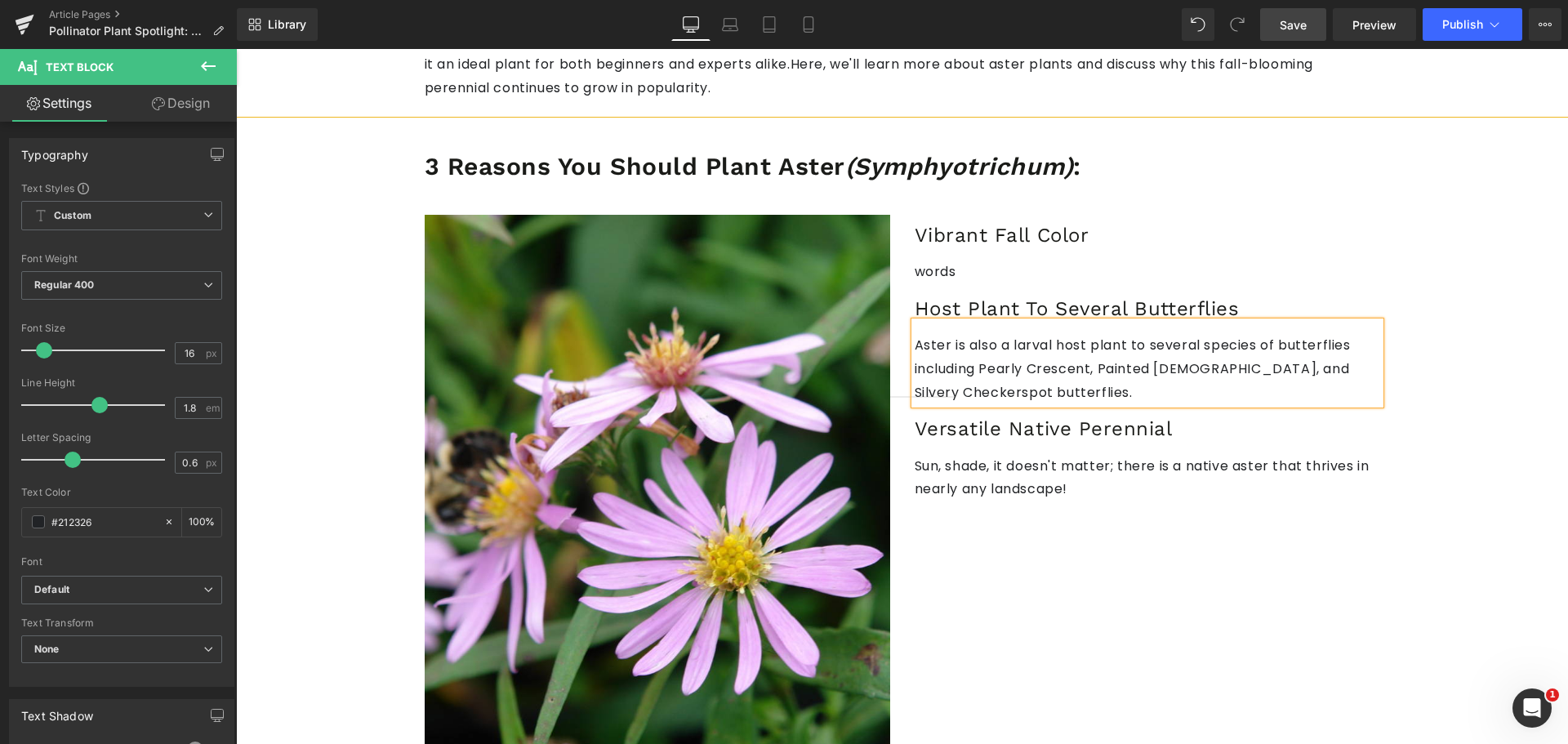
drag, startPoint x: 1266, startPoint y: 26, endPoint x: 901, endPoint y: 321, distance: 469.3
click at [1266, 26] on link "Save" at bounding box center [1293, 25] width 66 height 32
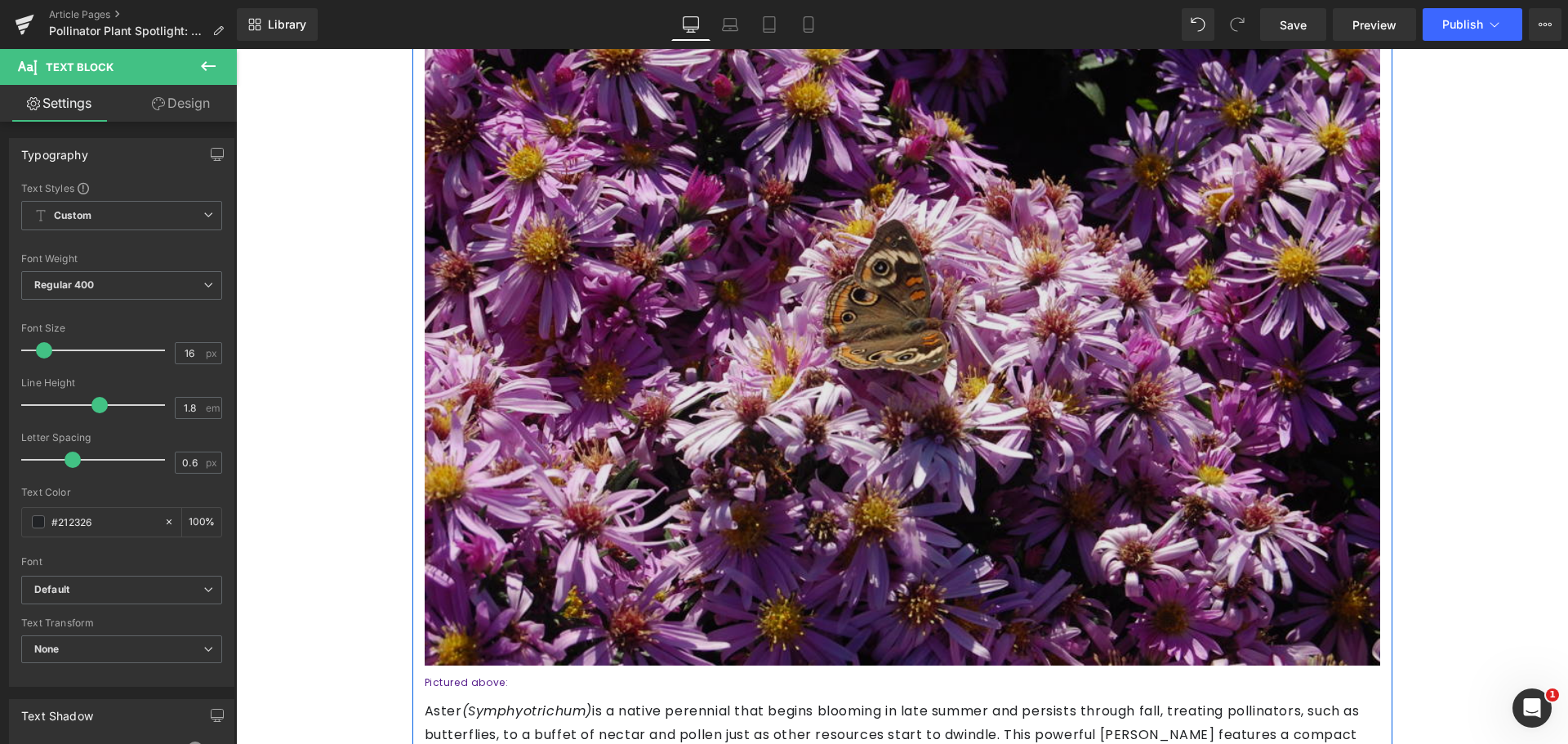
scroll to position [409, 0]
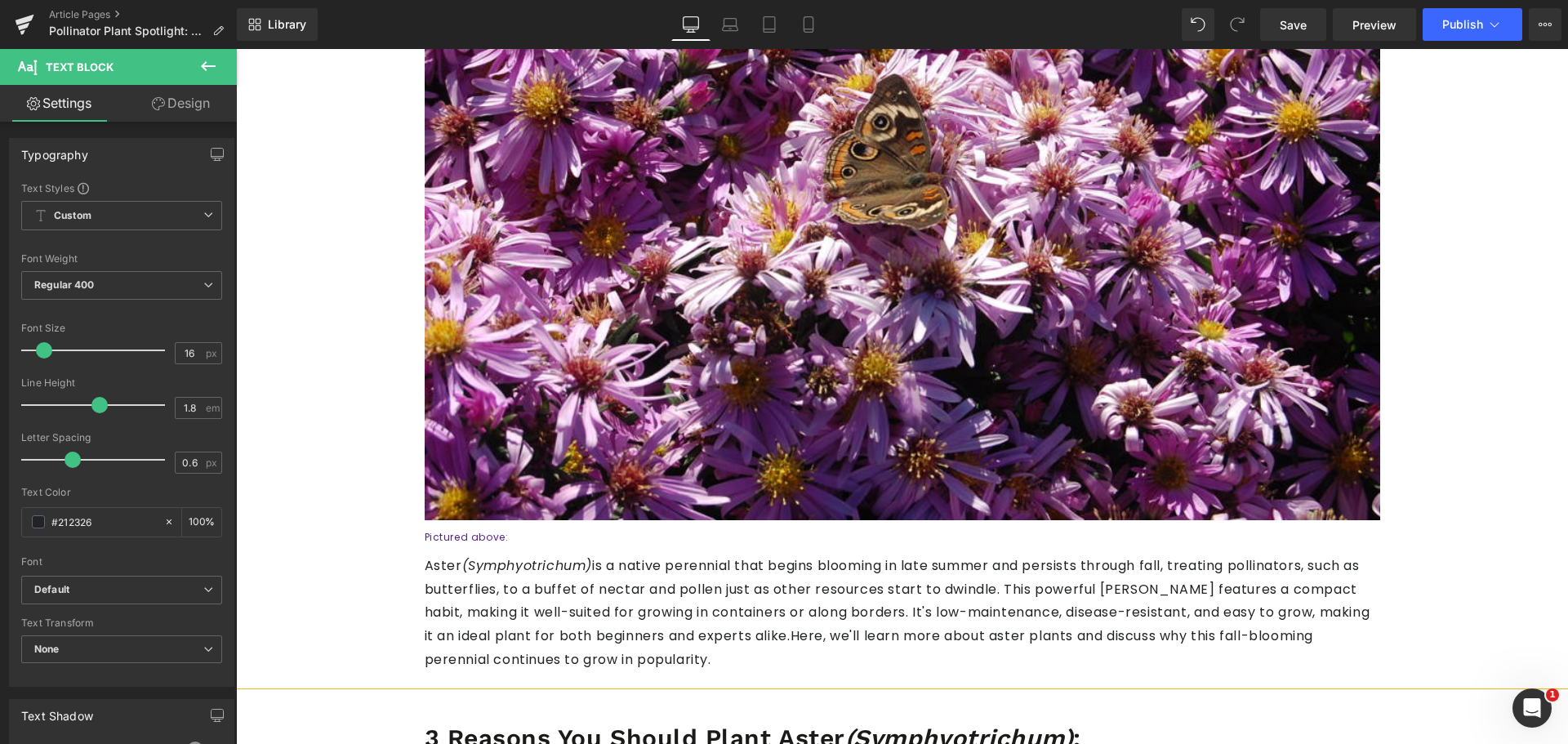
click at [1316, 3] on div "Library Desktop Desktop Laptop Tablet Mobile Save Preview Publish Scheduled Vie…" at bounding box center [902, 25] width 1331 height 49
click at [1319, 17] on link "Save" at bounding box center [1293, 25] width 66 height 32
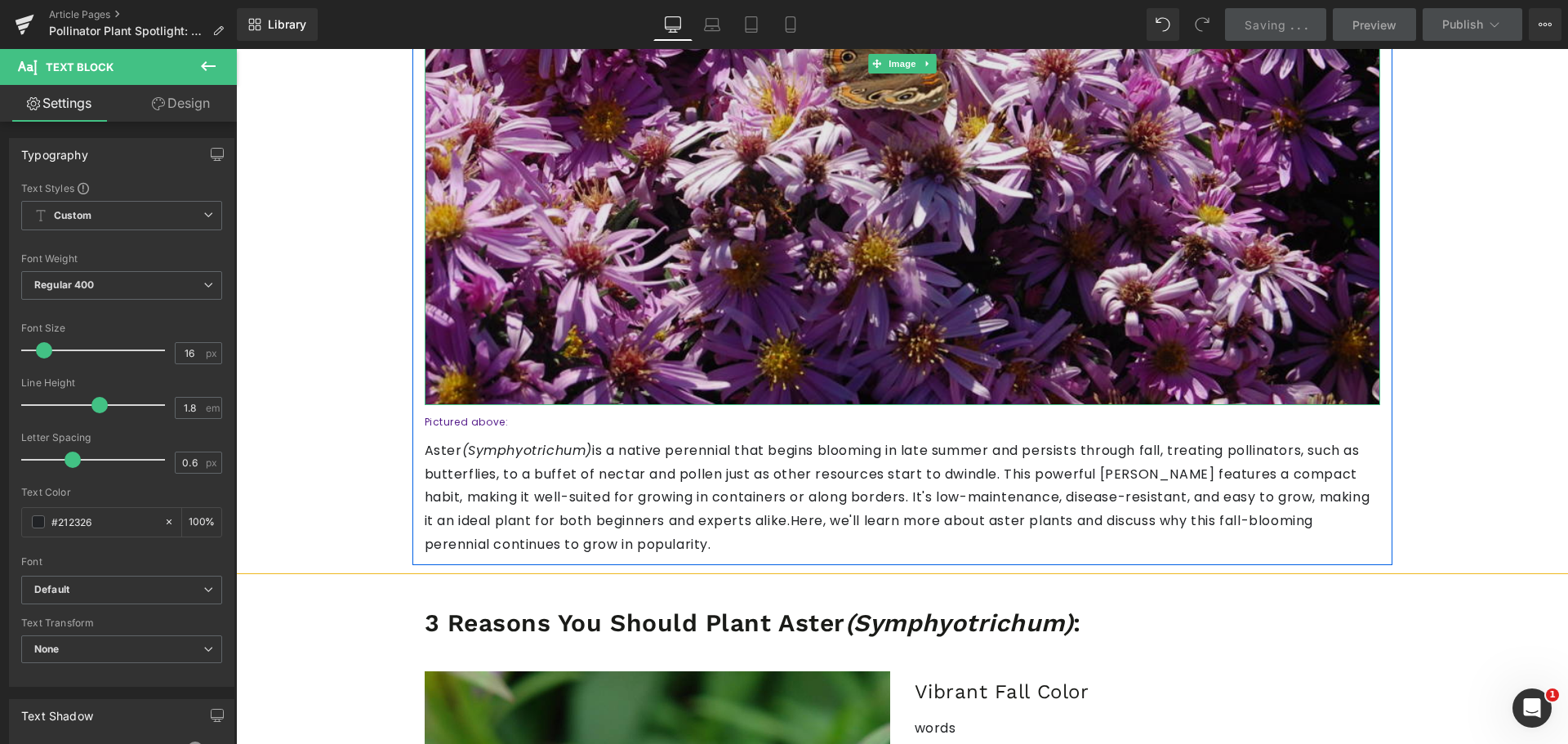
scroll to position [654, 0]
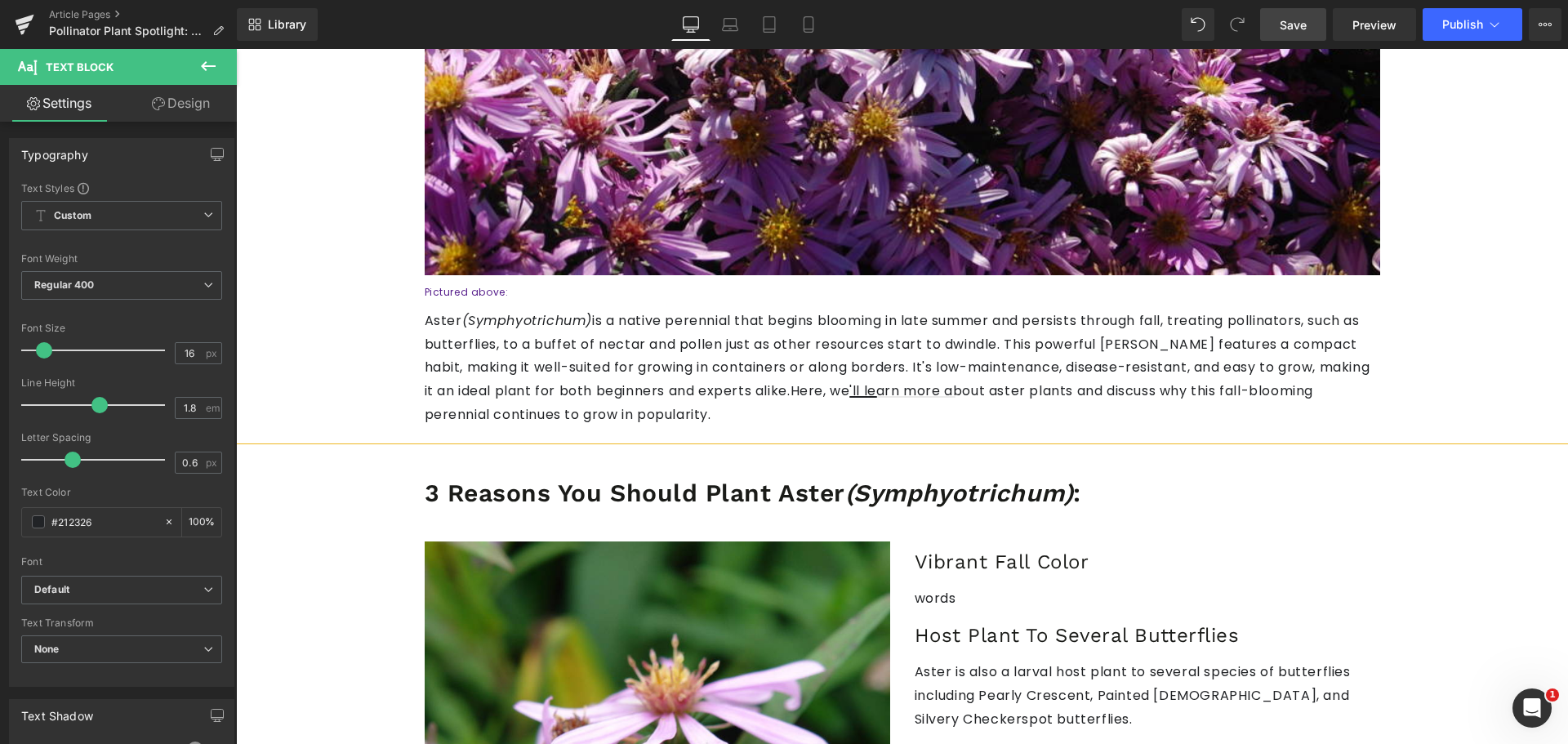
click at [1279, 20] on link "Save" at bounding box center [1293, 25] width 66 height 32
drag, startPoint x: 1298, startPoint y: 29, endPoint x: 891, endPoint y: 135, distance: 420.6
click at [1298, 29] on span "Save" at bounding box center [1293, 25] width 27 height 17
